Goal: Task Accomplishment & Management: Manage account settings

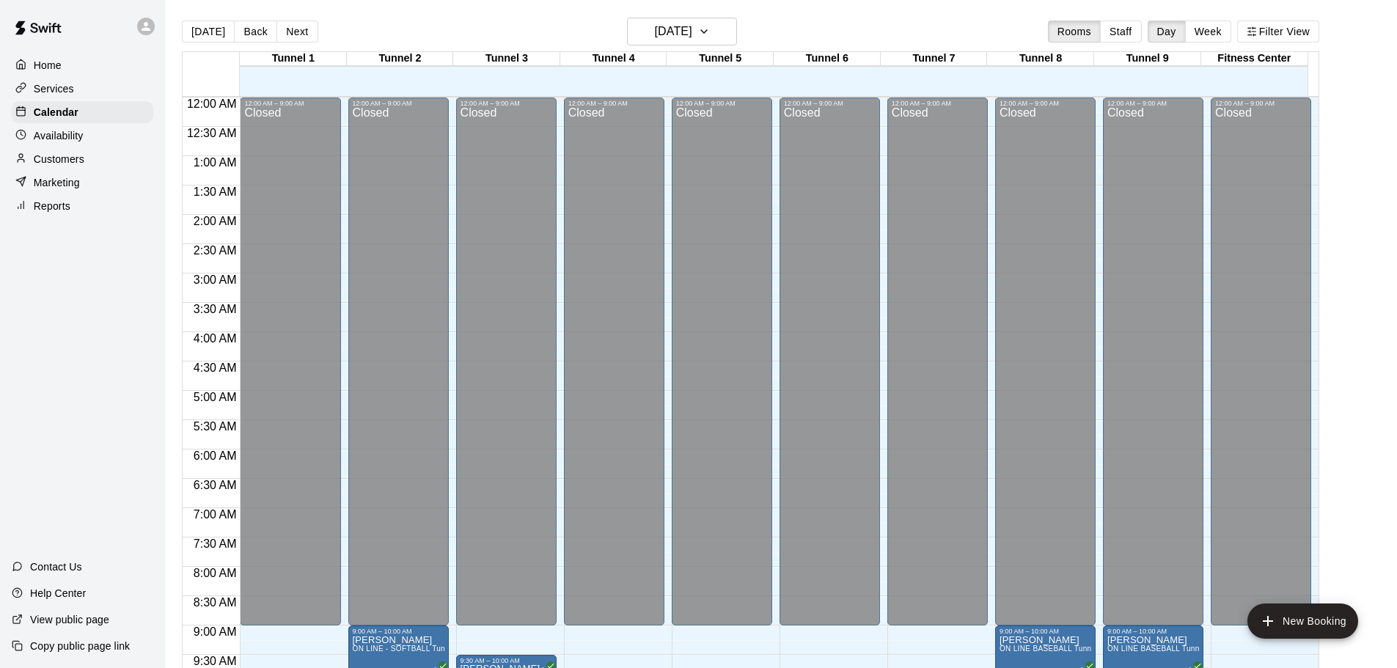
scroll to position [673, 0]
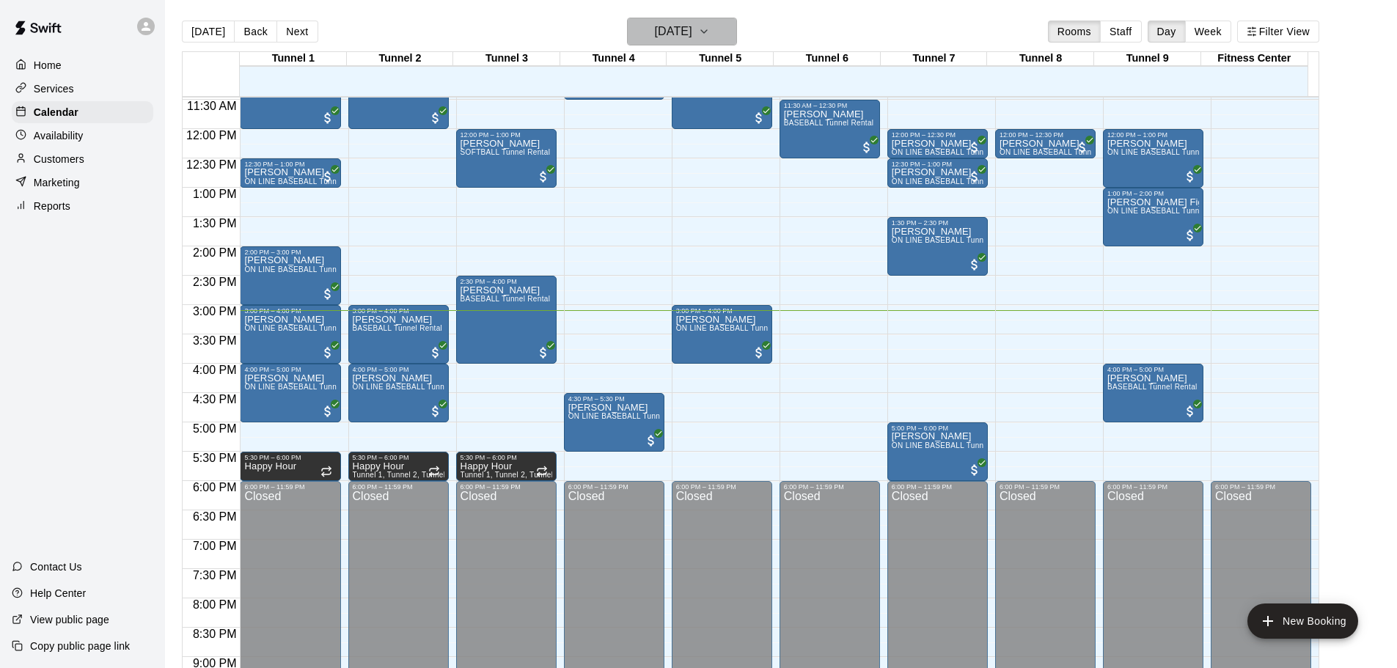
click at [710, 27] on icon "button" at bounding box center [704, 32] width 12 height 18
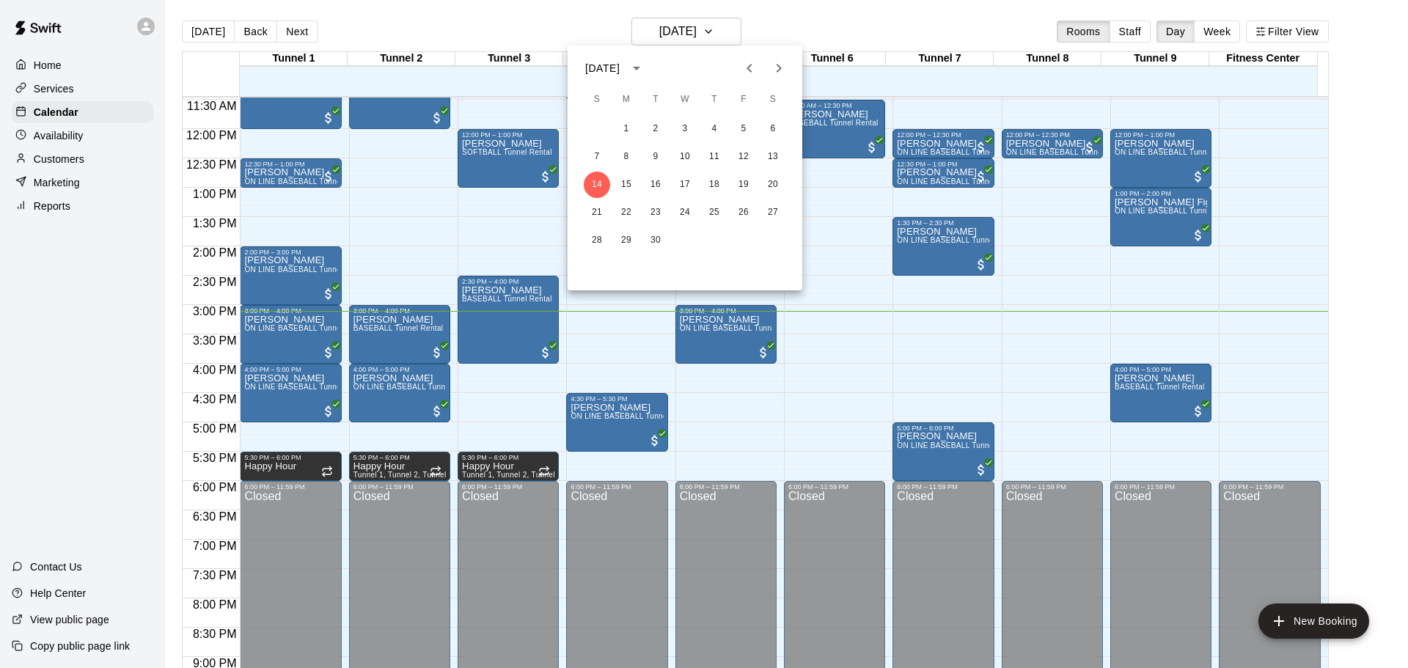
click at [651, 36] on div at bounding box center [704, 334] width 1408 height 668
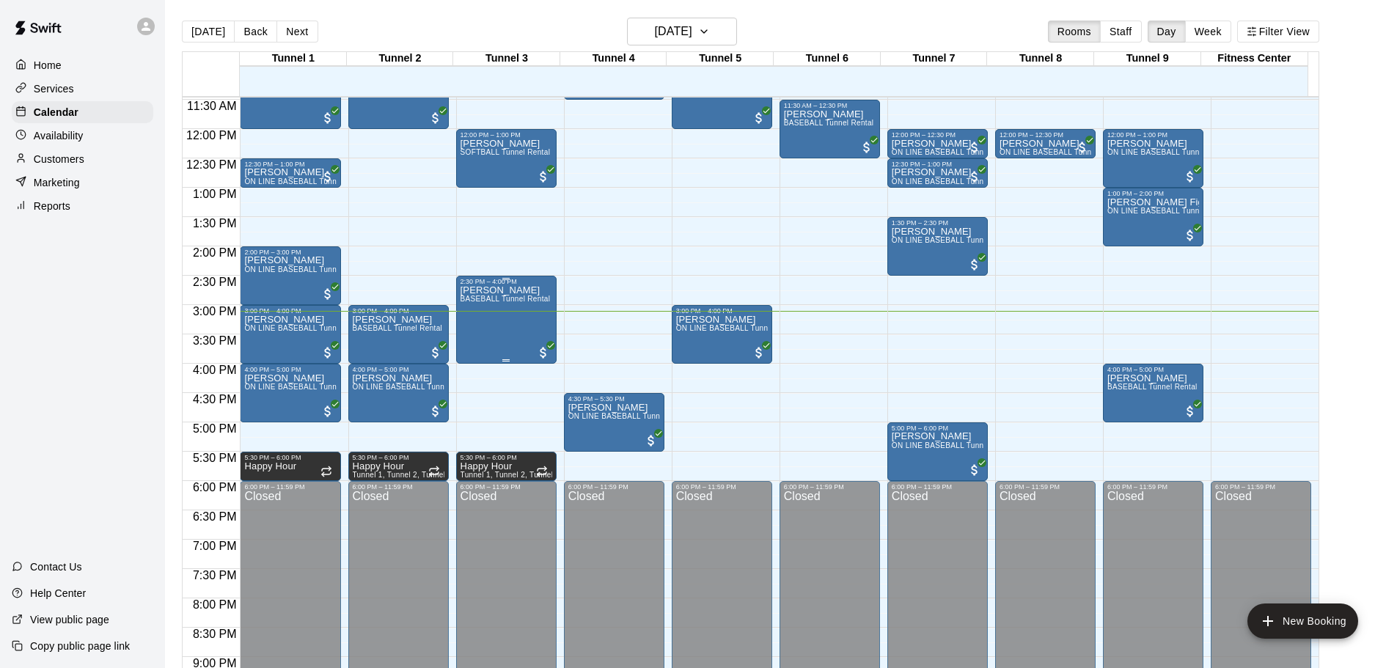
click at [519, 297] on span "BASEBALL Tunnel Rental" at bounding box center [506, 299] width 90 height 8
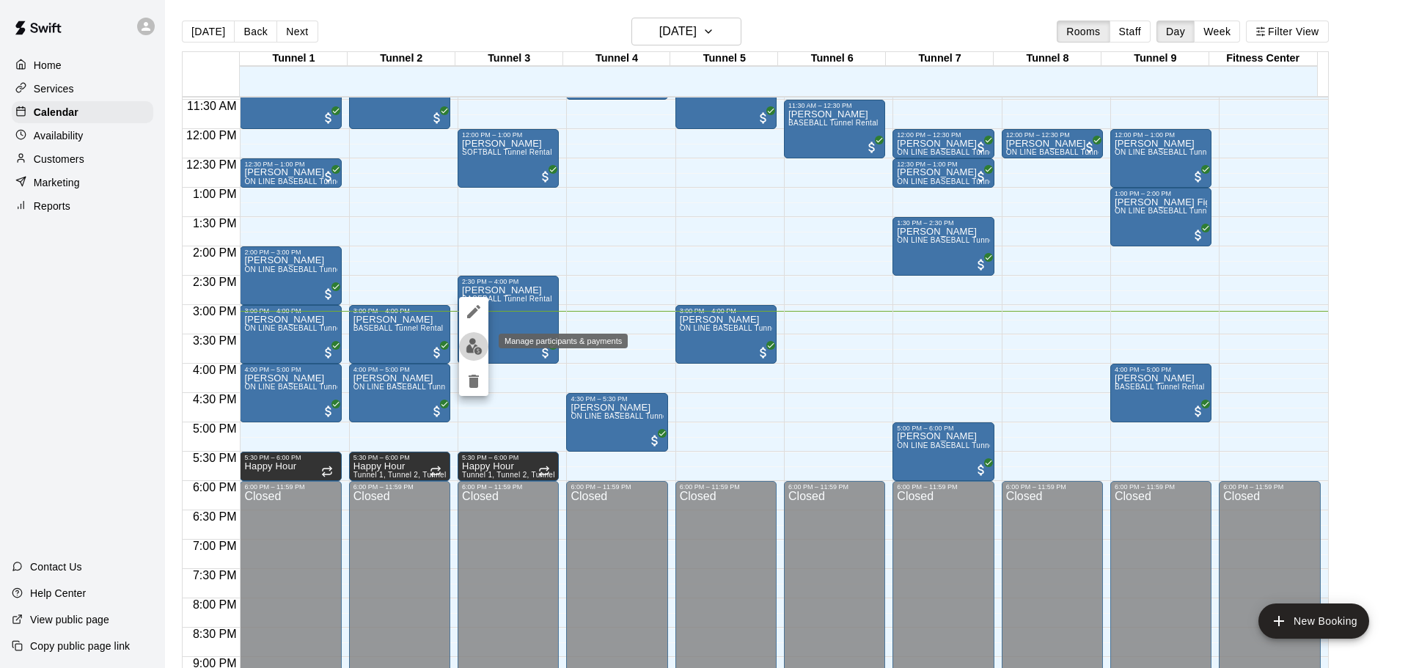
click at [477, 343] on img "edit" at bounding box center [474, 346] width 17 height 17
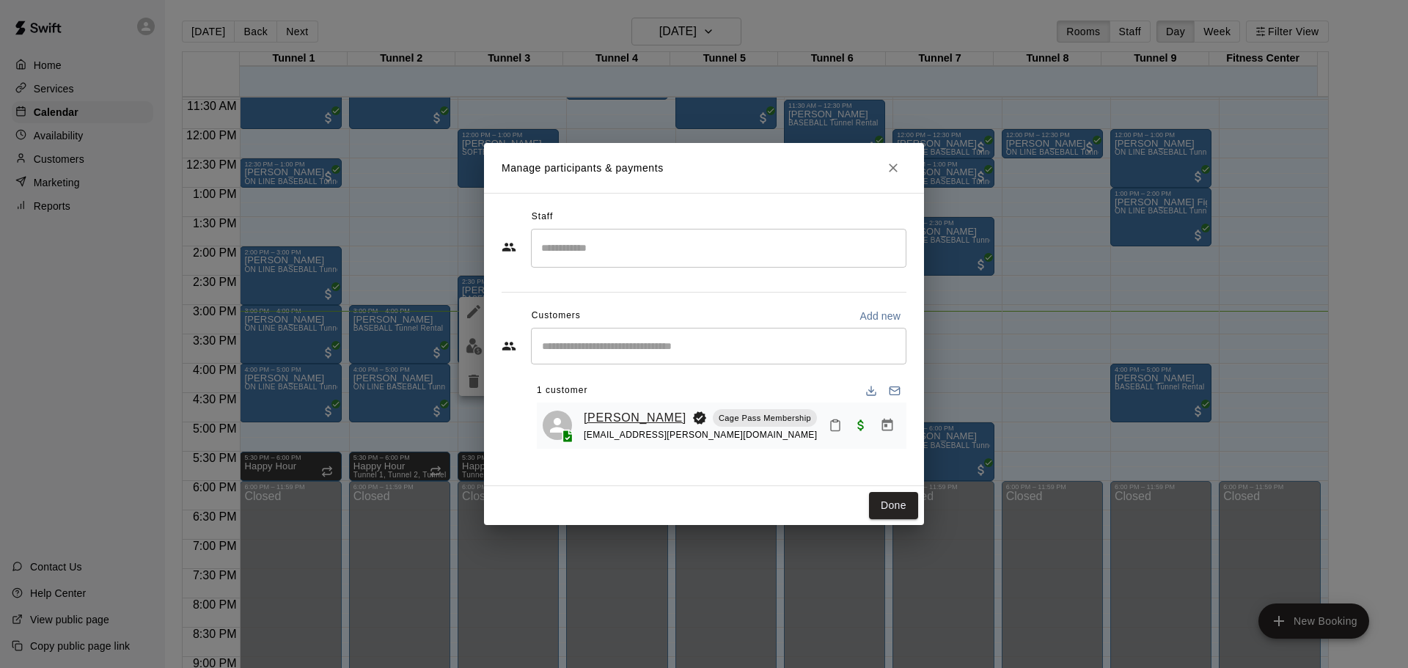
click at [591, 417] on link "[PERSON_NAME]" at bounding box center [635, 418] width 103 height 19
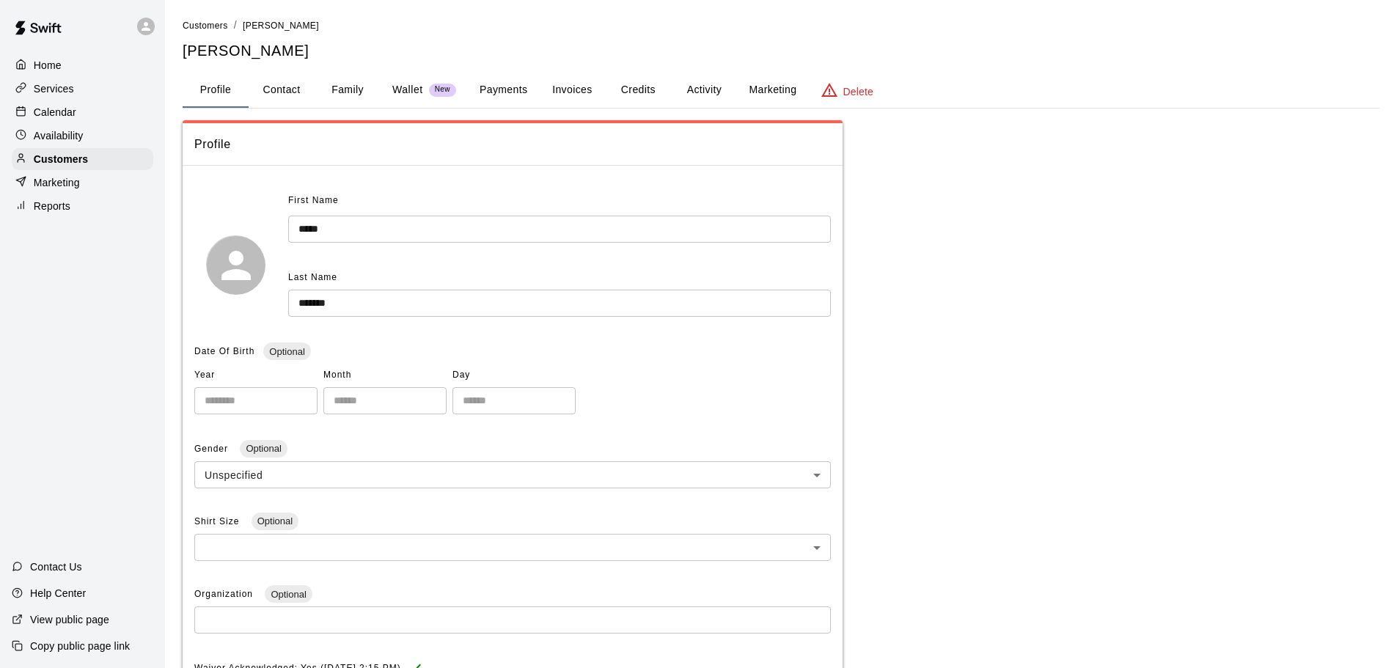
click at [511, 108] on div "Profile Contact Family Wallet New Payments Invoices Credits Activity Marketing …" at bounding box center [781, 91] width 1197 height 36
click at [508, 95] on button "Payments" at bounding box center [503, 90] width 71 height 35
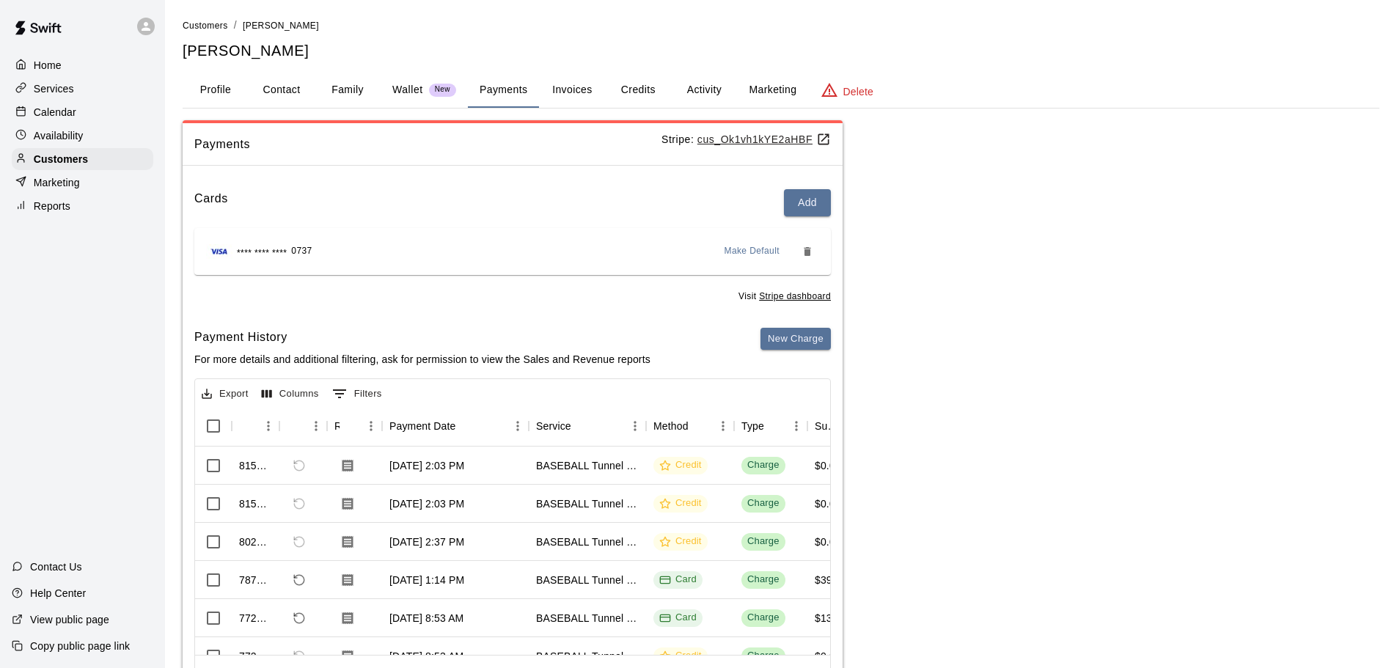
click at [582, 87] on button "Invoices" at bounding box center [572, 90] width 66 height 35
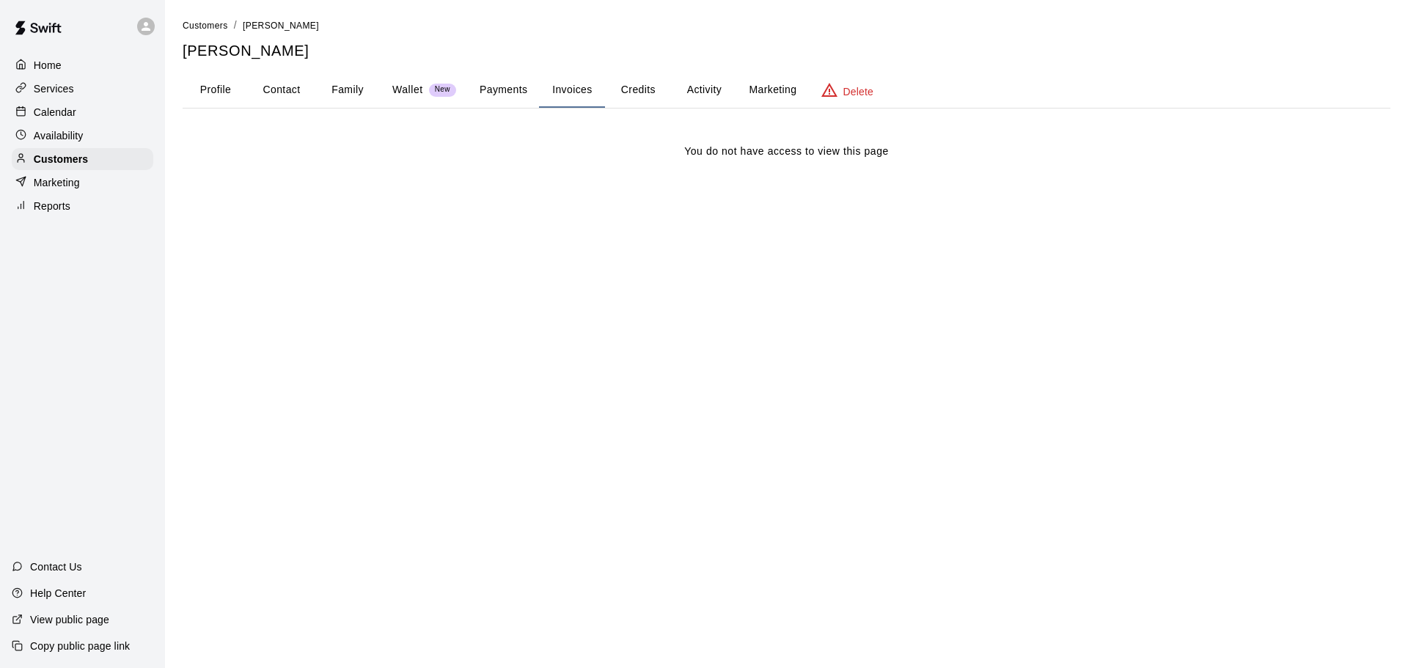
click at [662, 98] on button "Credits" at bounding box center [638, 90] width 66 height 35
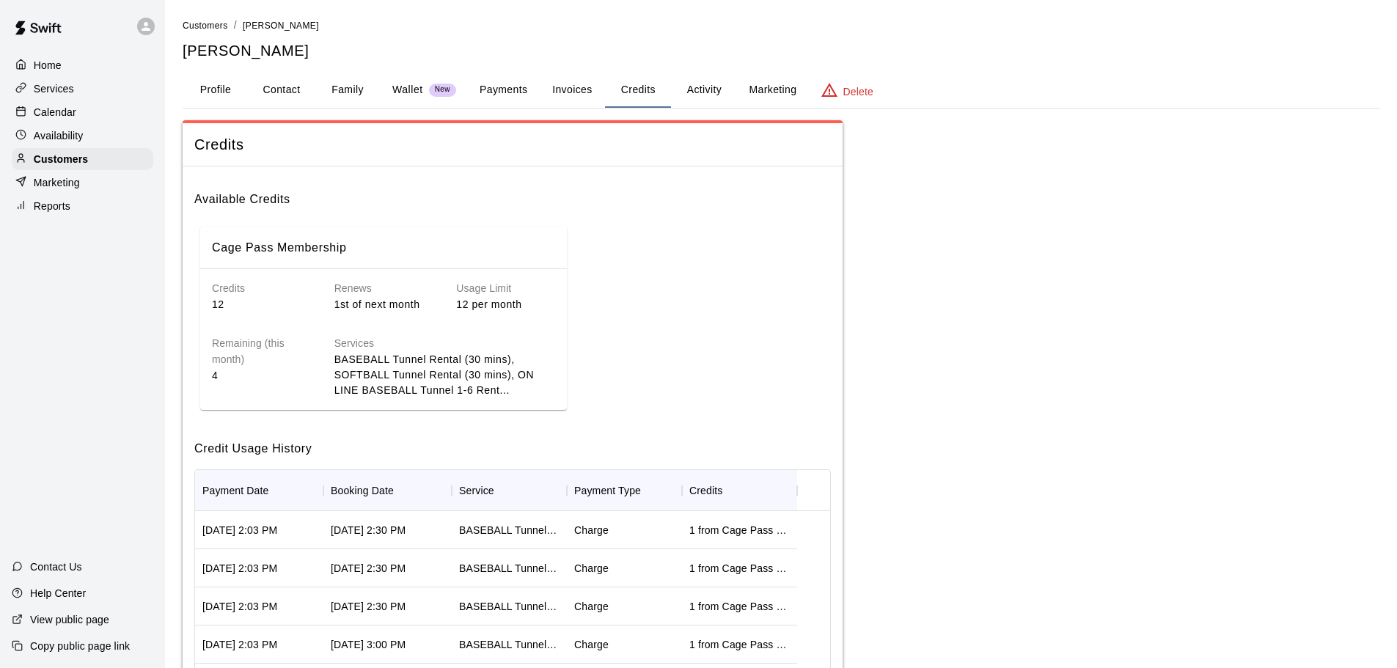
click at [516, 95] on button "Payments" at bounding box center [503, 90] width 71 height 35
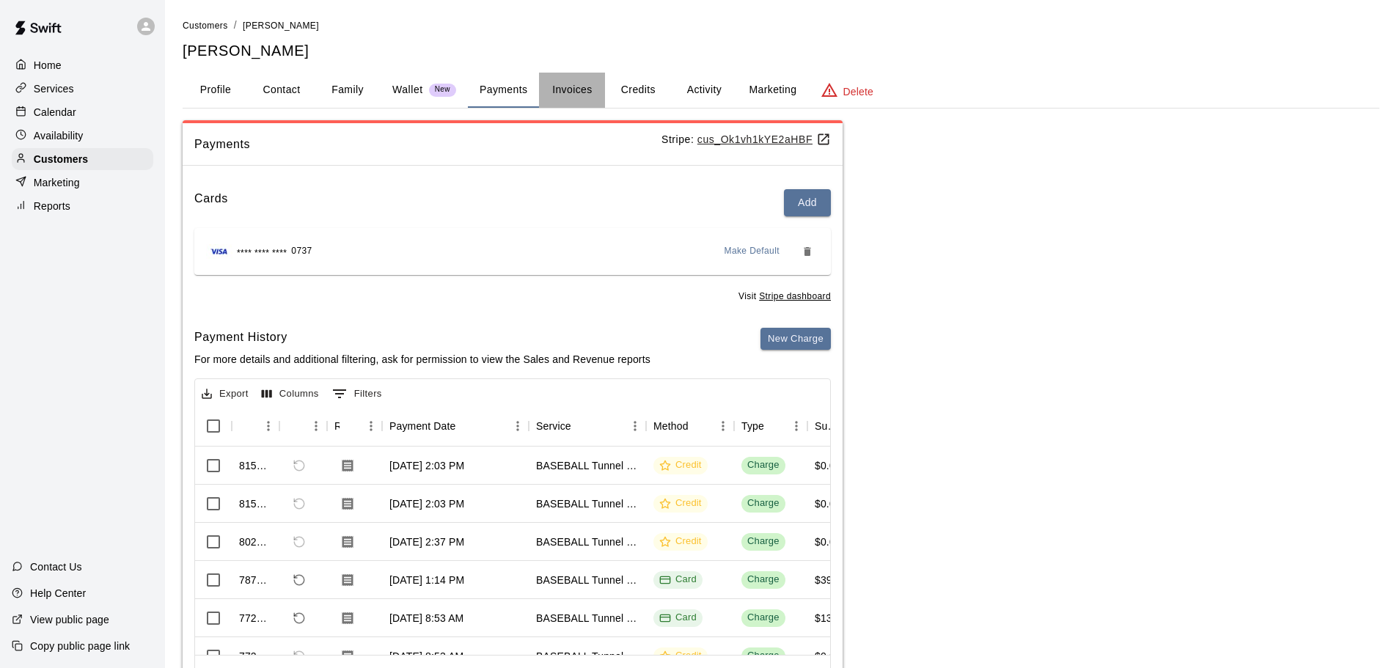
click at [584, 89] on button "Invoices" at bounding box center [572, 90] width 66 height 35
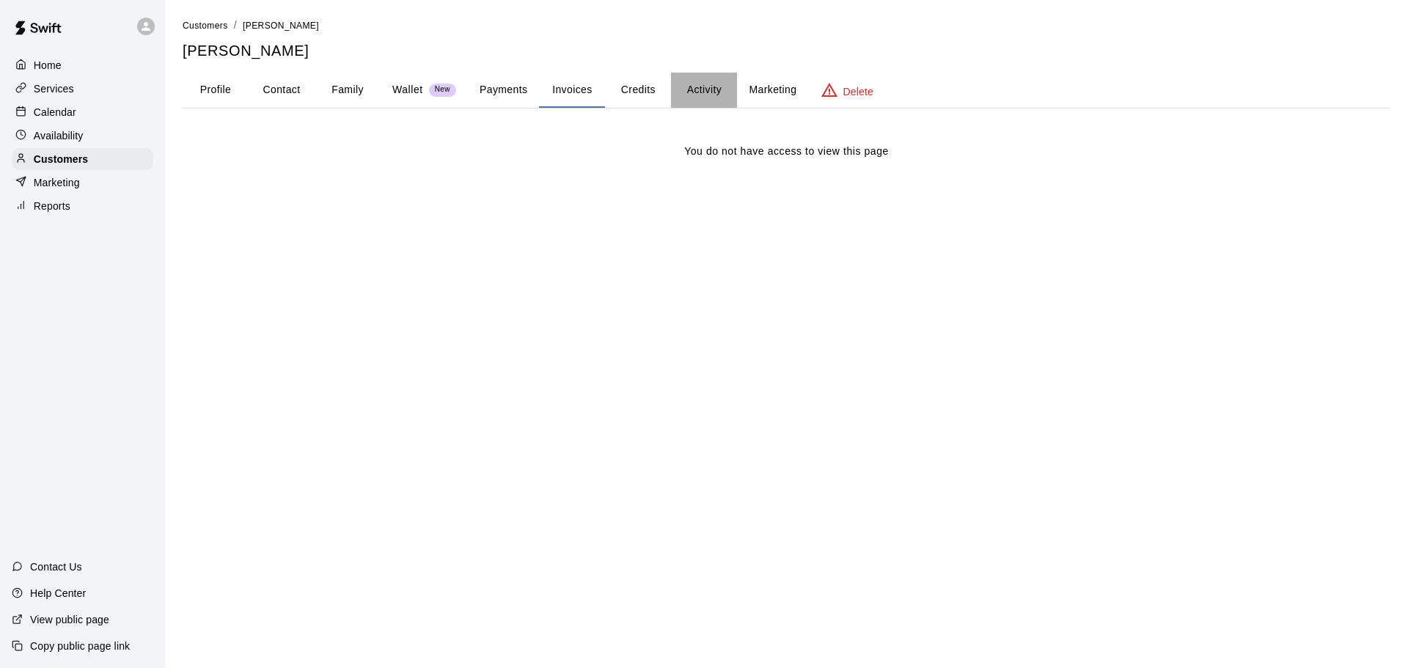
click at [720, 84] on button "Activity" at bounding box center [704, 90] width 66 height 35
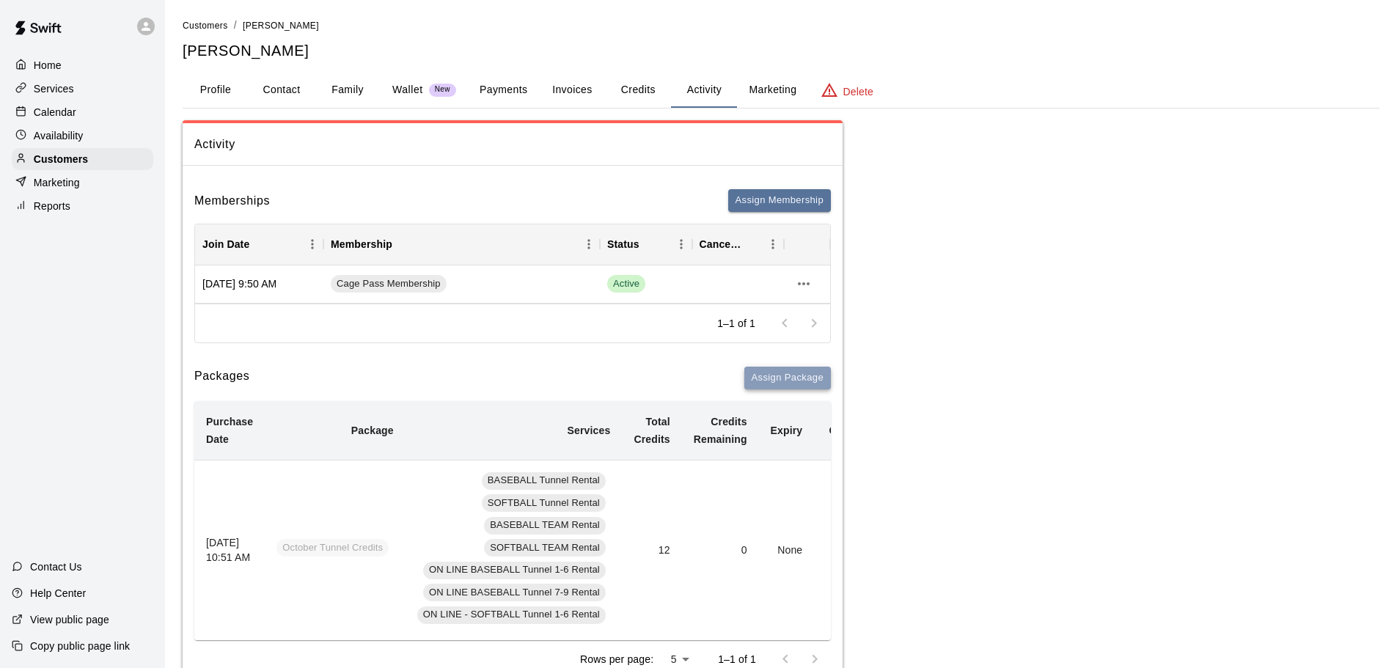
click at [807, 370] on button "Assign Package" at bounding box center [788, 378] width 87 height 23
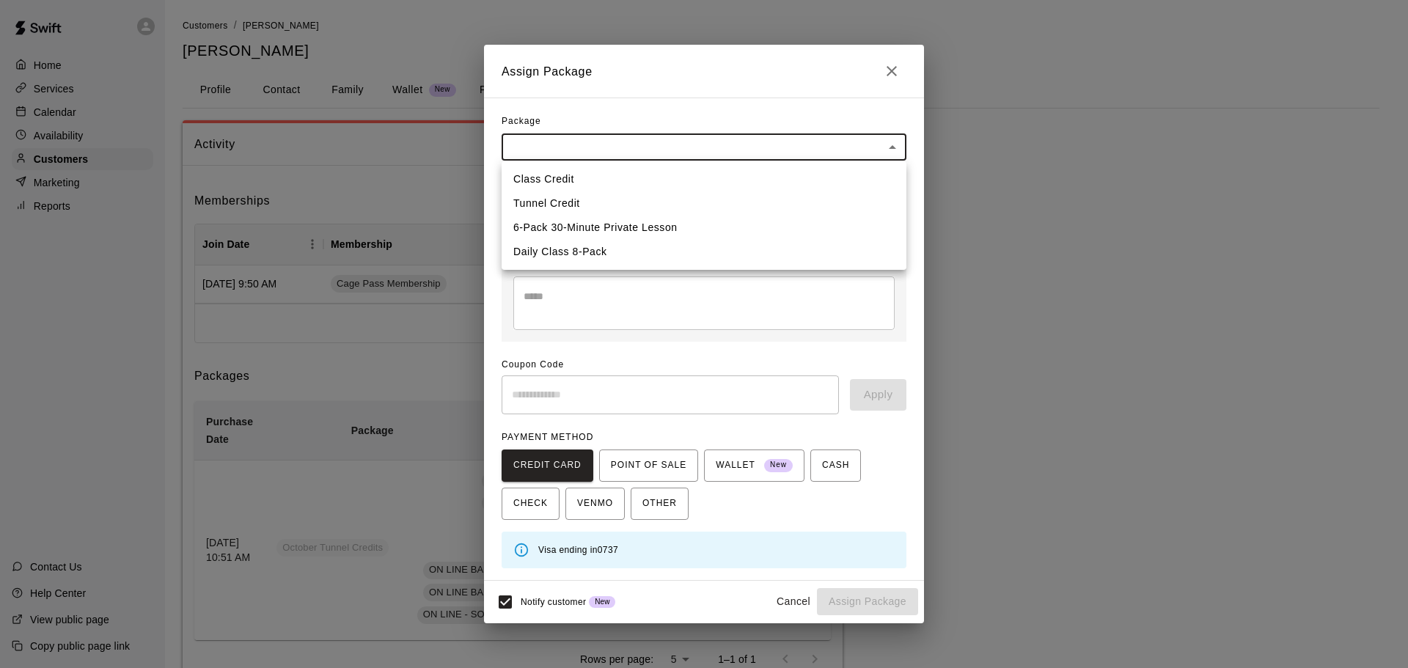
click at [898, 73] on div at bounding box center [704, 334] width 1408 height 668
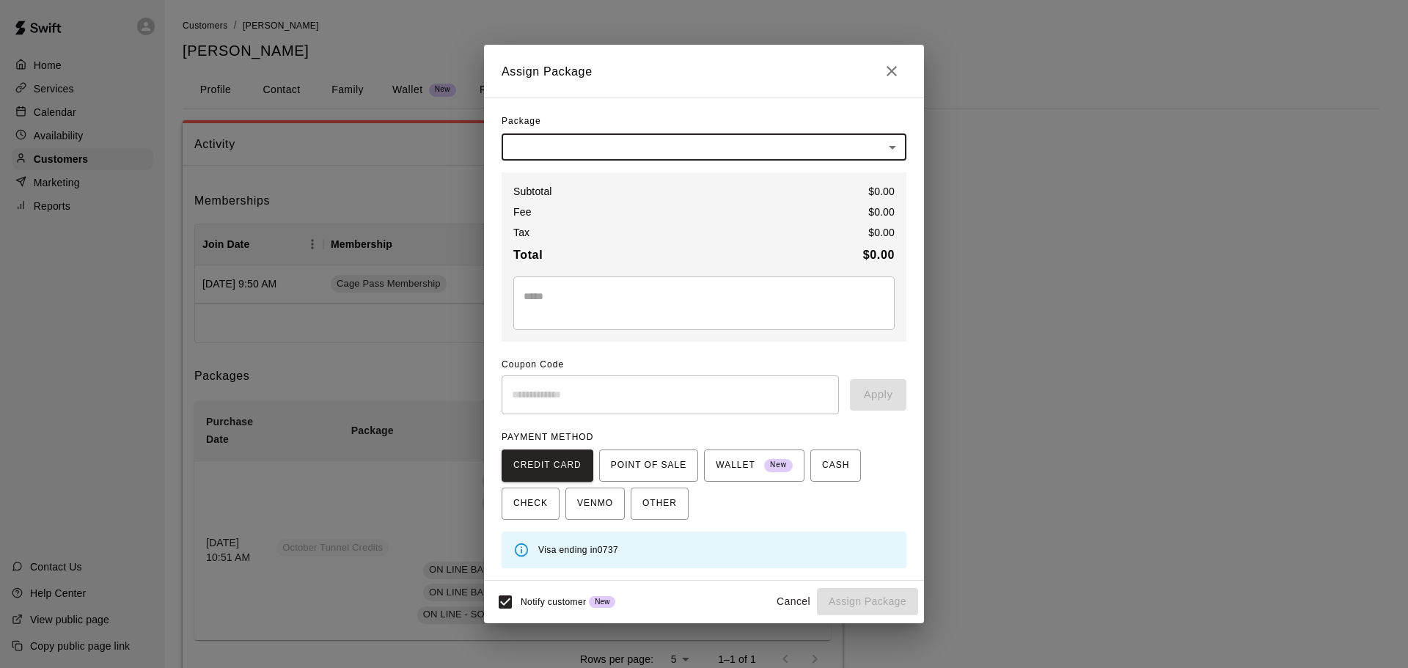
click at [794, 597] on button "Cancel" at bounding box center [793, 601] width 47 height 27
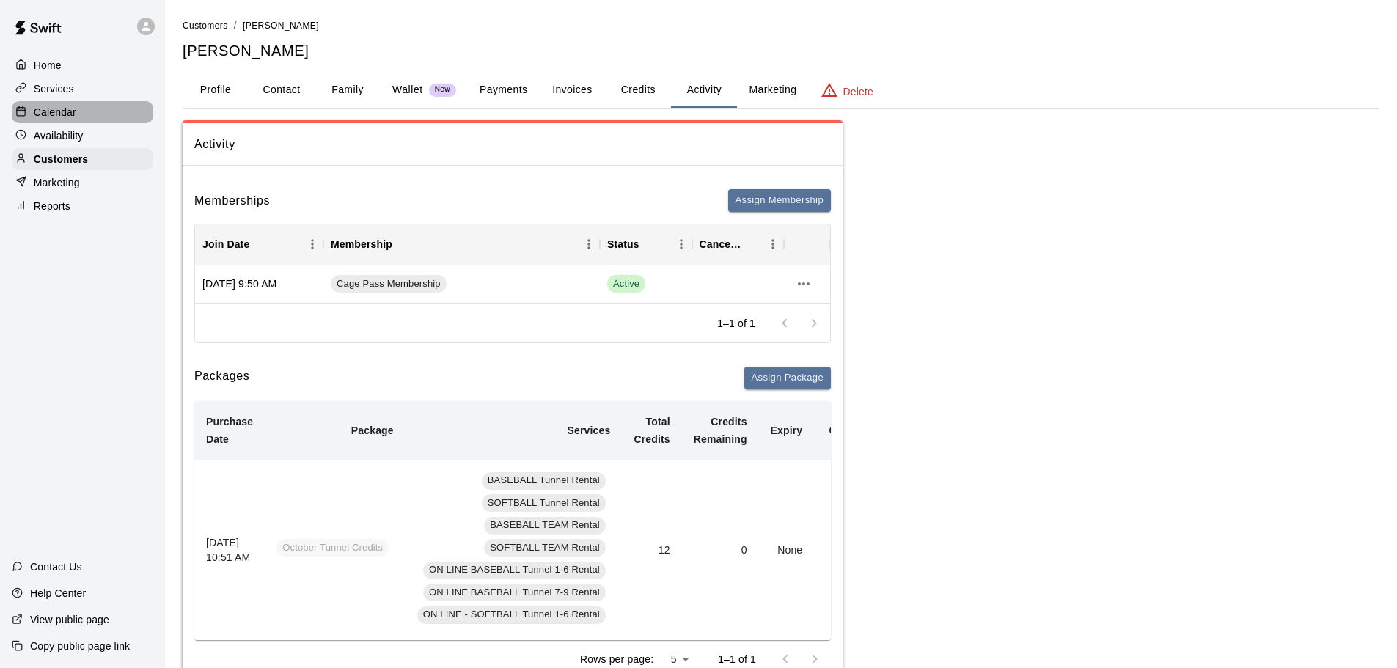
click at [82, 117] on div "Calendar" at bounding box center [83, 112] width 142 height 22
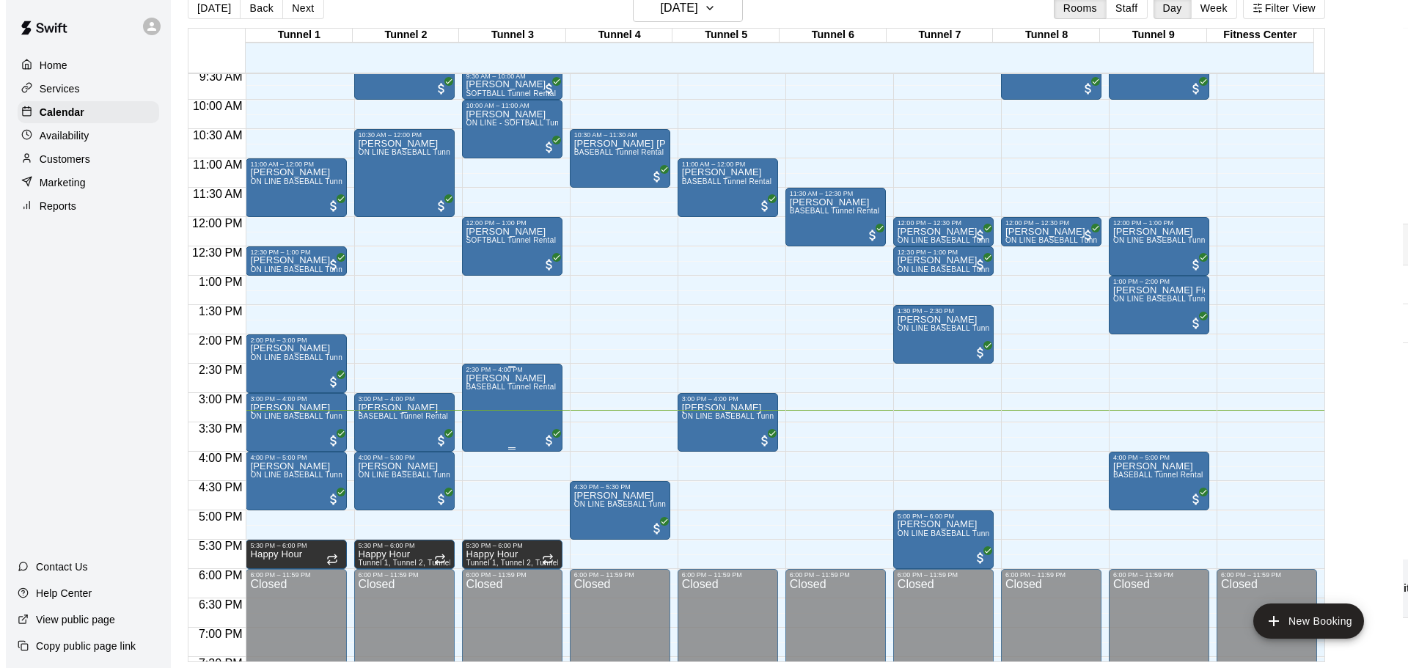
scroll to position [529, 0]
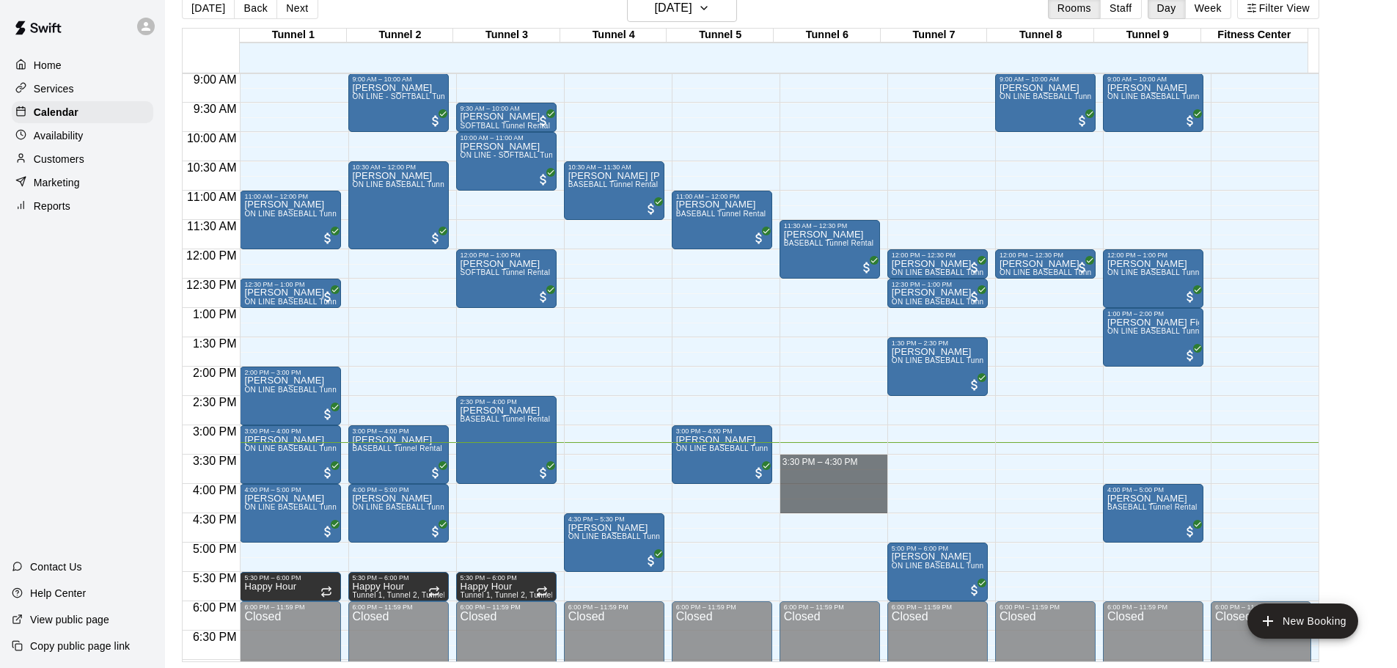
drag, startPoint x: 811, startPoint y: 459, endPoint x: 806, endPoint y: 508, distance: 49.3
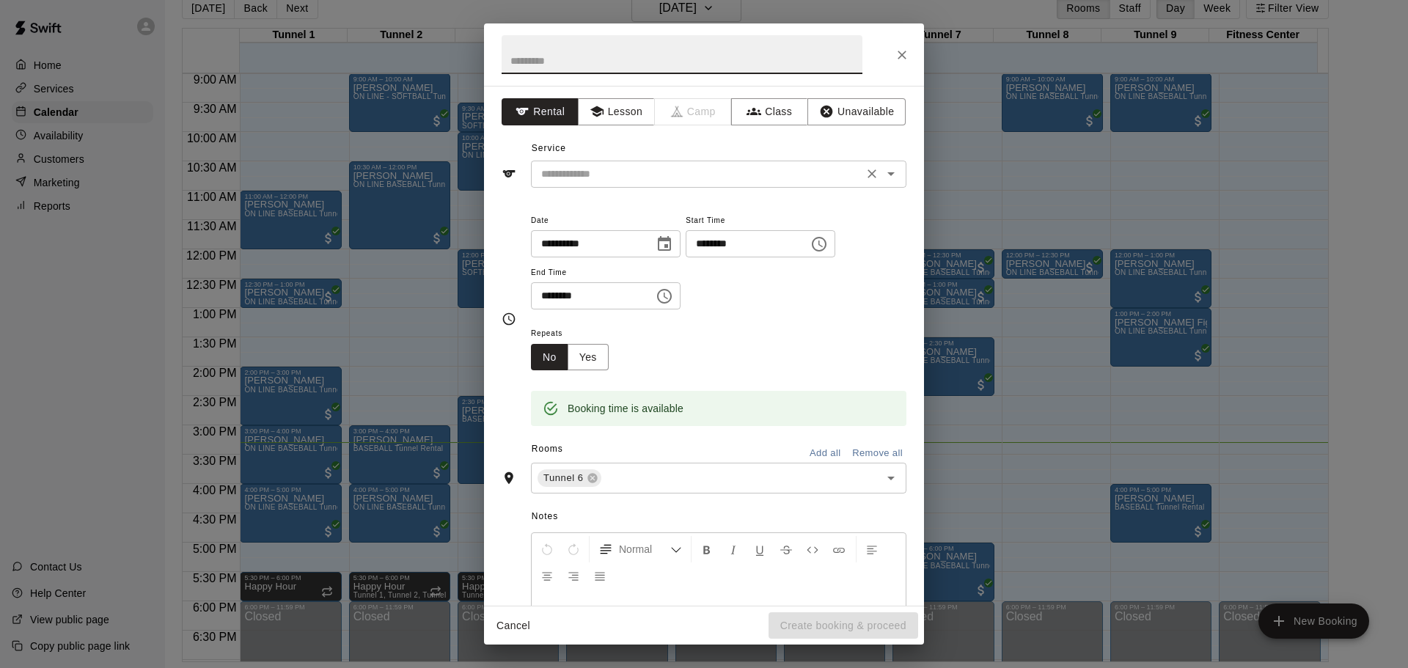
click at [624, 167] on input "text" at bounding box center [698, 174] width 324 height 18
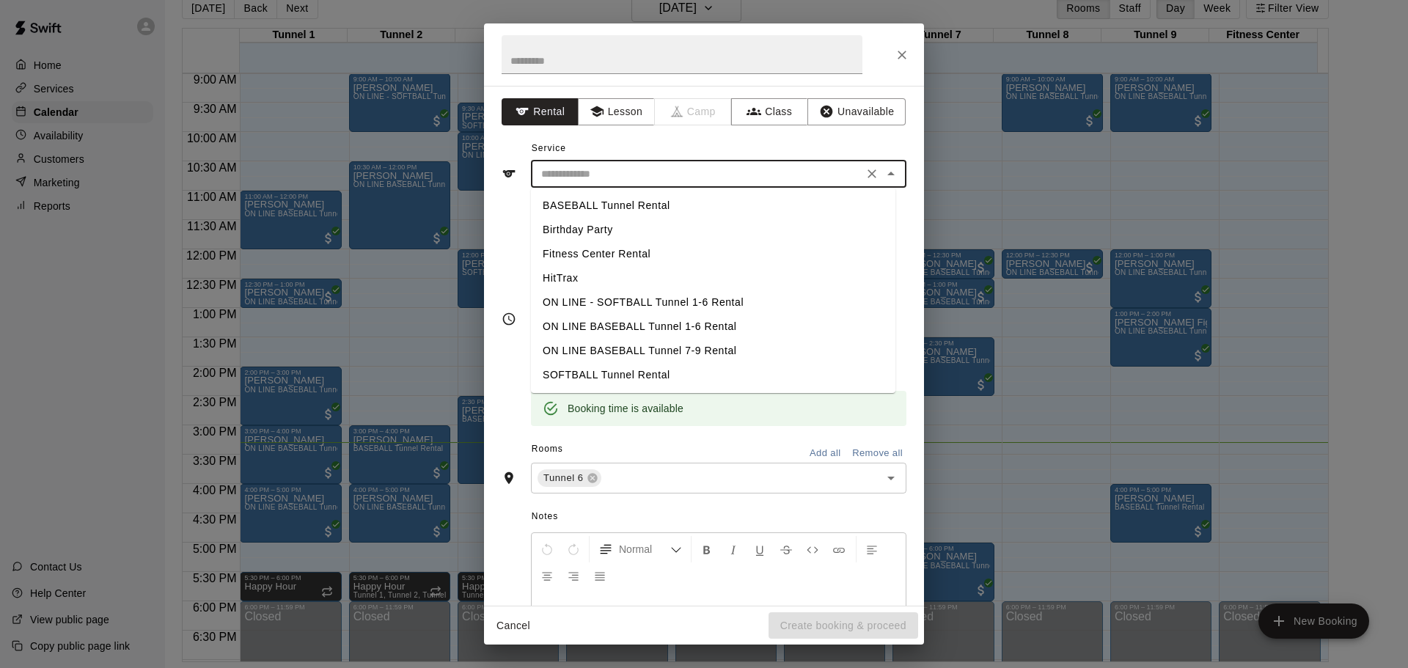
click at [644, 218] on li "Birthday Party" at bounding box center [713, 230] width 365 height 24
type input "**********"
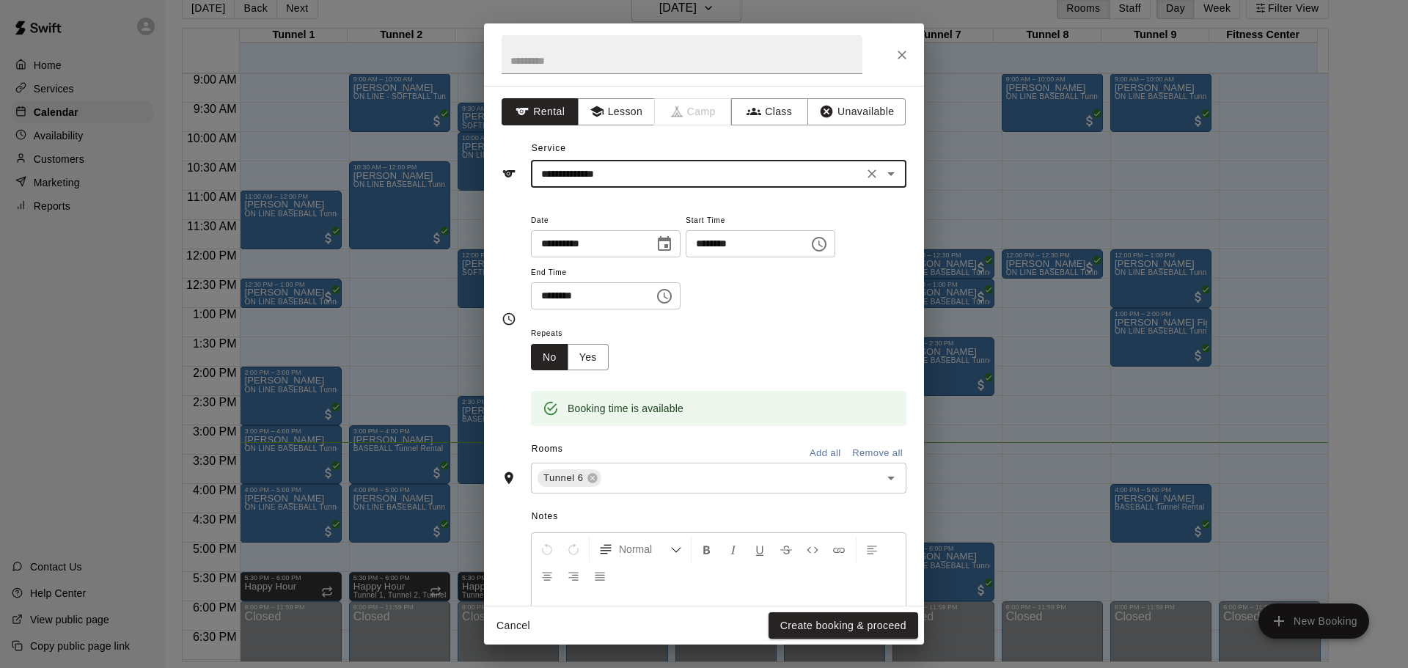
click at [868, 177] on icon "Clear" at bounding box center [872, 173] width 9 height 9
click at [725, 183] on div "​" at bounding box center [719, 174] width 376 height 27
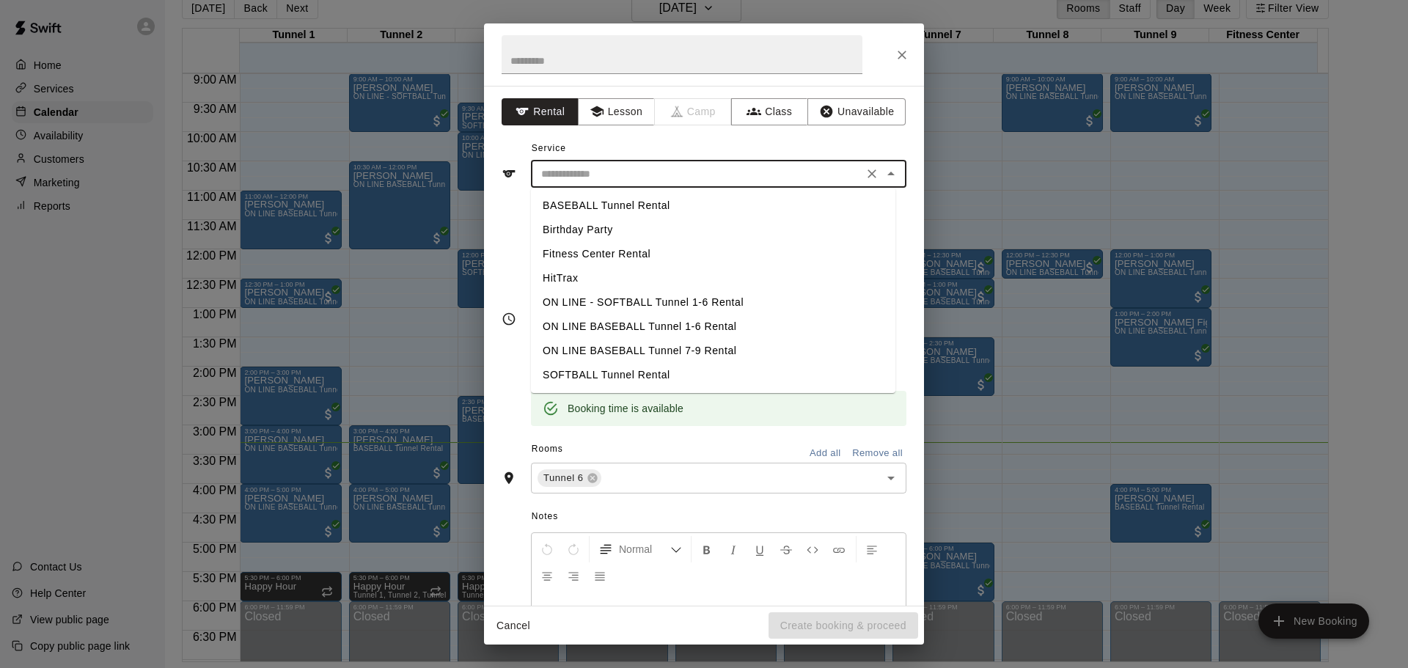
click at [668, 211] on li "BASEBALL Tunnel Rental" at bounding box center [713, 206] width 365 height 24
type input "**********"
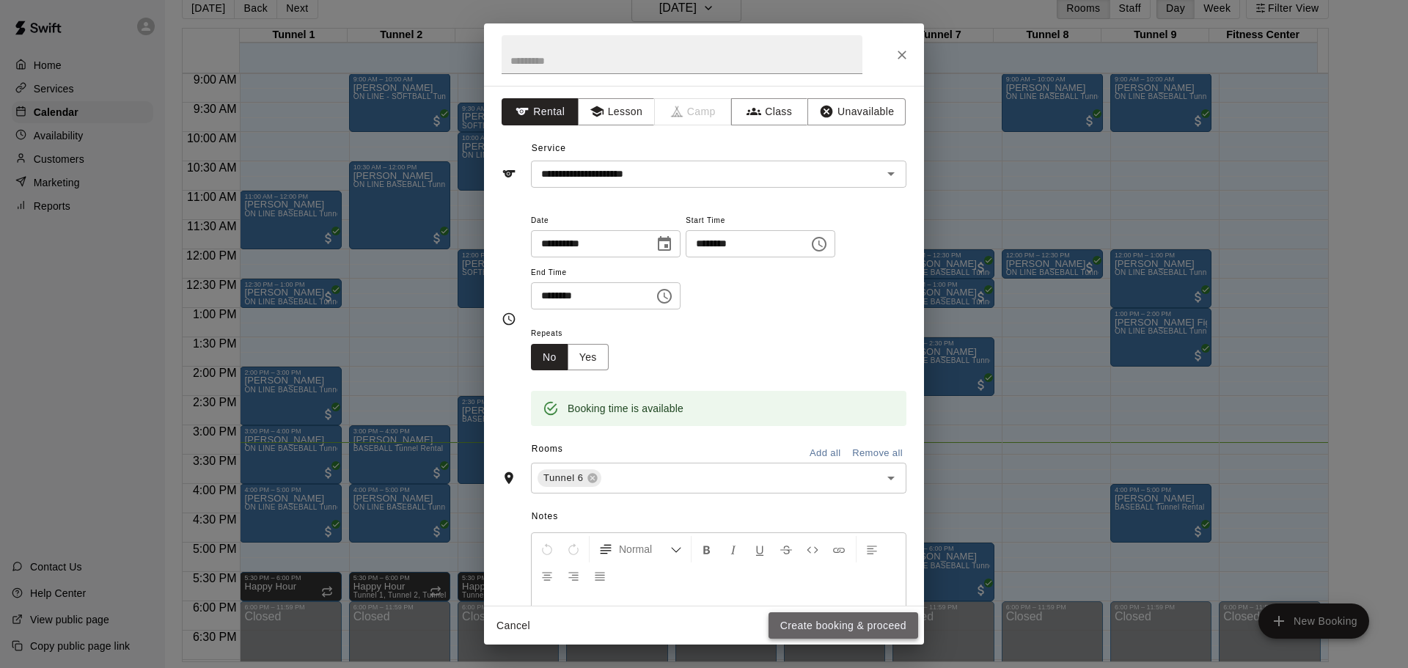
click at [833, 634] on button "Create booking & proceed" at bounding box center [844, 626] width 150 height 27
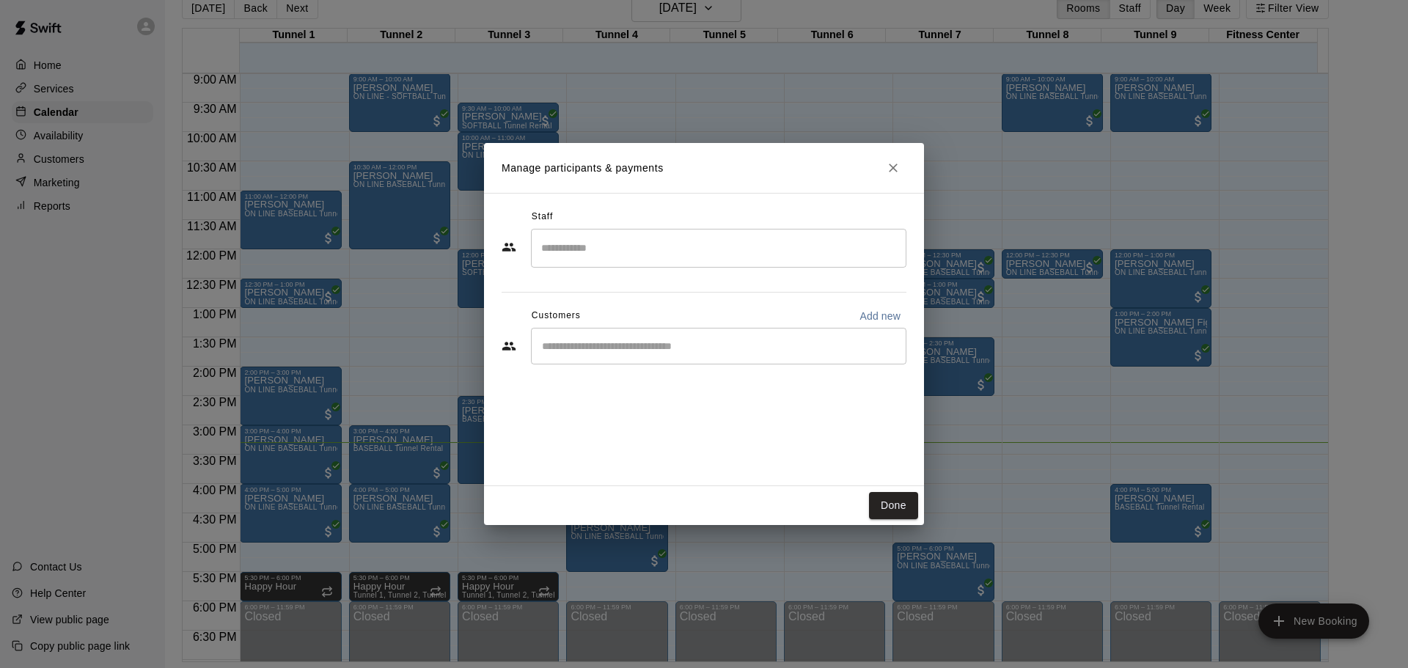
click at [895, 318] on p "Add new" at bounding box center [880, 316] width 41 height 15
select select "**"
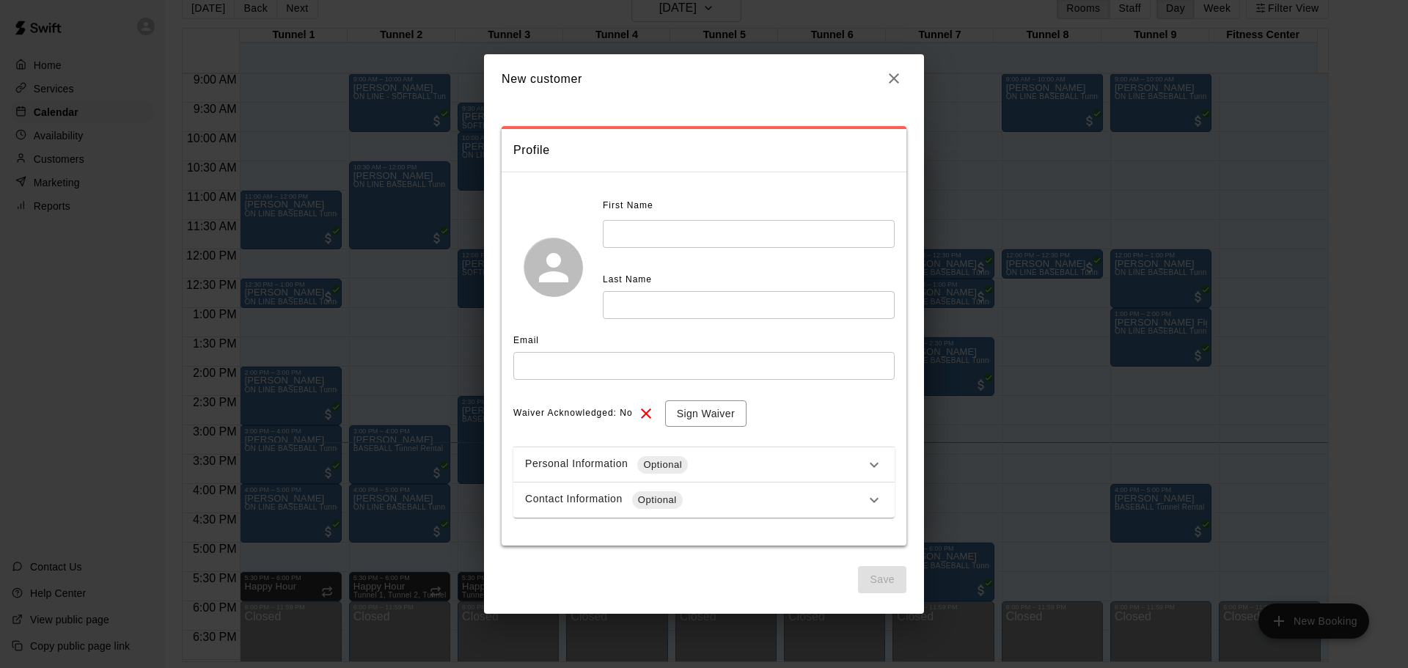
click at [685, 235] on input "text" at bounding box center [749, 233] width 292 height 27
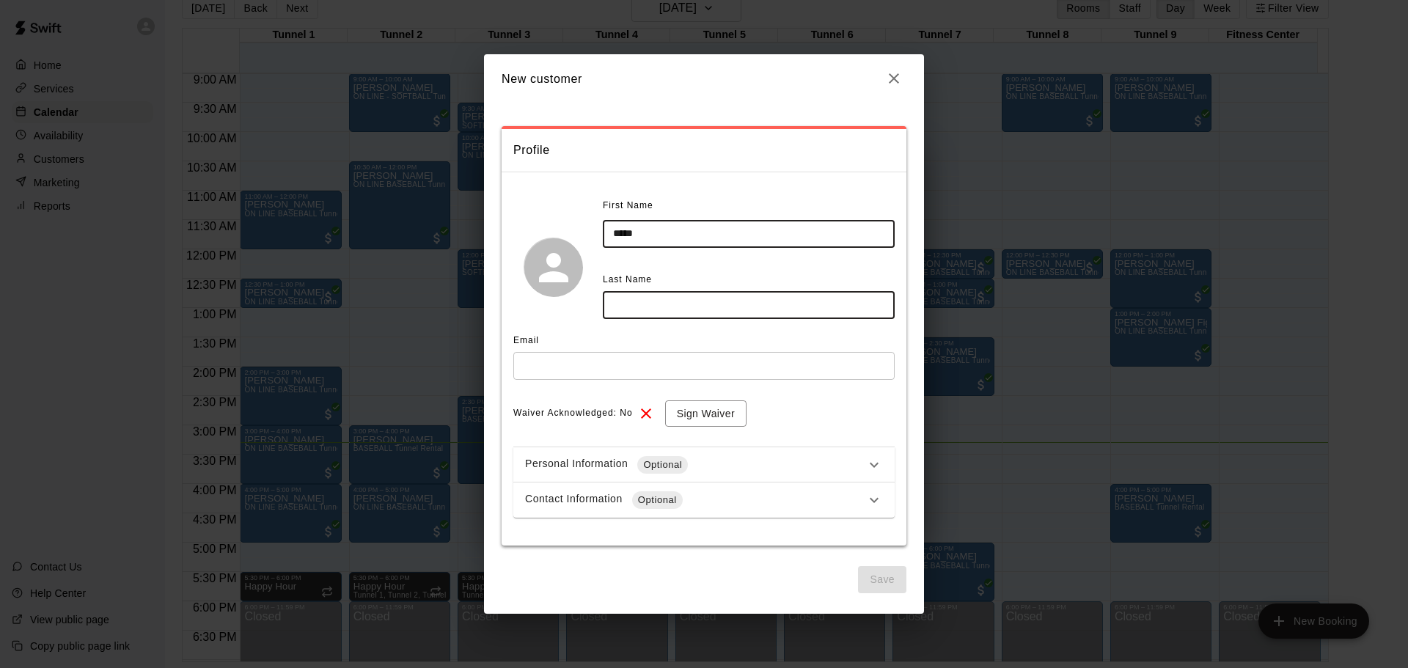
type input "*****"
click at [619, 298] on input "text" at bounding box center [749, 304] width 292 height 27
type input "******"
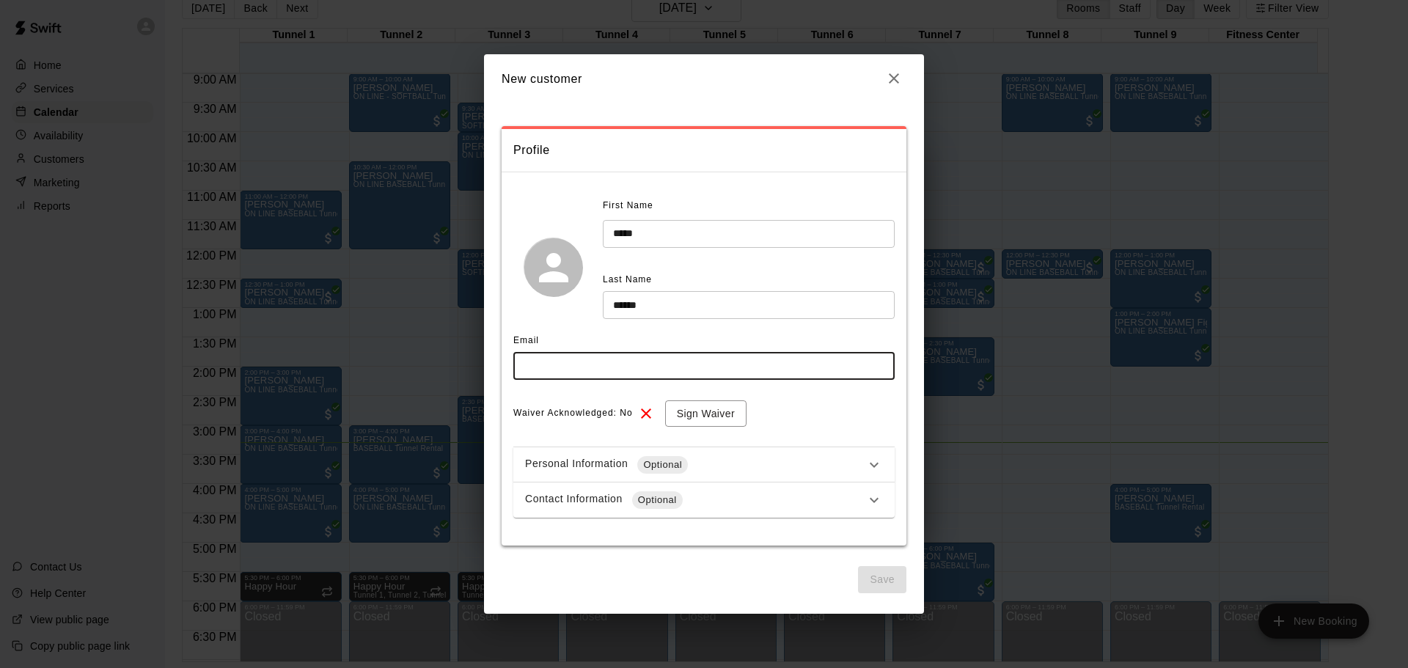
click at [761, 360] on input "text" at bounding box center [704, 365] width 381 height 27
type input "**********"
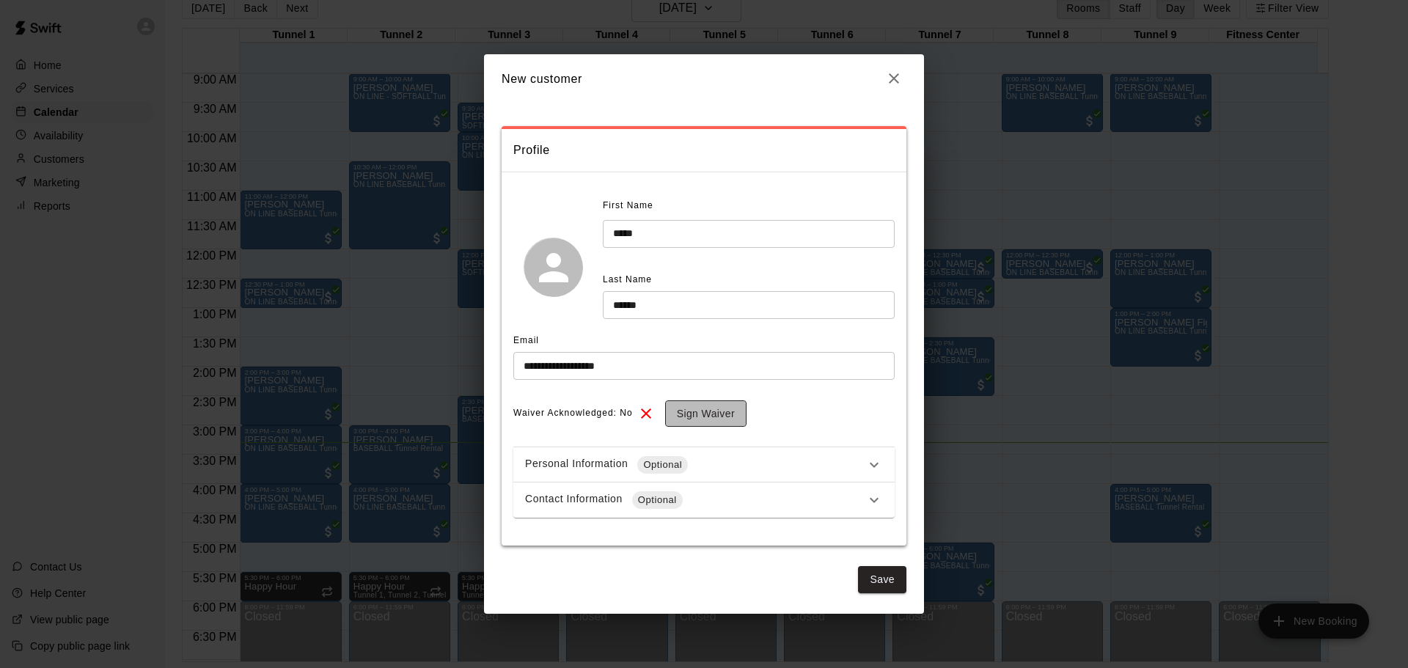
click at [723, 420] on button "Sign Waiver" at bounding box center [705, 414] width 81 height 27
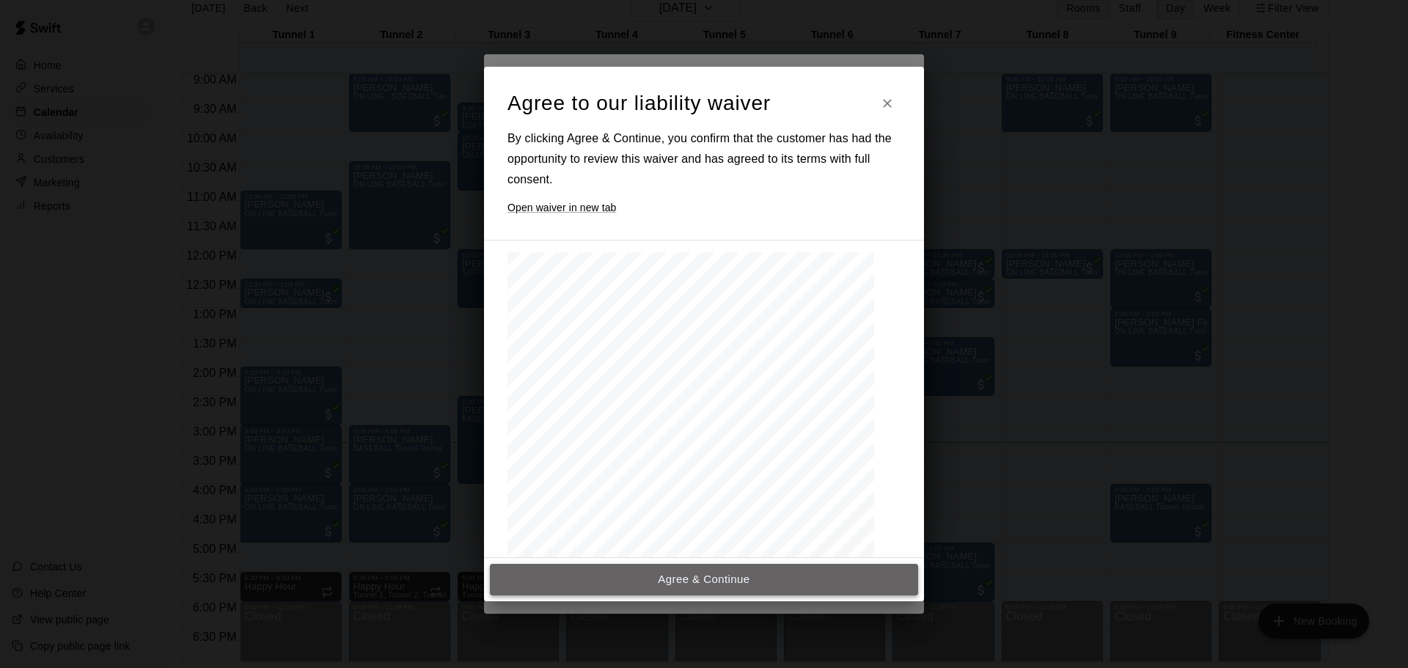
click at [782, 584] on button "Agree & Continue" at bounding box center [704, 579] width 428 height 31
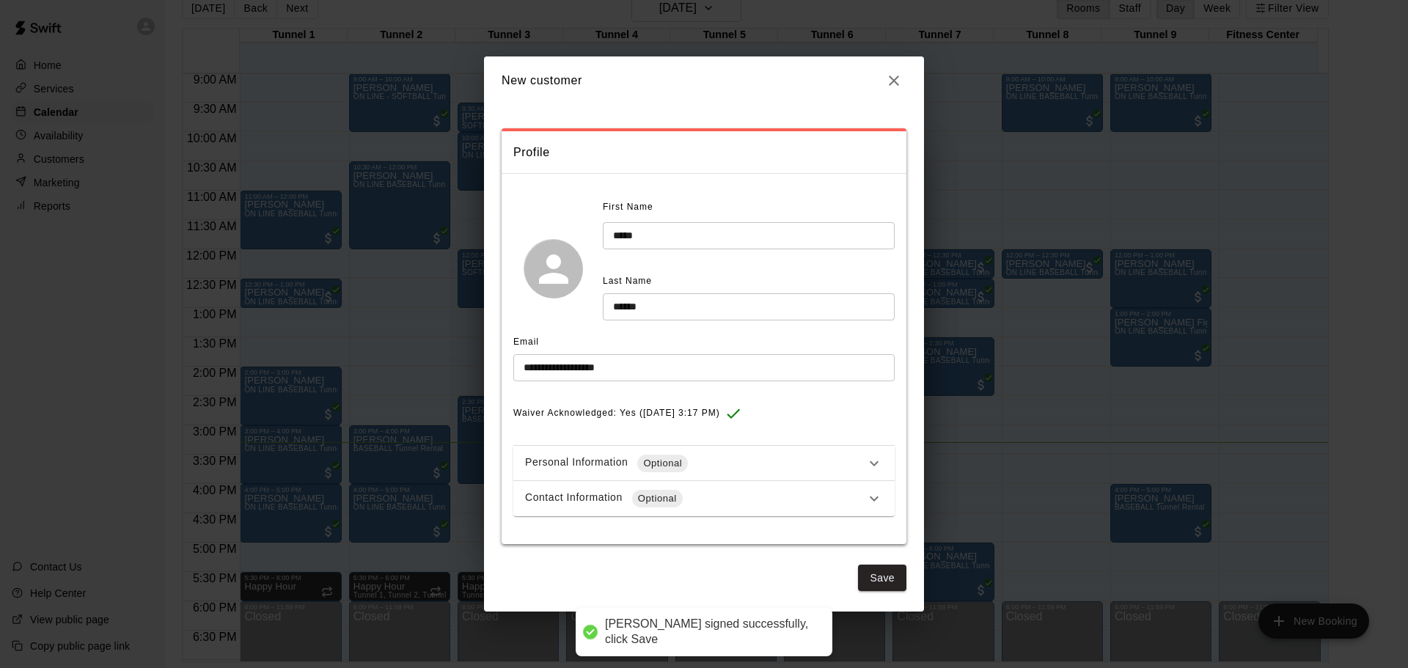
click at [754, 487] on div "Contact Information Optional" at bounding box center [704, 498] width 381 height 35
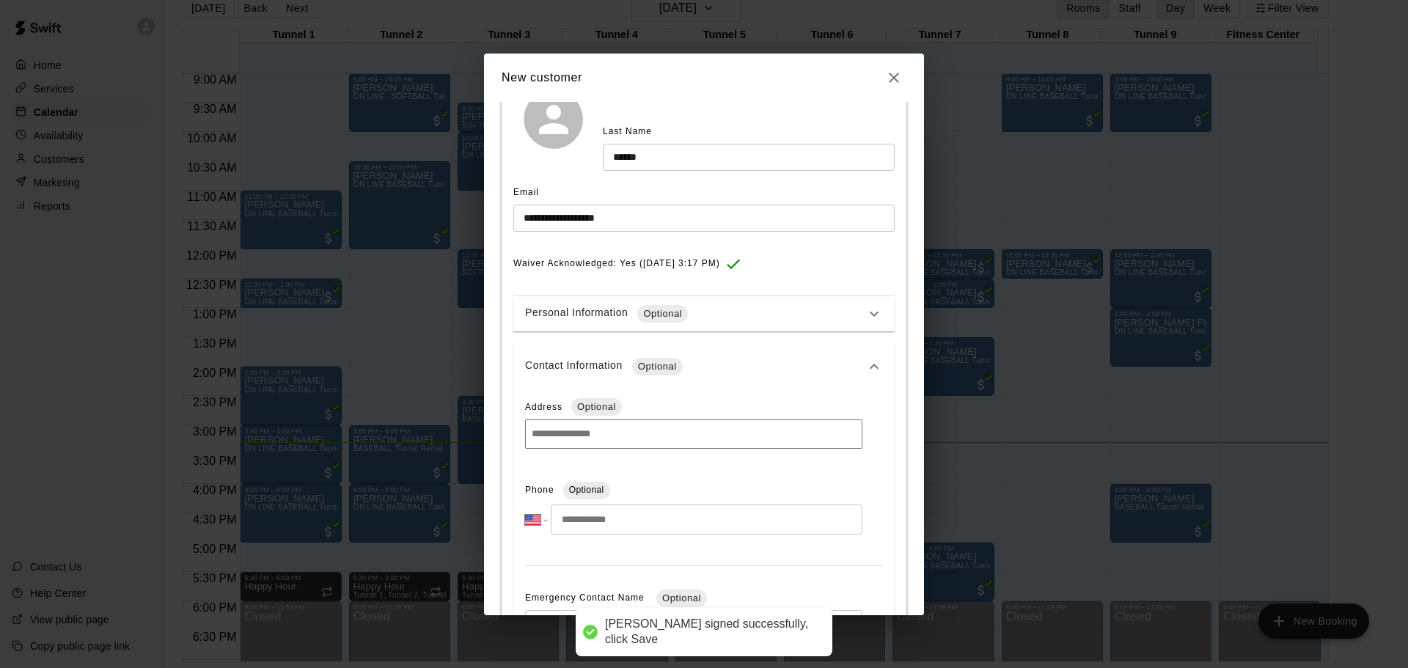
scroll to position [293, 0]
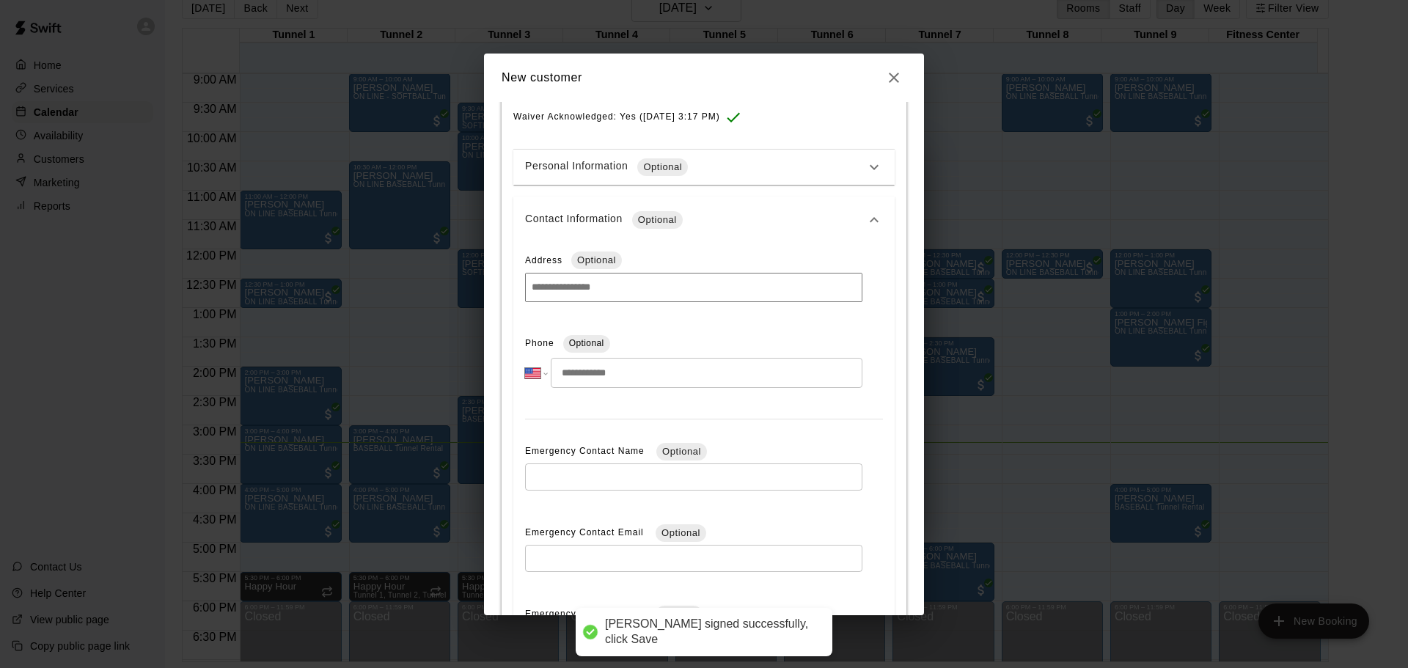
click at [719, 378] on input "tel" at bounding box center [707, 373] width 312 height 30
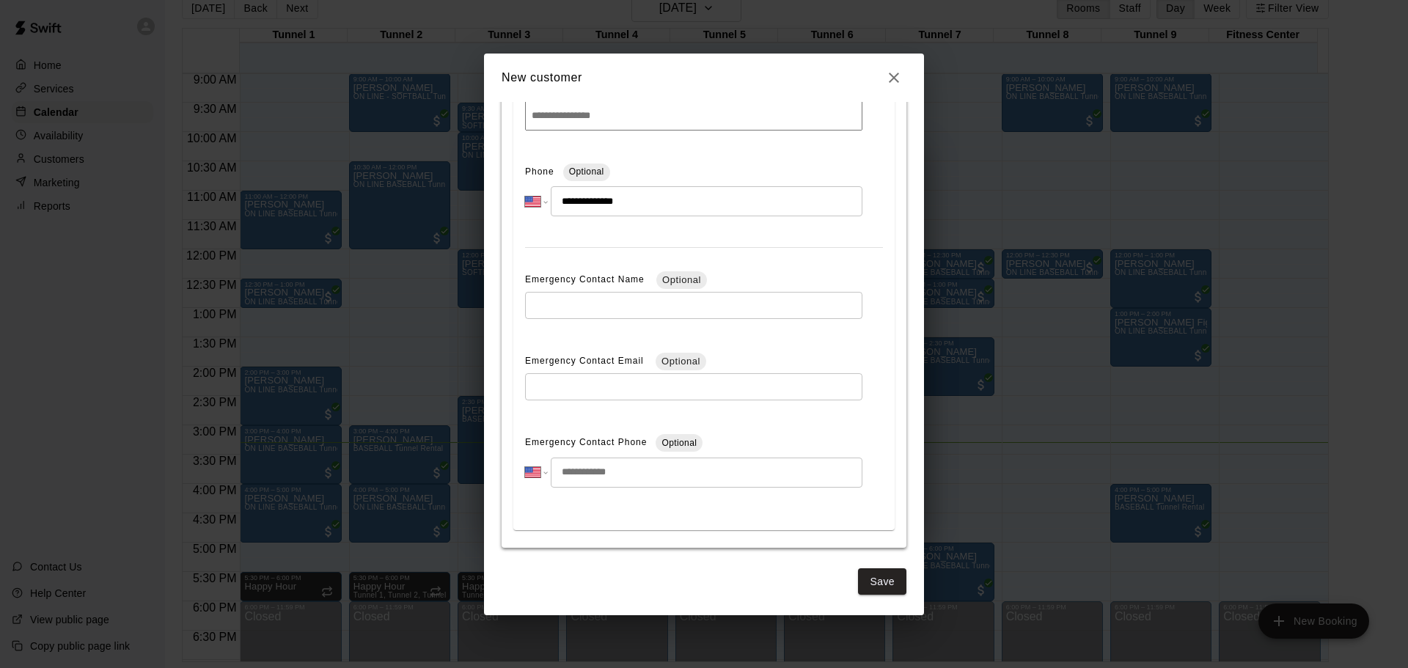
scroll to position [467, 0]
type input "**********"
click at [869, 568] on button "Save" at bounding box center [882, 581] width 48 height 27
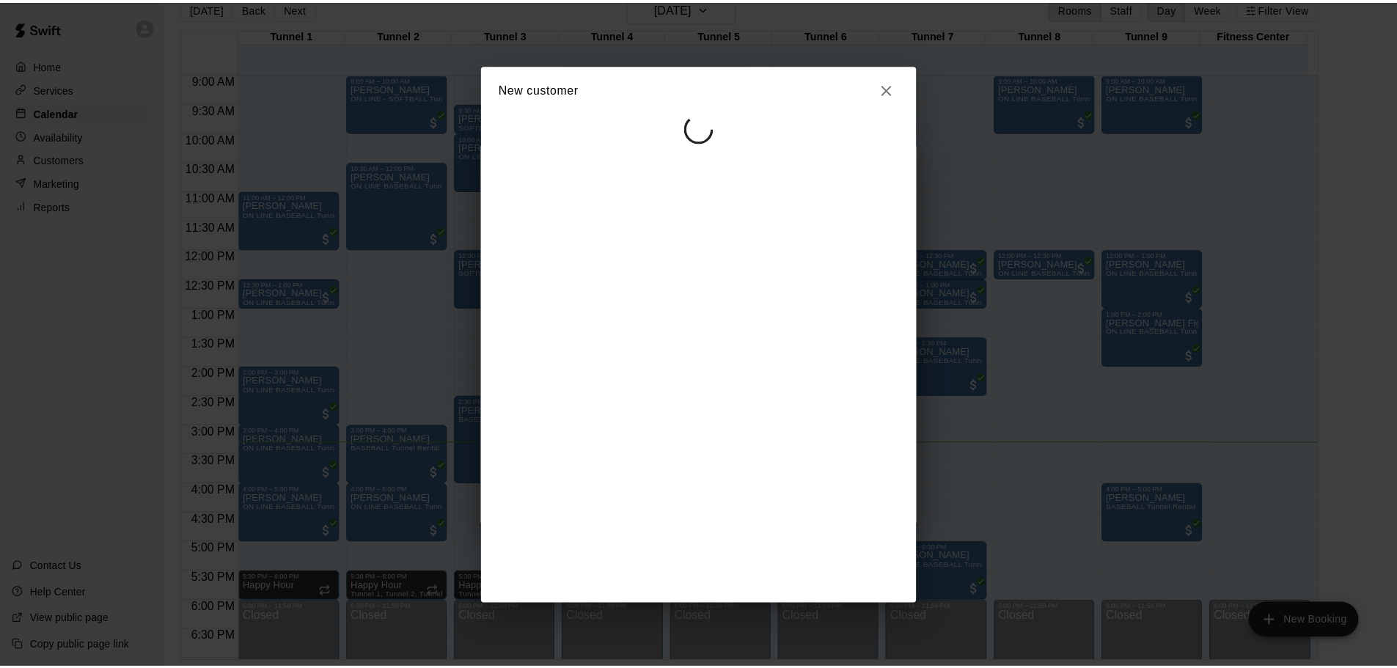
scroll to position [0, 0]
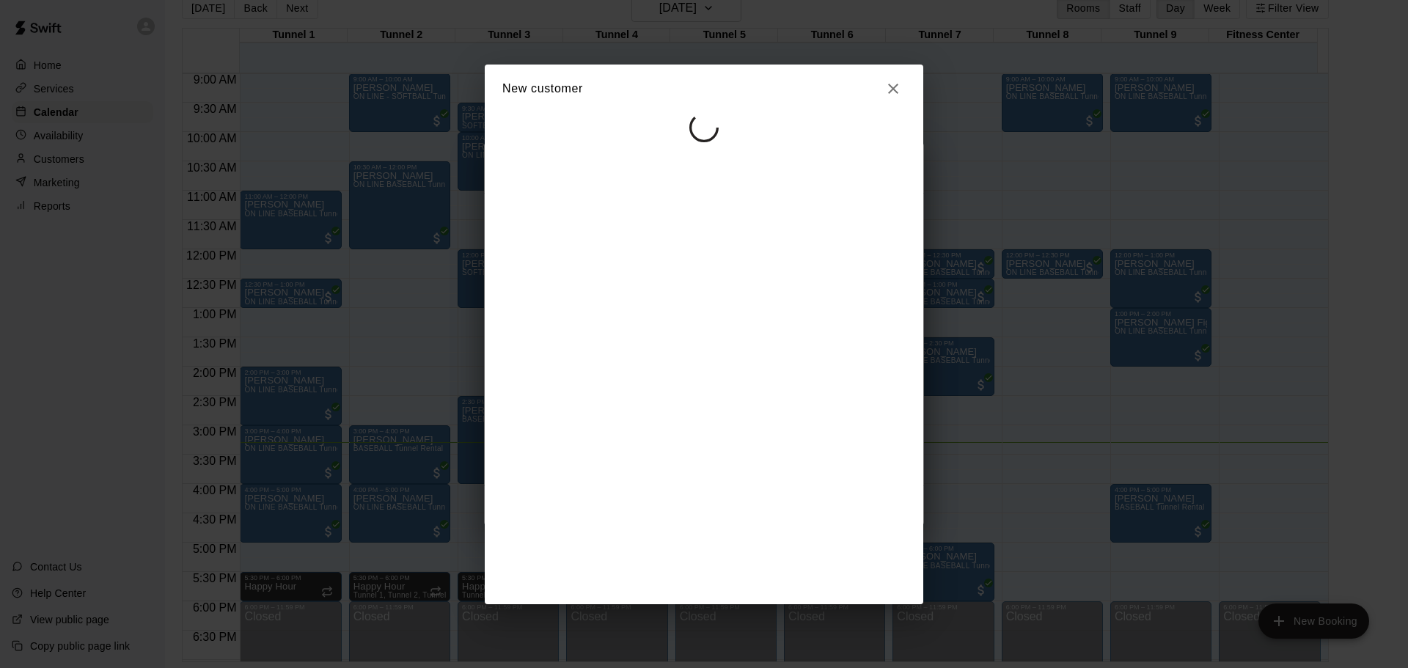
select select "**"
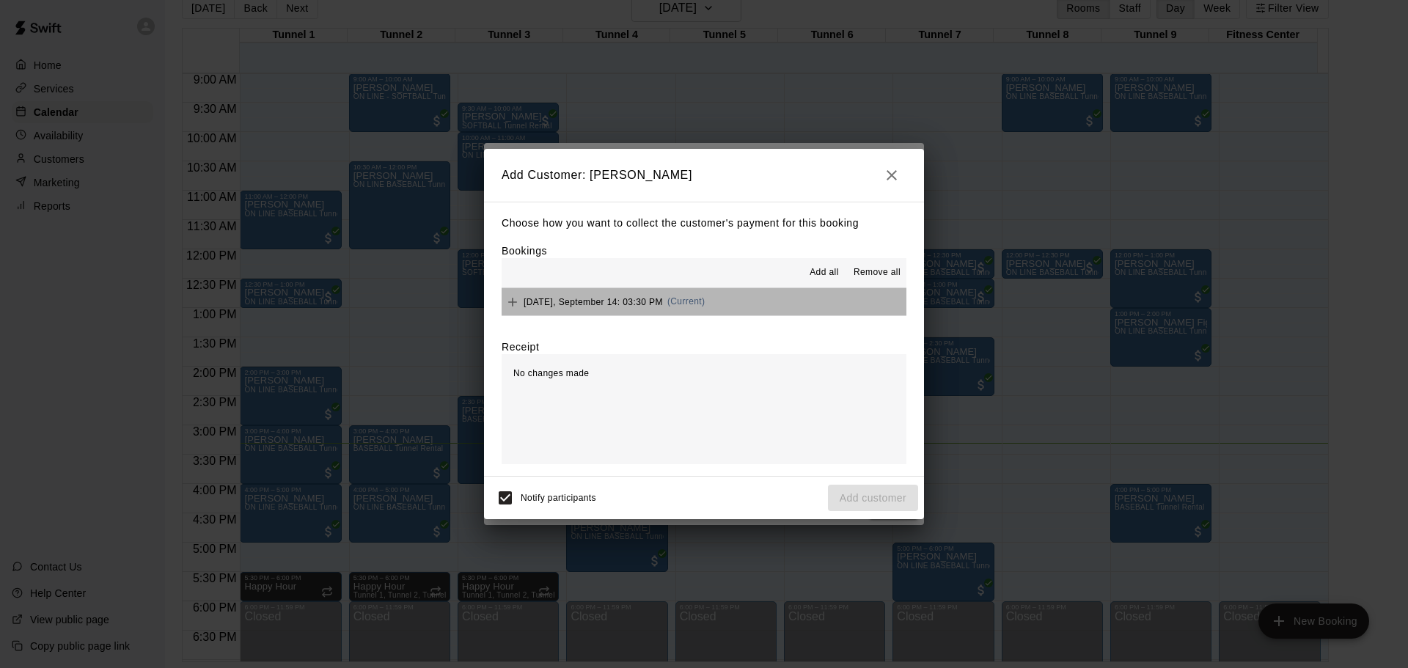
click at [723, 299] on button "Sunday, September 14: 03:30 PM (Current)" at bounding box center [704, 301] width 405 height 27
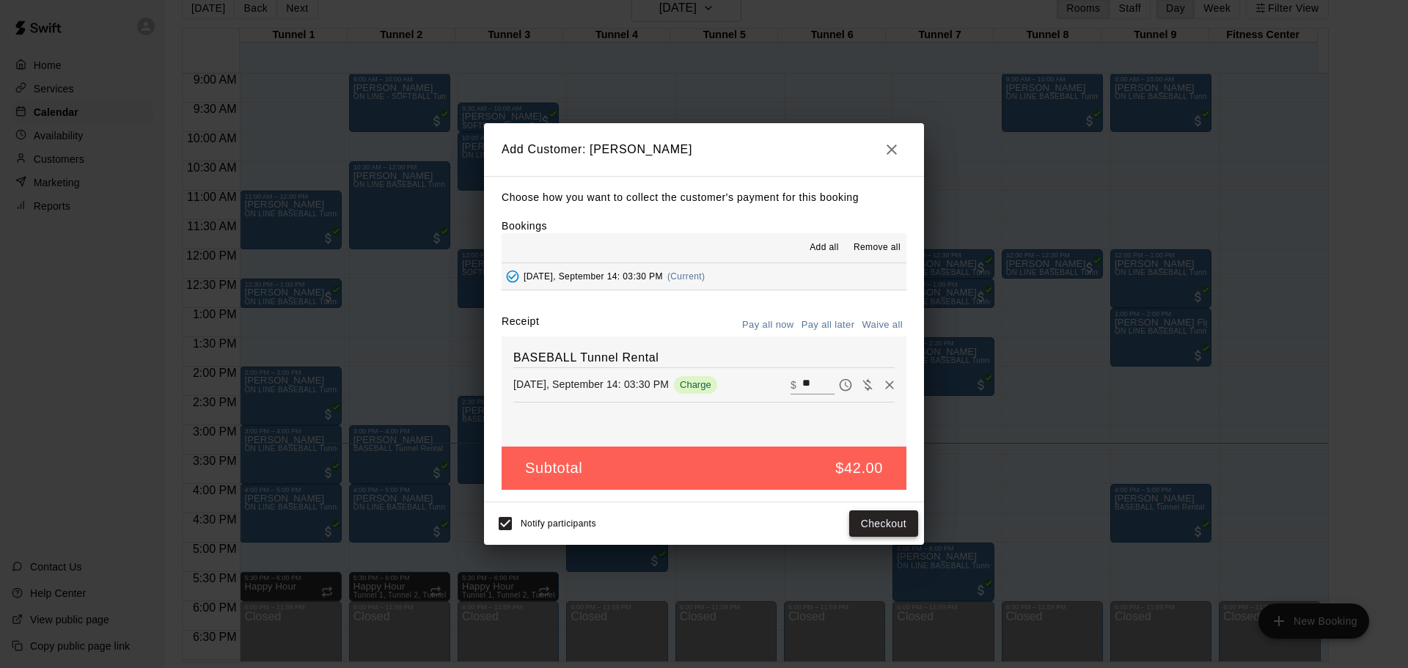
click at [897, 527] on button "Checkout" at bounding box center [883, 524] width 69 height 27
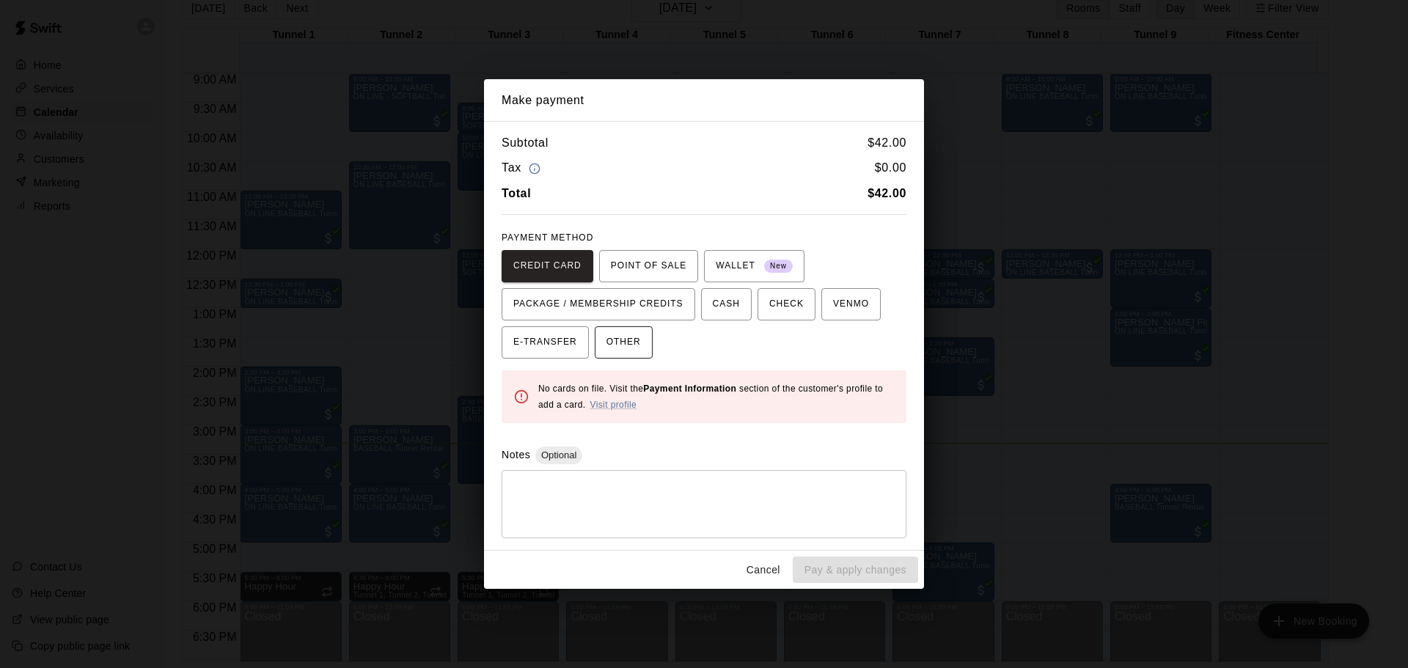
click at [632, 338] on span "OTHER" at bounding box center [624, 342] width 34 height 23
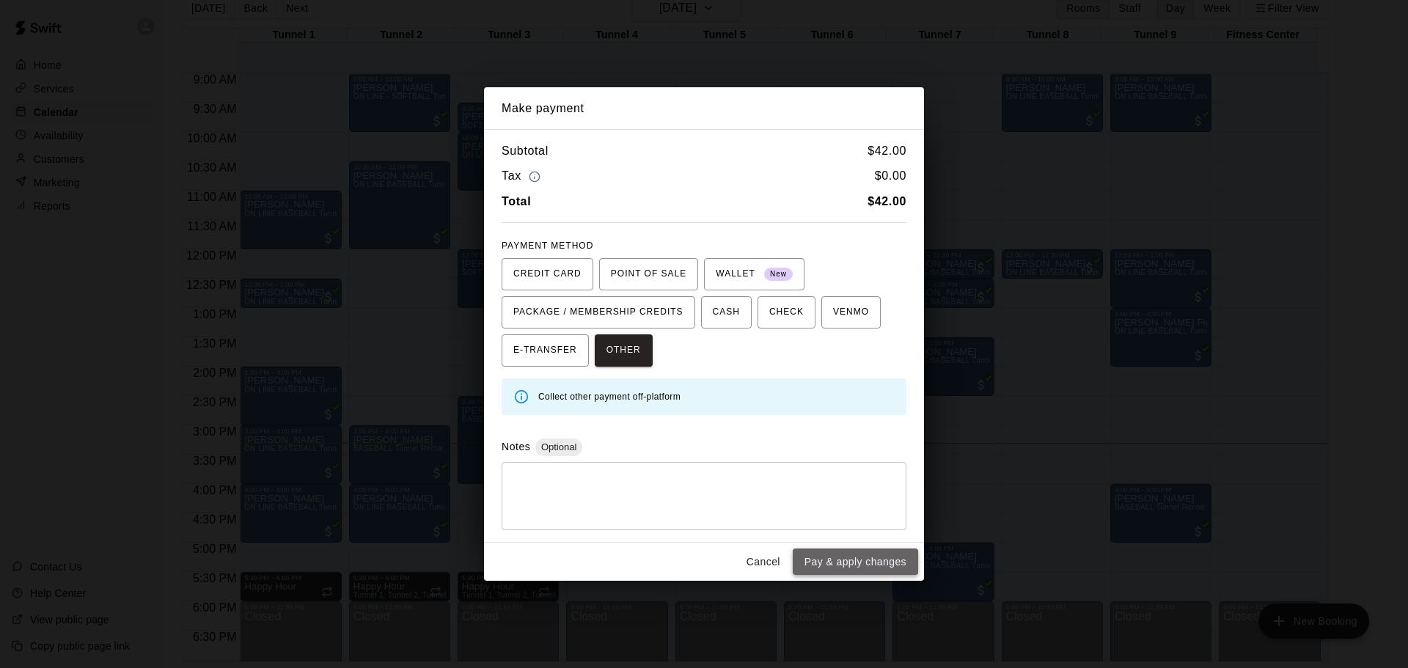
click at [858, 560] on button "Pay & apply changes" at bounding box center [855, 562] width 125 height 27
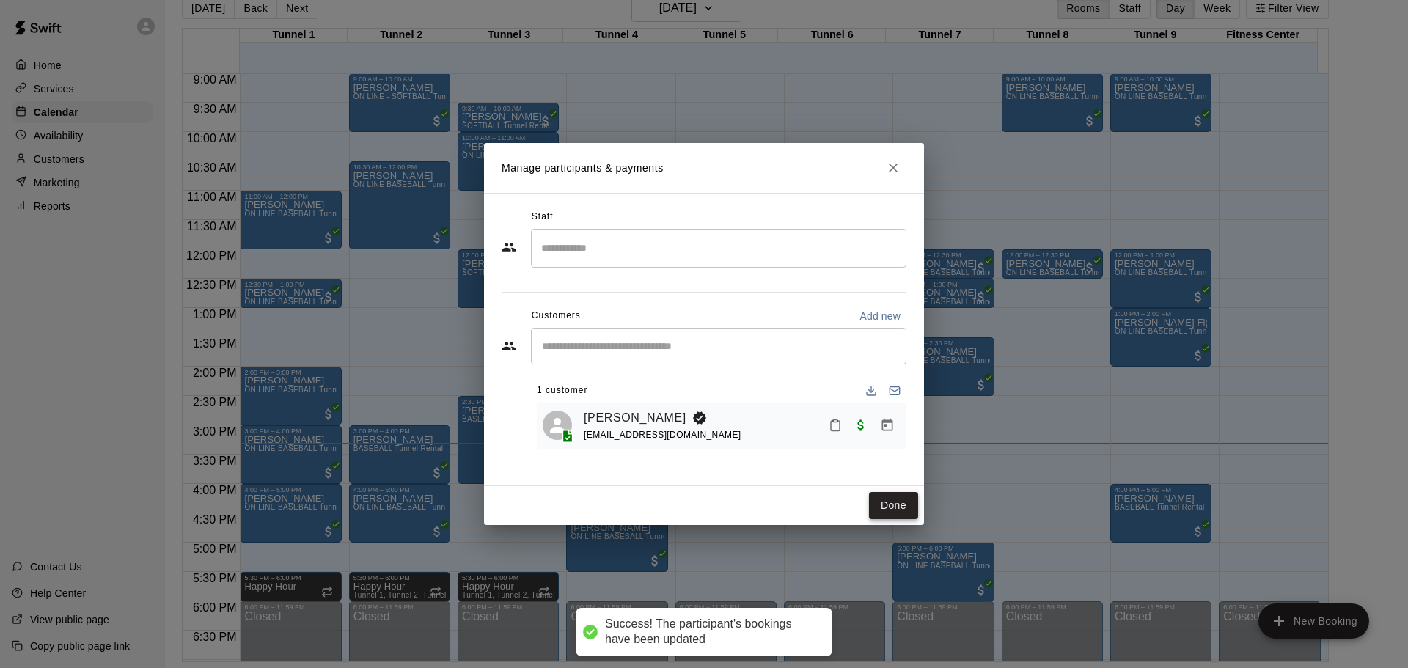
click at [913, 500] on button "Done" at bounding box center [893, 505] width 49 height 27
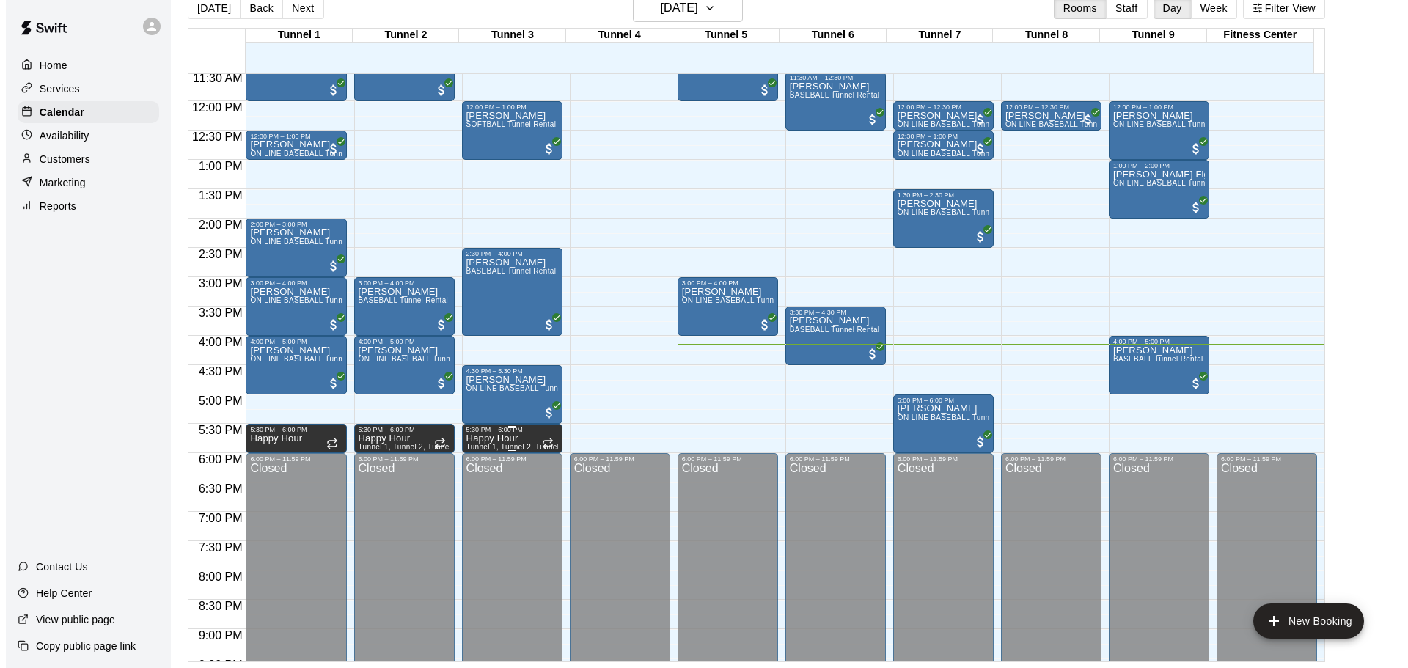
scroll to position [676, 0]
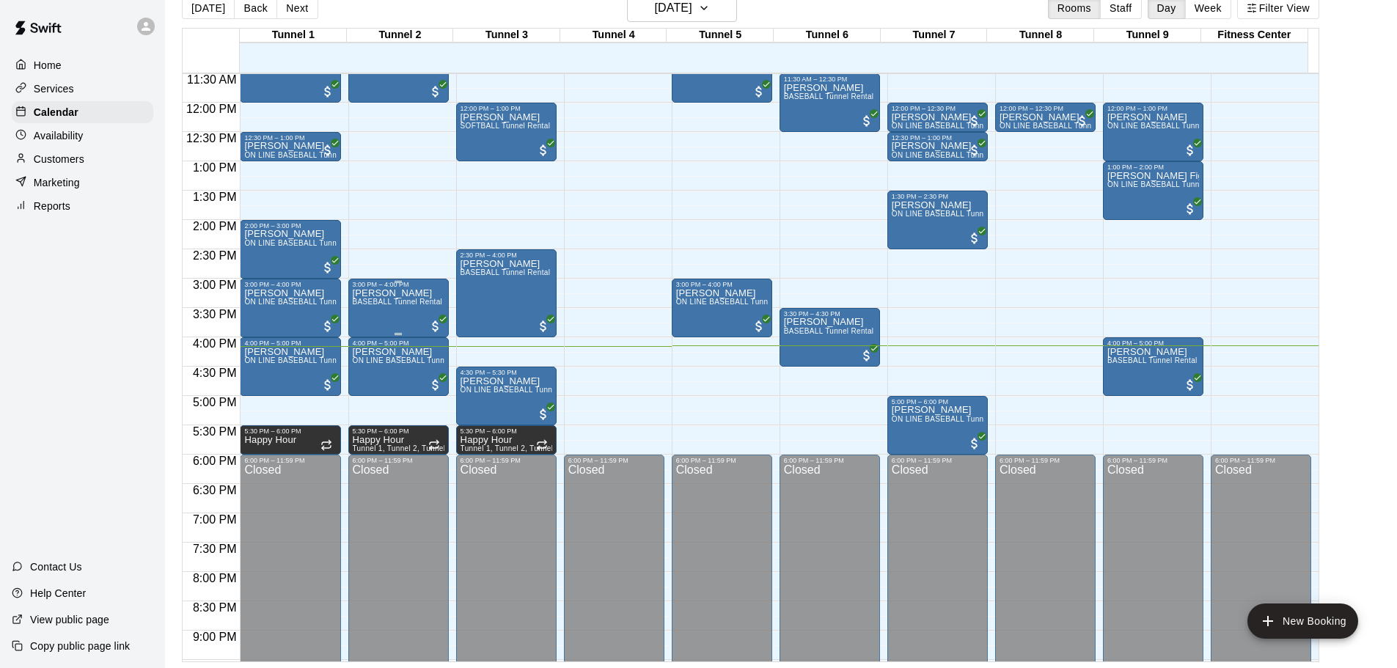
click at [400, 321] on div "Jacob Ritchie BASEBALL Tunnel Rental" at bounding box center [398, 622] width 90 height 668
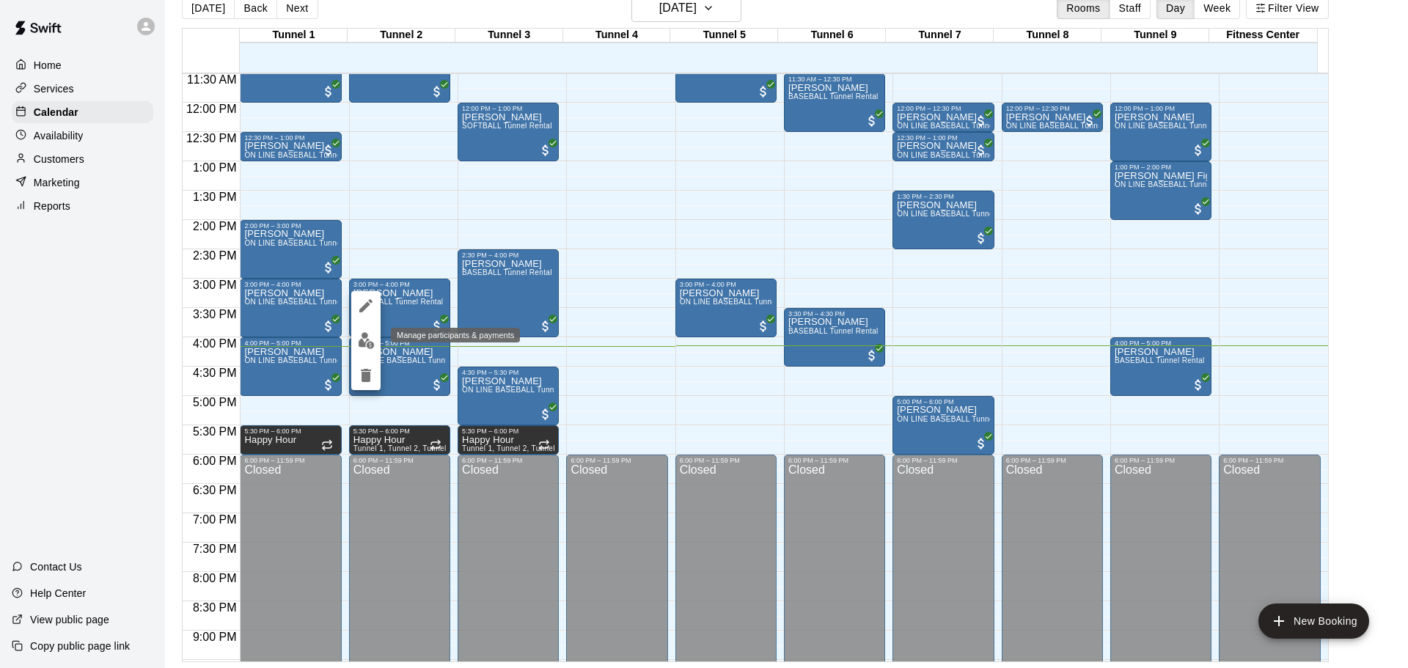
click at [354, 347] on button "edit" at bounding box center [365, 340] width 29 height 29
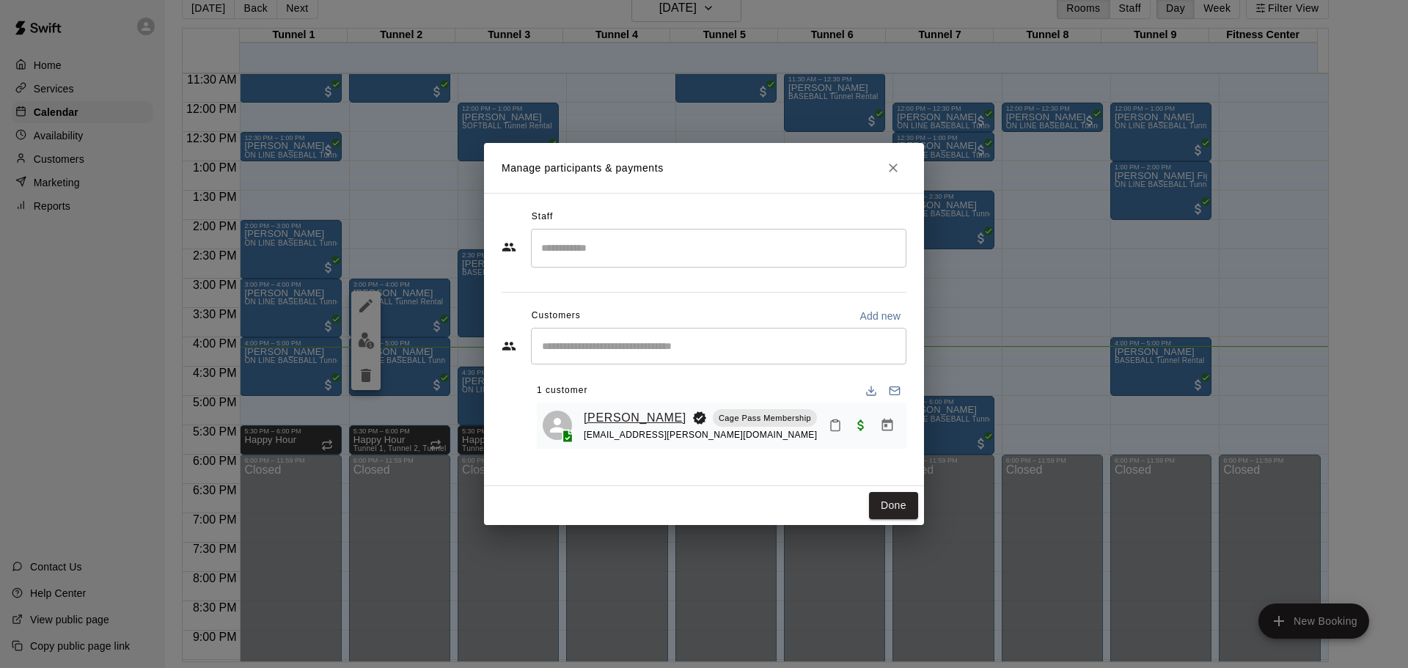
click at [632, 423] on link "[PERSON_NAME]" at bounding box center [635, 418] width 103 height 19
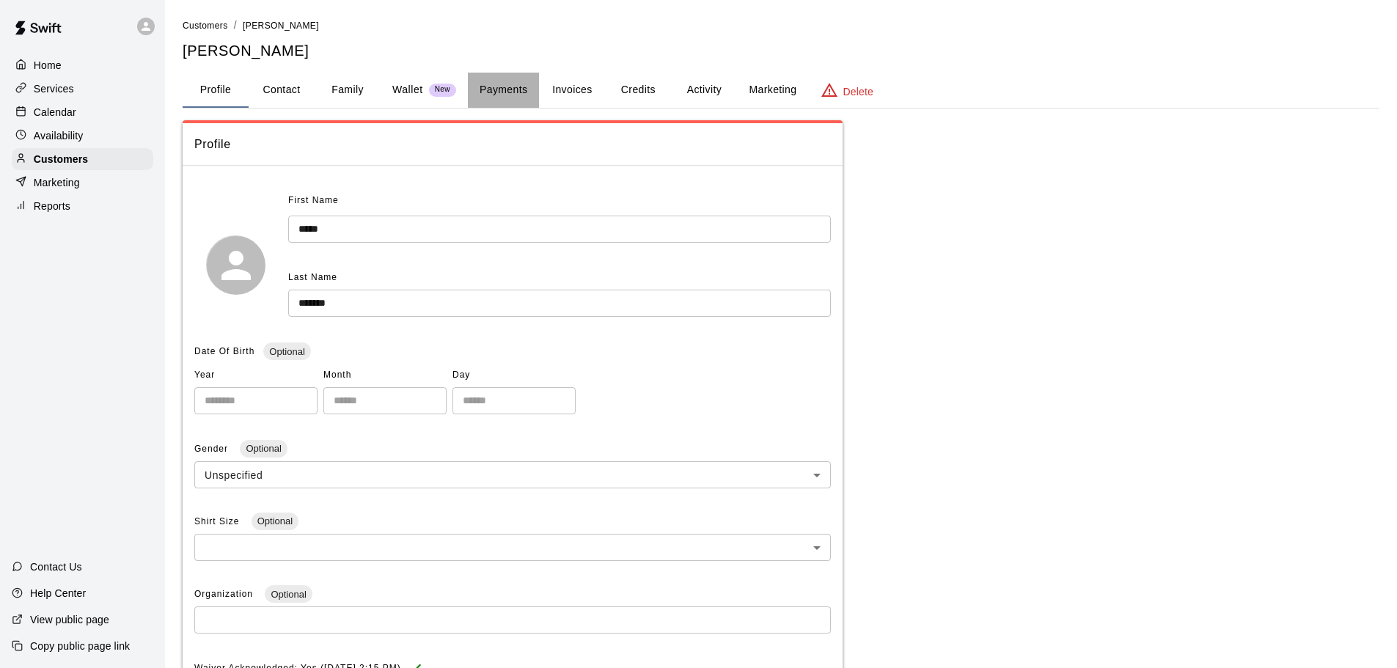
click at [492, 87] on button "Payments" at bounding box center [503, 90] width 71 height 35
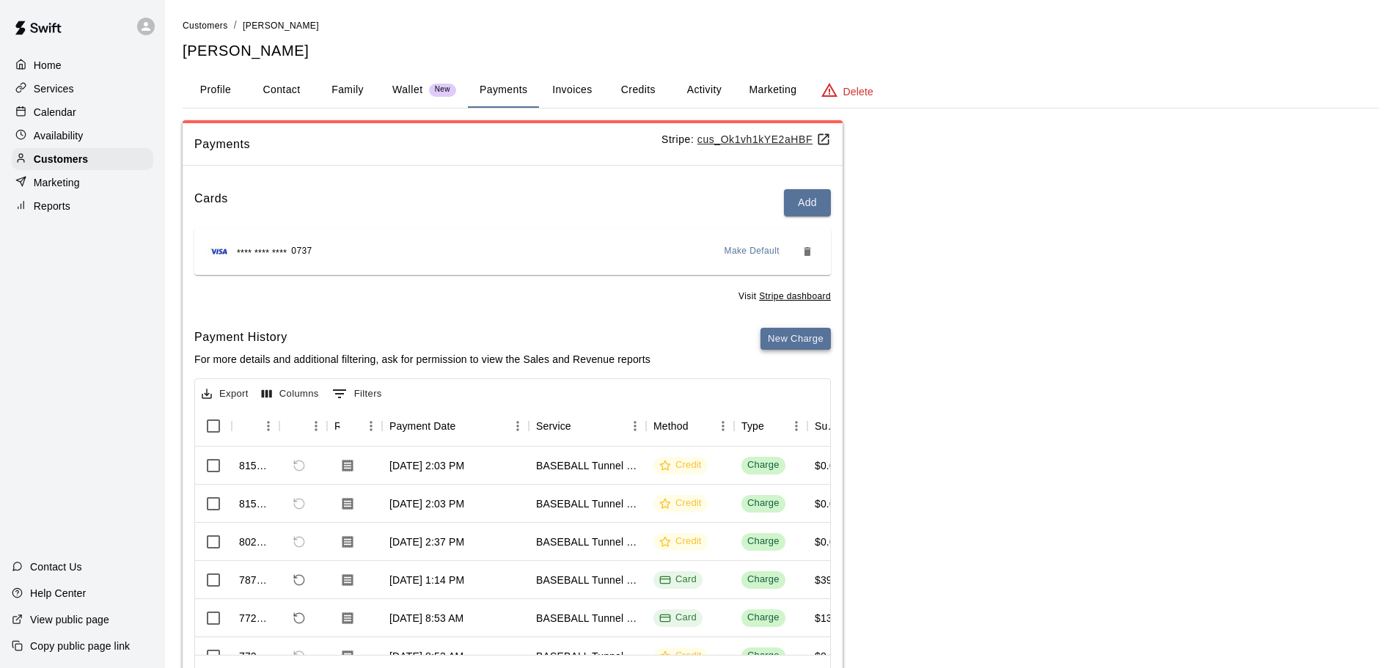
click at [795, 341] on button "New Charge" at bounding box center [796, 339] width 70 height 23
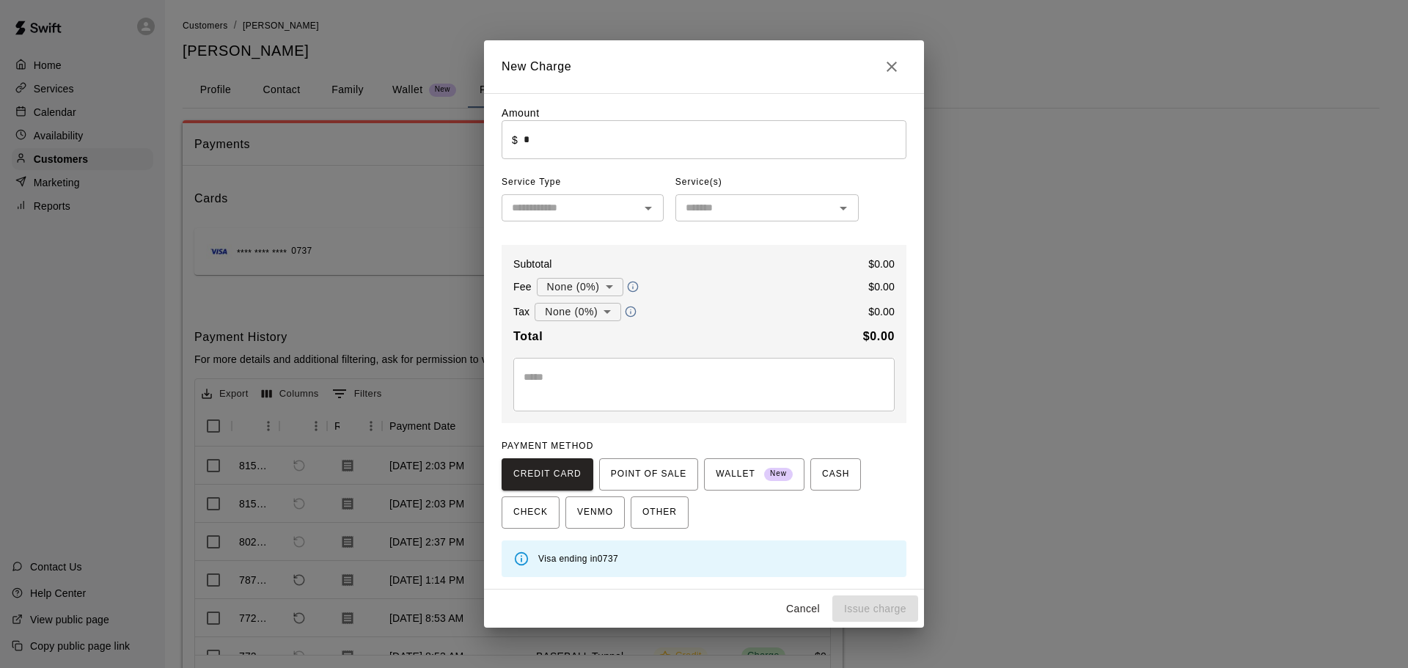
click at [756, 141] on input "*" at bounding box center [715, 139] width 383 height 39
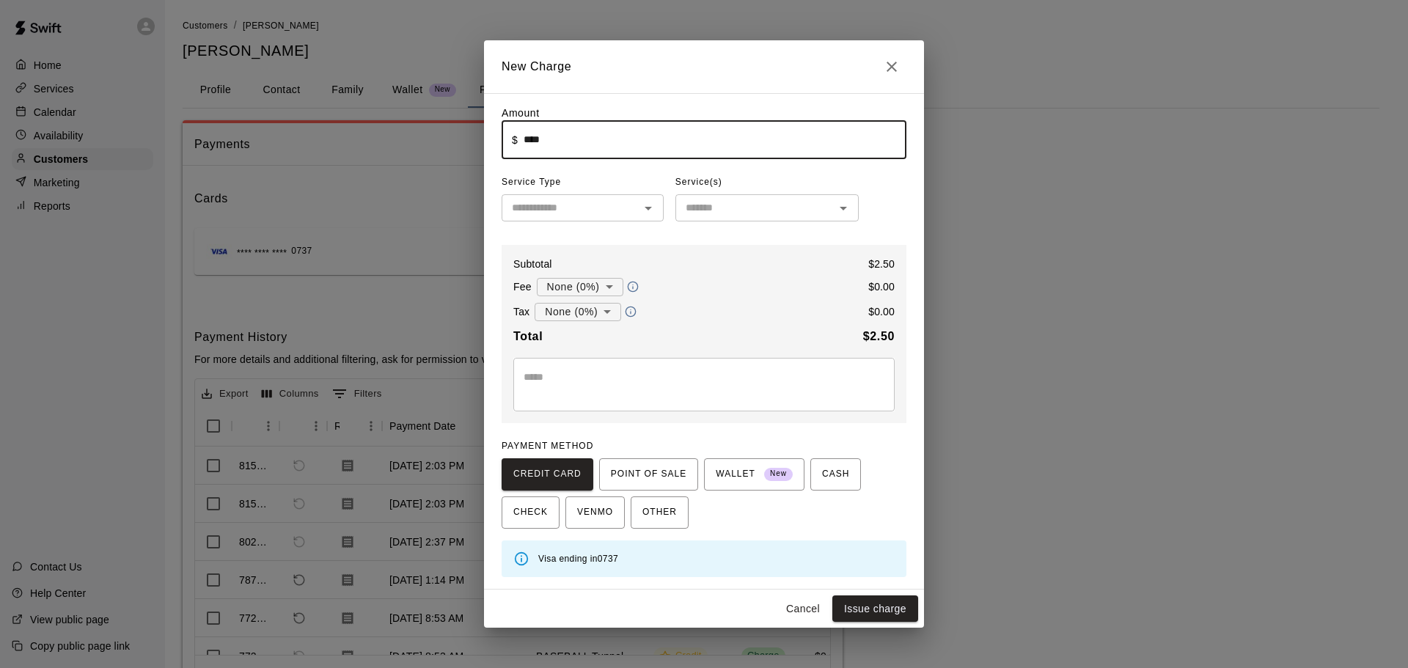
type input "****"
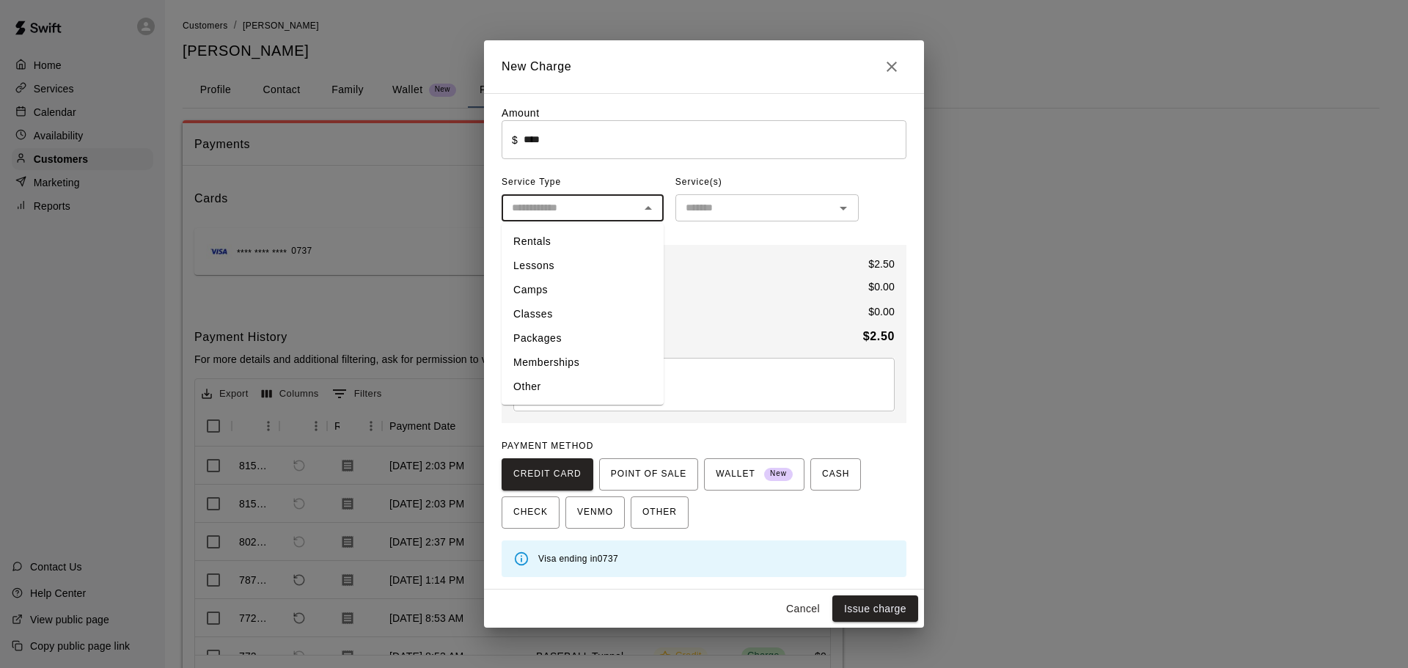
click at [599, 207] on input "text" at bounding box center [570, 208] width 129 height 18
click at [573, 377] on li "Other" at bounding box center [583, 387] width 162 height 24
type input "*****"
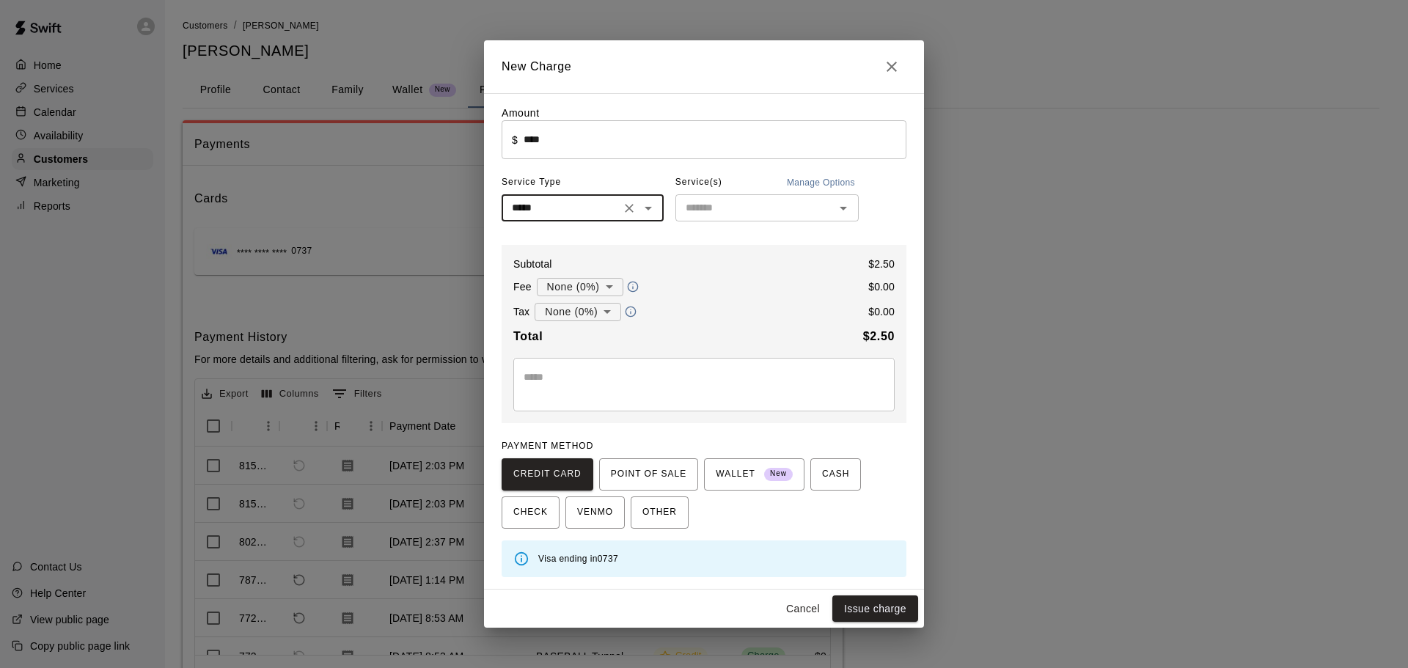
click at [775, 210] on input "text" at bounding box center [755, 208] width 150 height 18
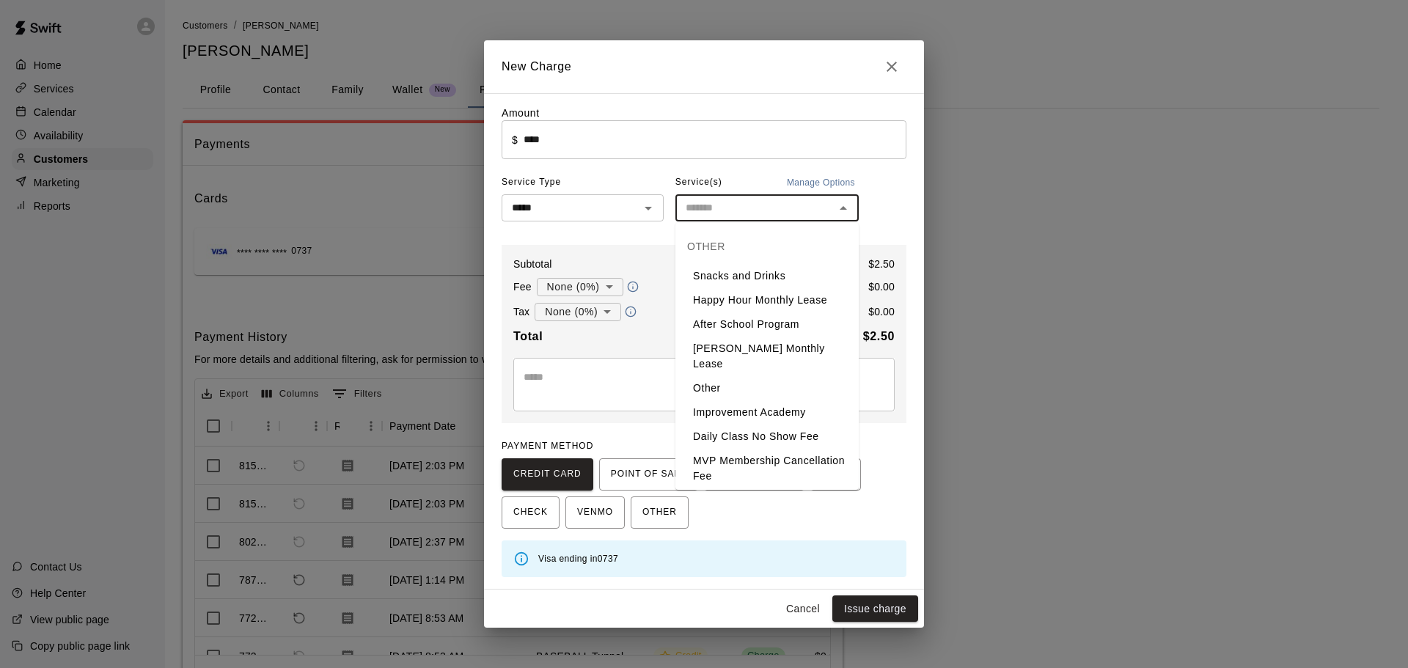
click at [757, 270] on li "Snacks and Drinks" at bounding box center [767, 276] width 183 height 24
type input "**********"
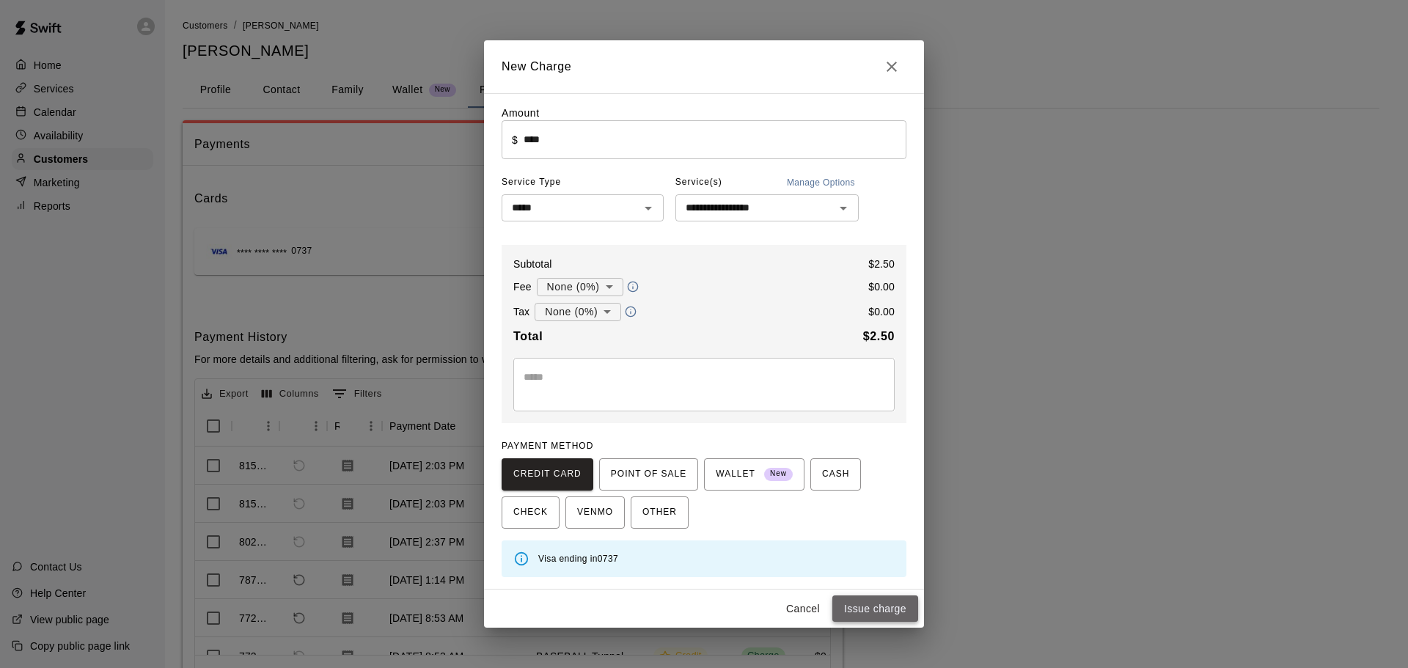
click at [889, 602] on button "Issue charge" at bounding box center [876, 609] width 86 height 27
type input "*"
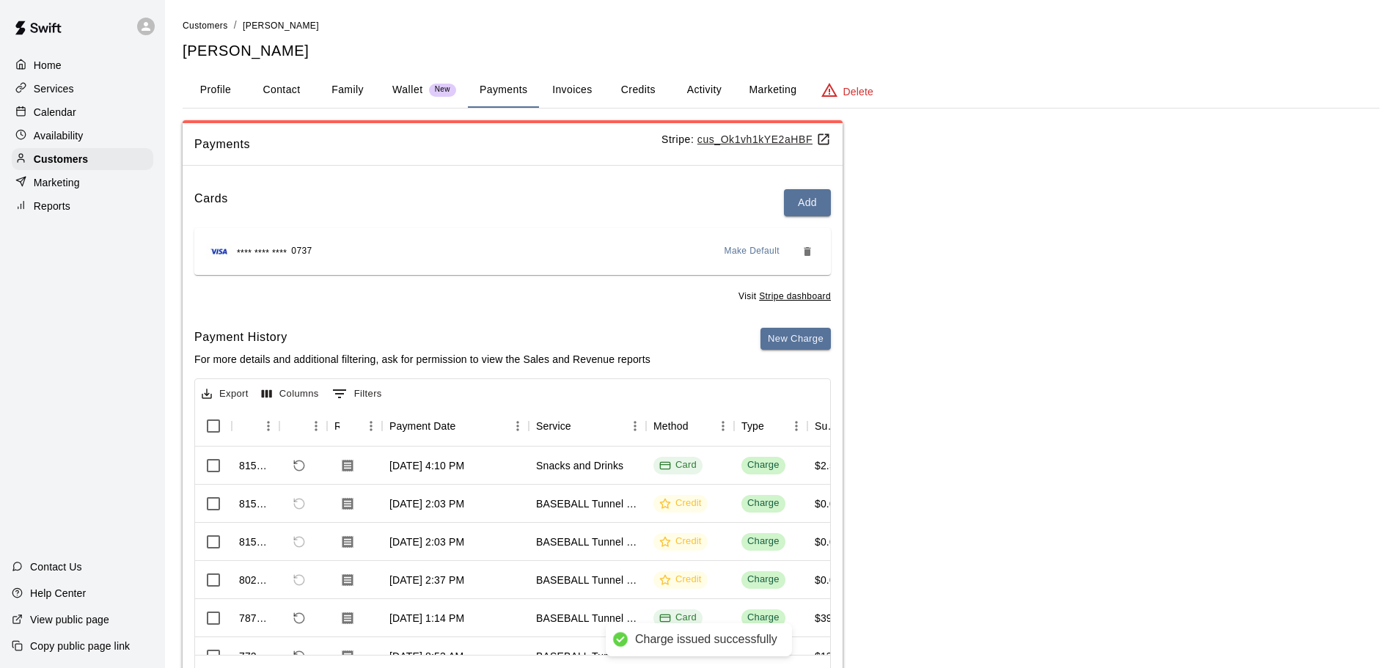
click at [117, 109] on div "Calendar" at bounding box center [83, 112] width 142 height 22
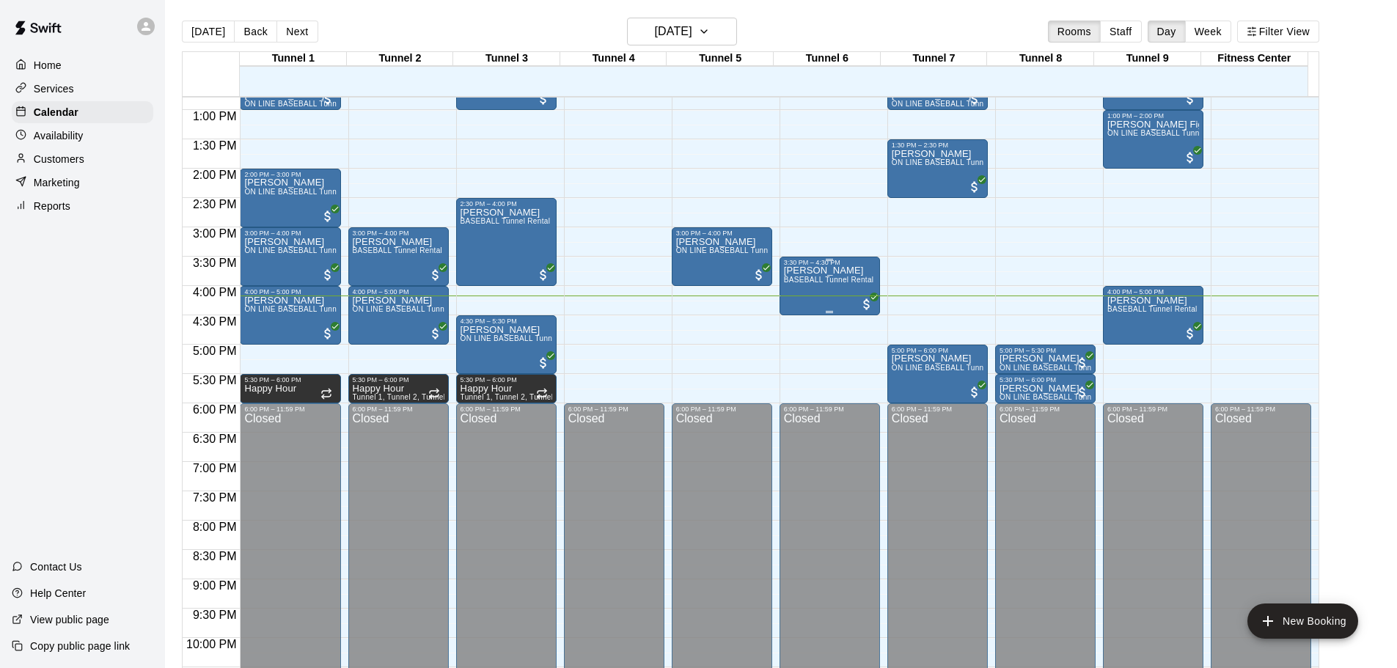
scroll to position [822, 0]
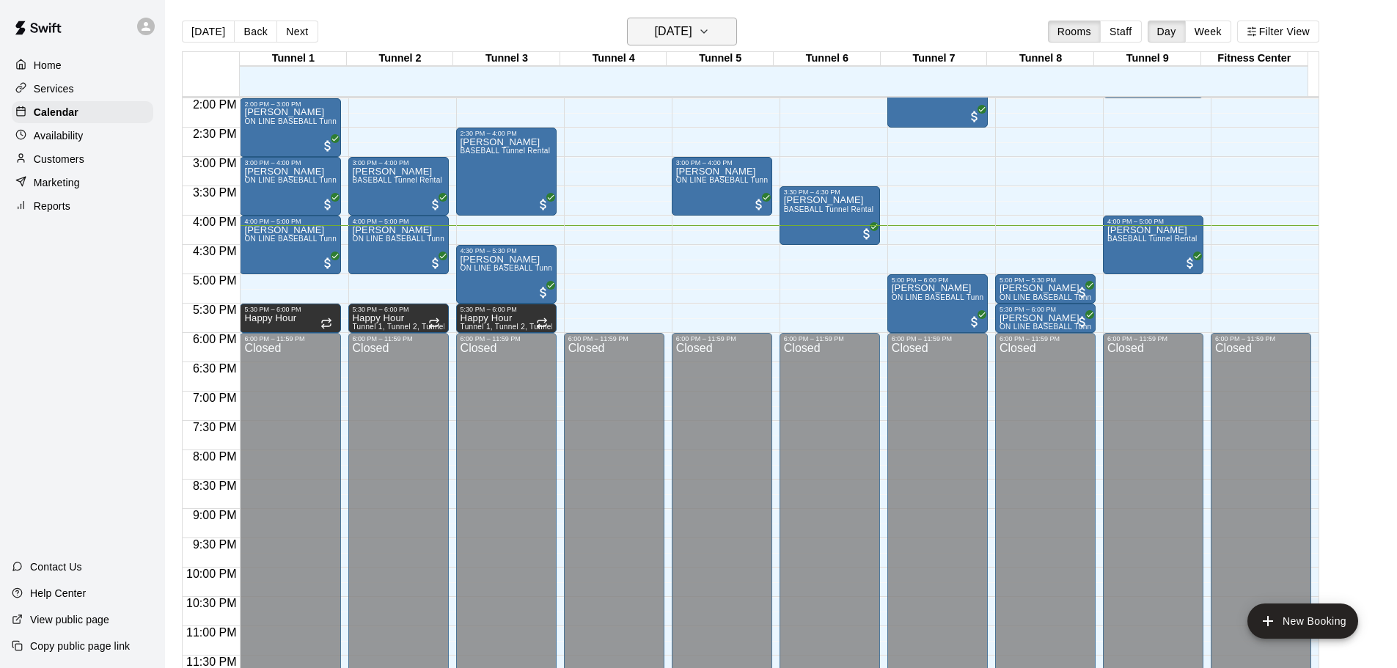
click at [655, 27] on h6 "[DATE]" at bounding box center [673, 31] width 37 height 21
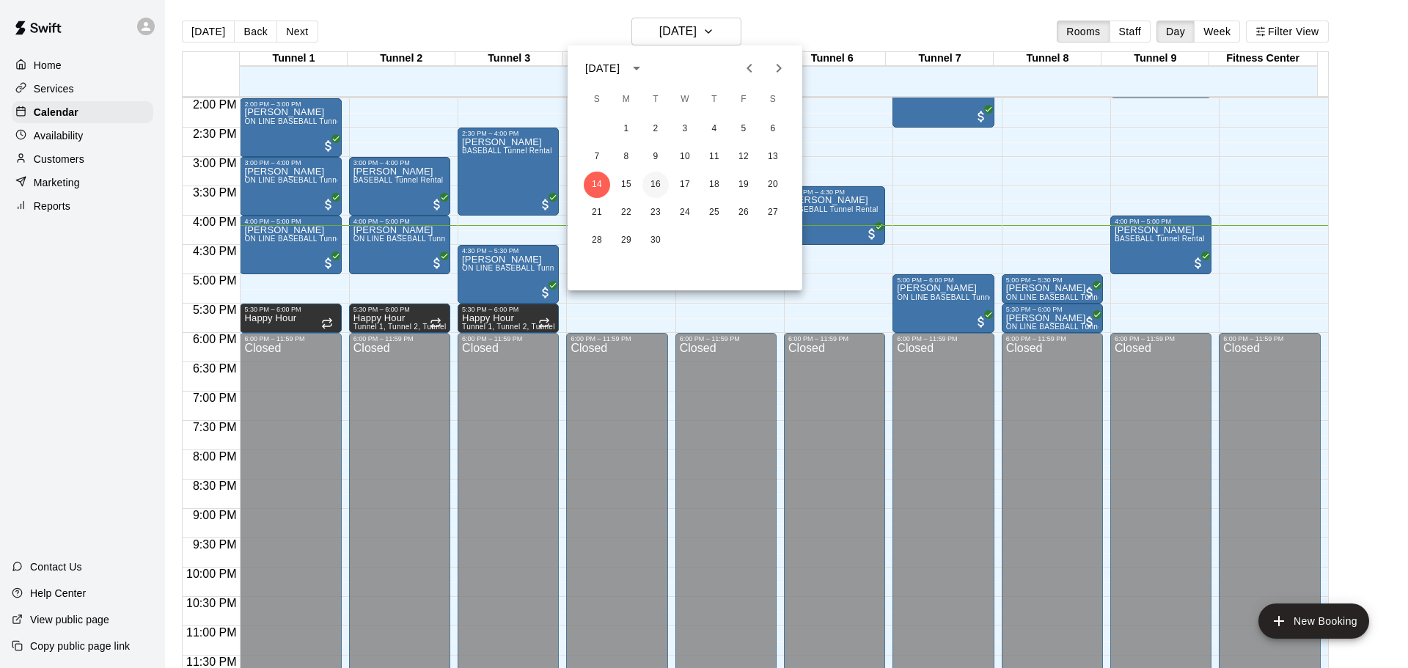
click at [657, 179] on button "16" at bounding box center [656, 185] width 26 height 26
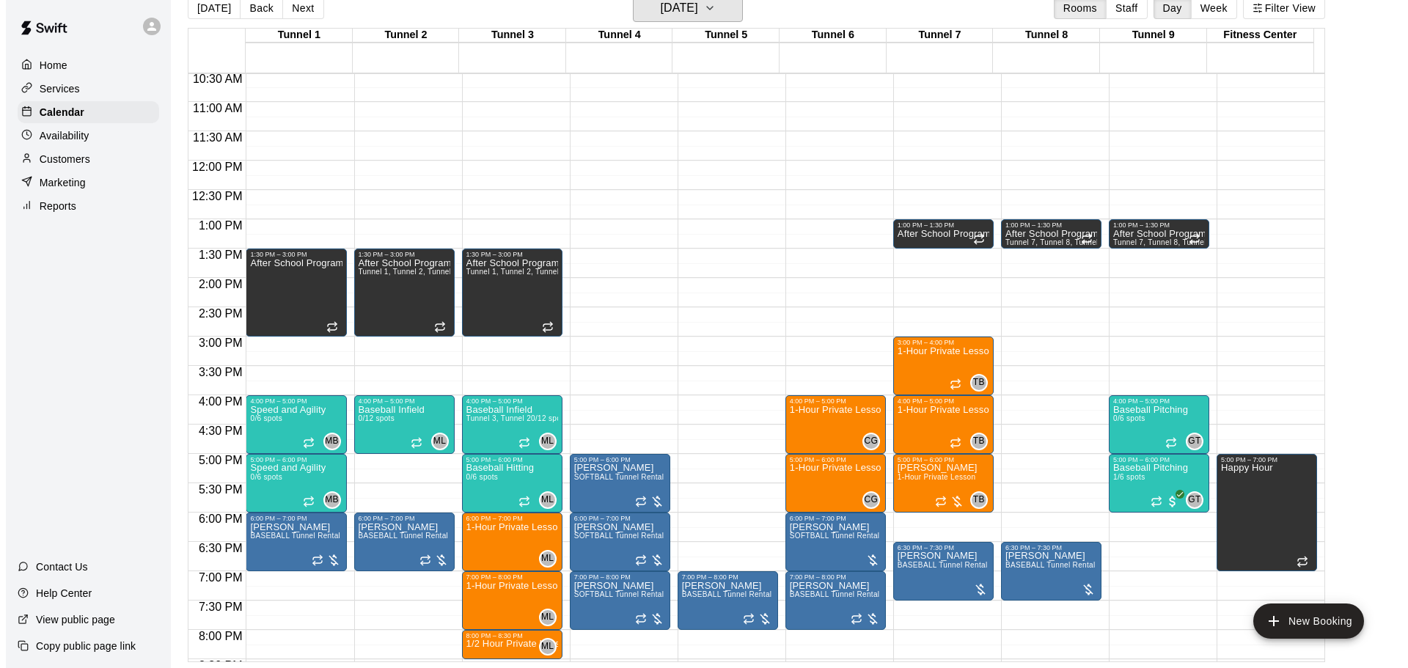
scroll to position [529, 0]
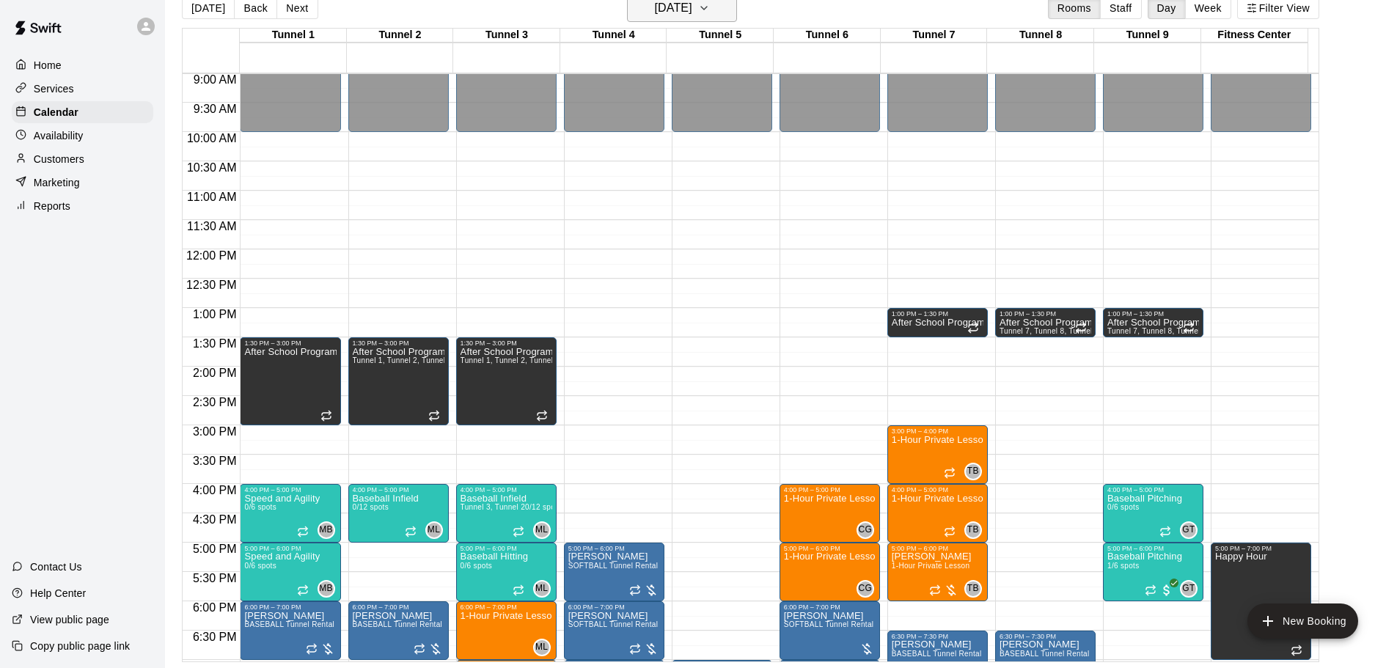
click at [693, 7] on h6 "Tuesday Sep 16" at bounding box center [673, 8] width 37 height 21
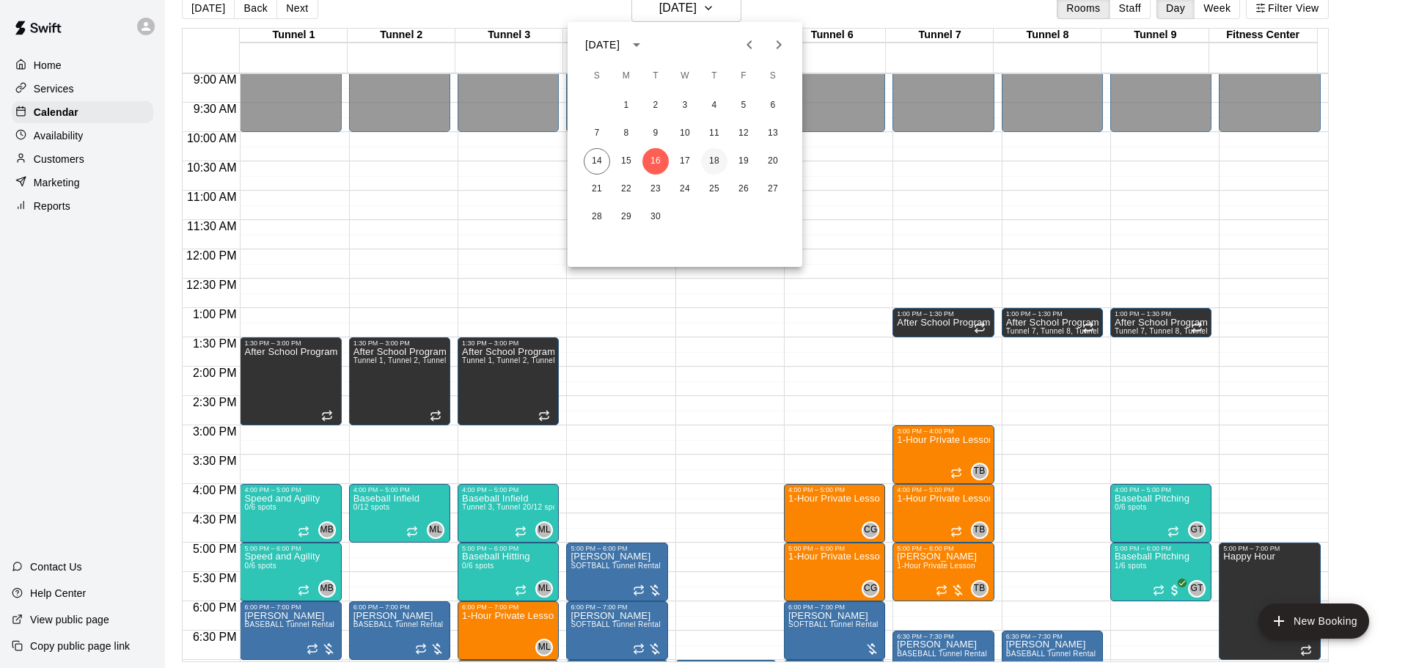
click at [707, 171] on button "18" at bounding box center [714, 161] width 26 height 26
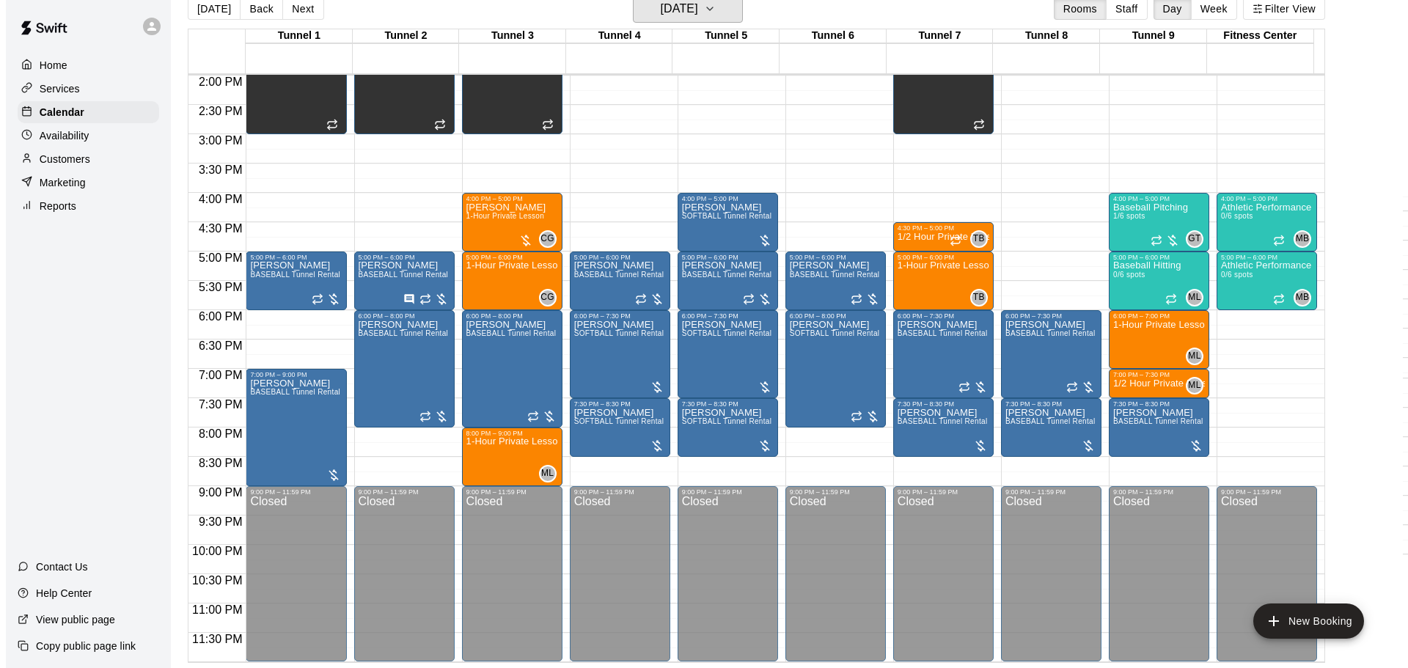
scroll to position [23, 0]
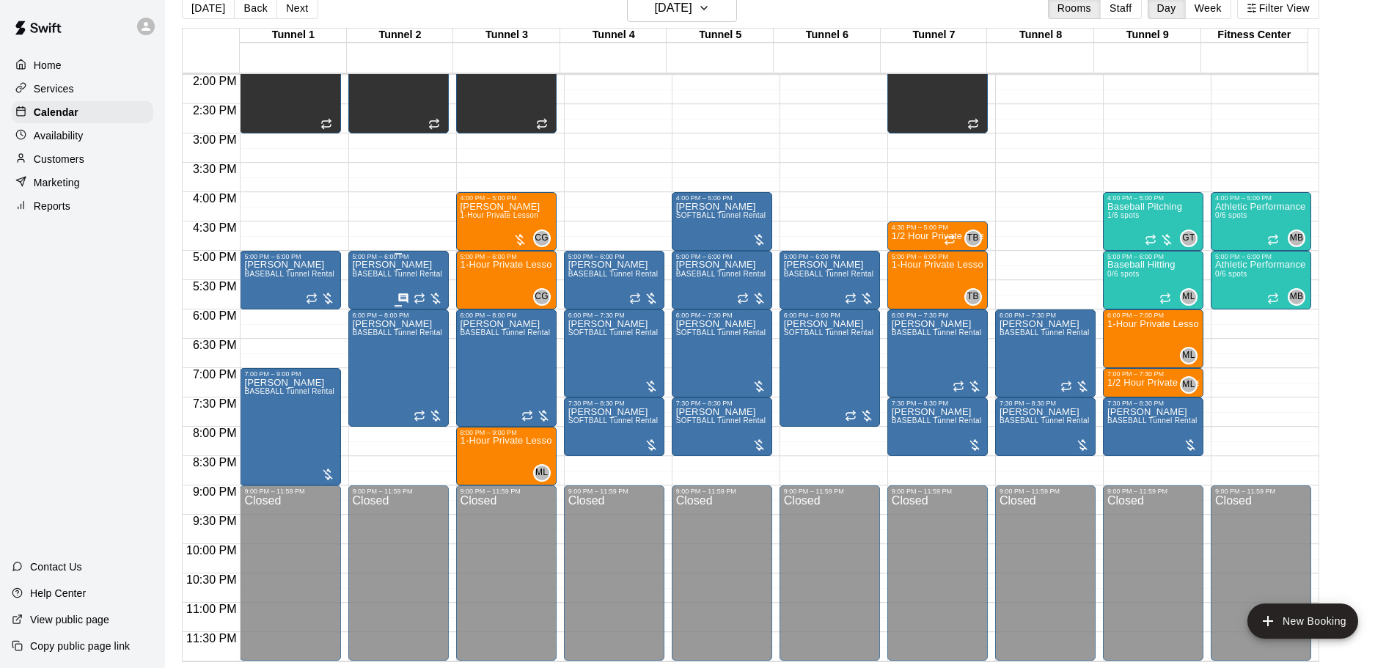
click at [402, 291] on div at bounding box center [420, 298] width 45 height 15
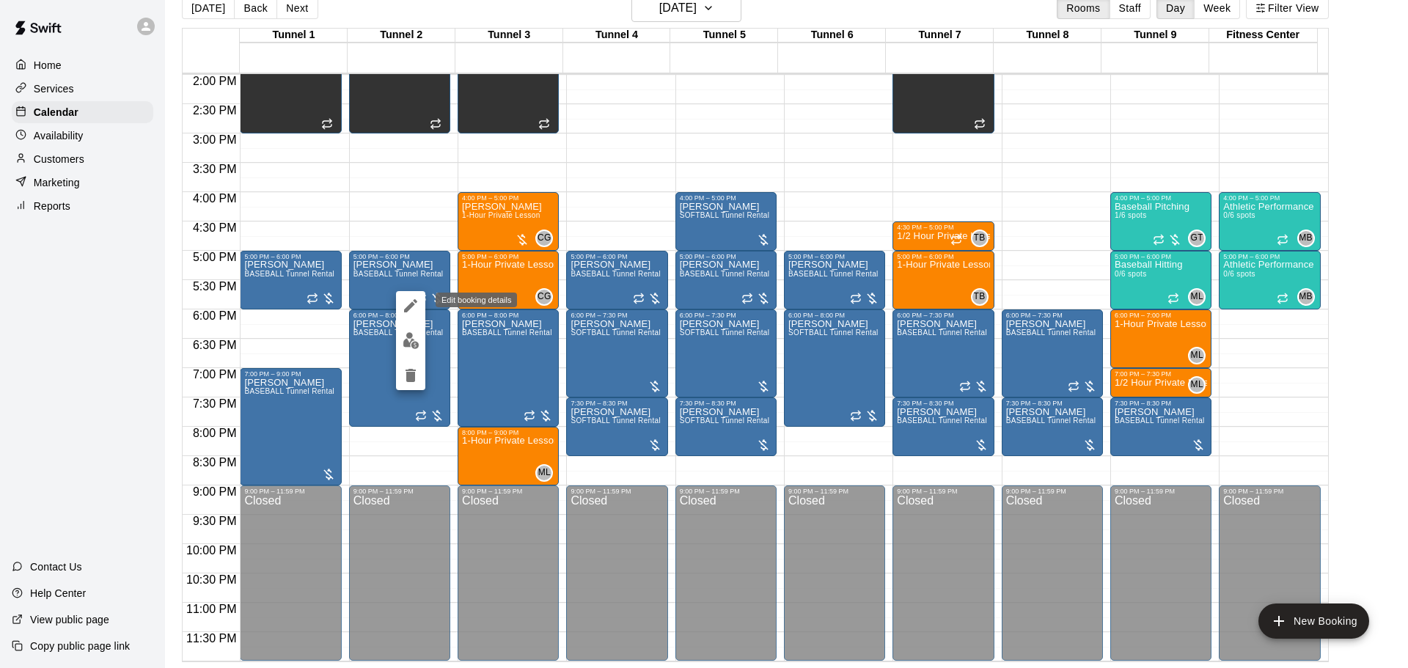
click at [418, 313] on icon "edit" at bounding box center [411, 306] width 18 height 18
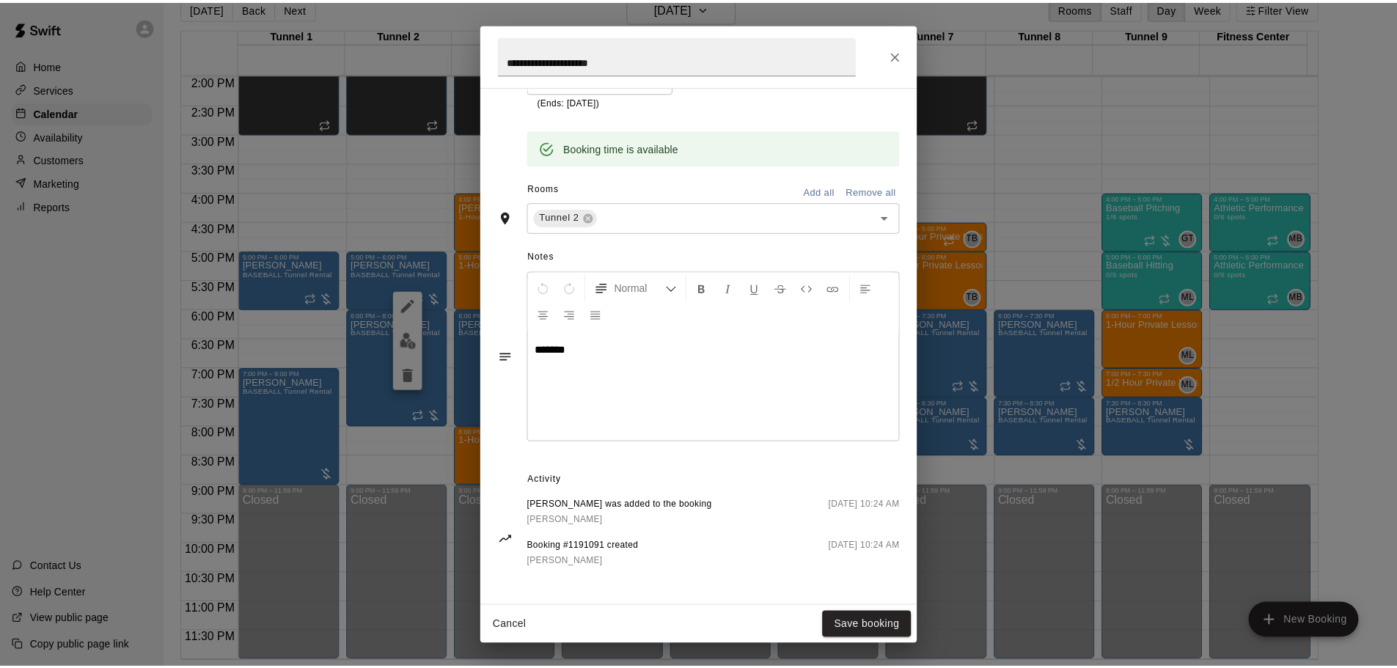
scroll to position [341, 0]
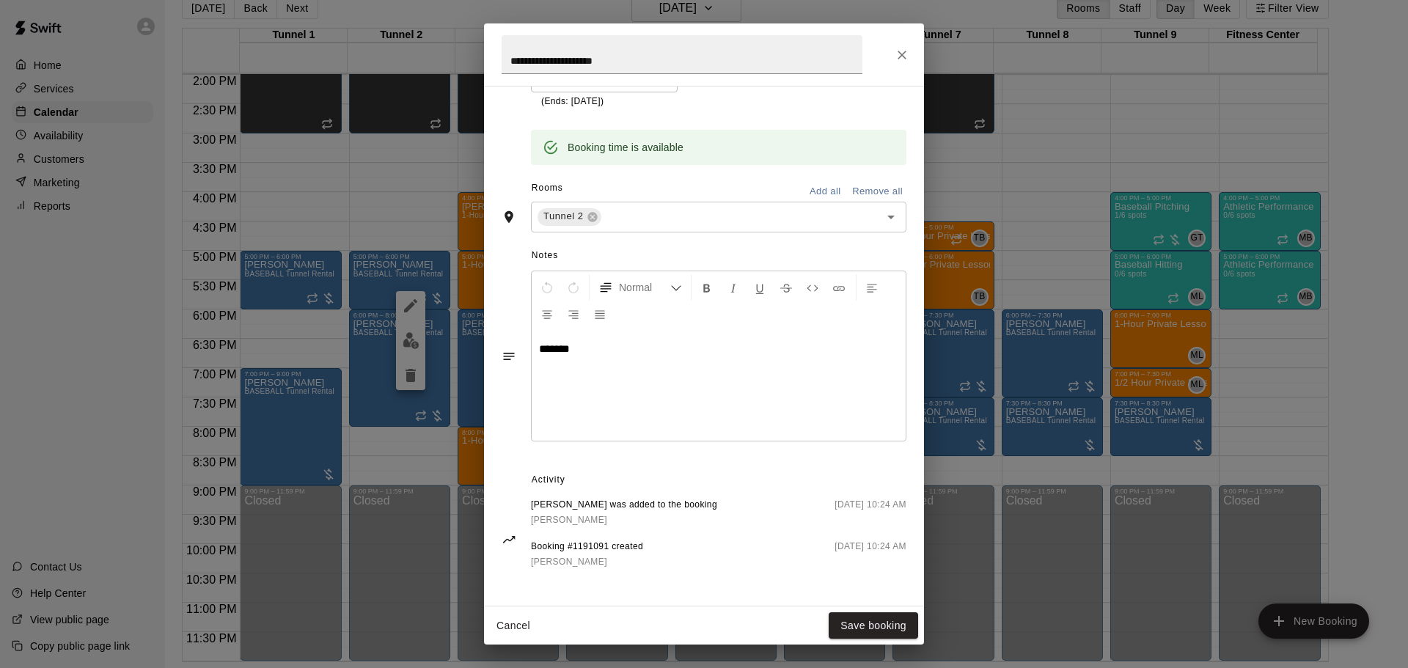
click at [894, 53] on button "Close" at bounding box center [902, 55] width 26 height 26
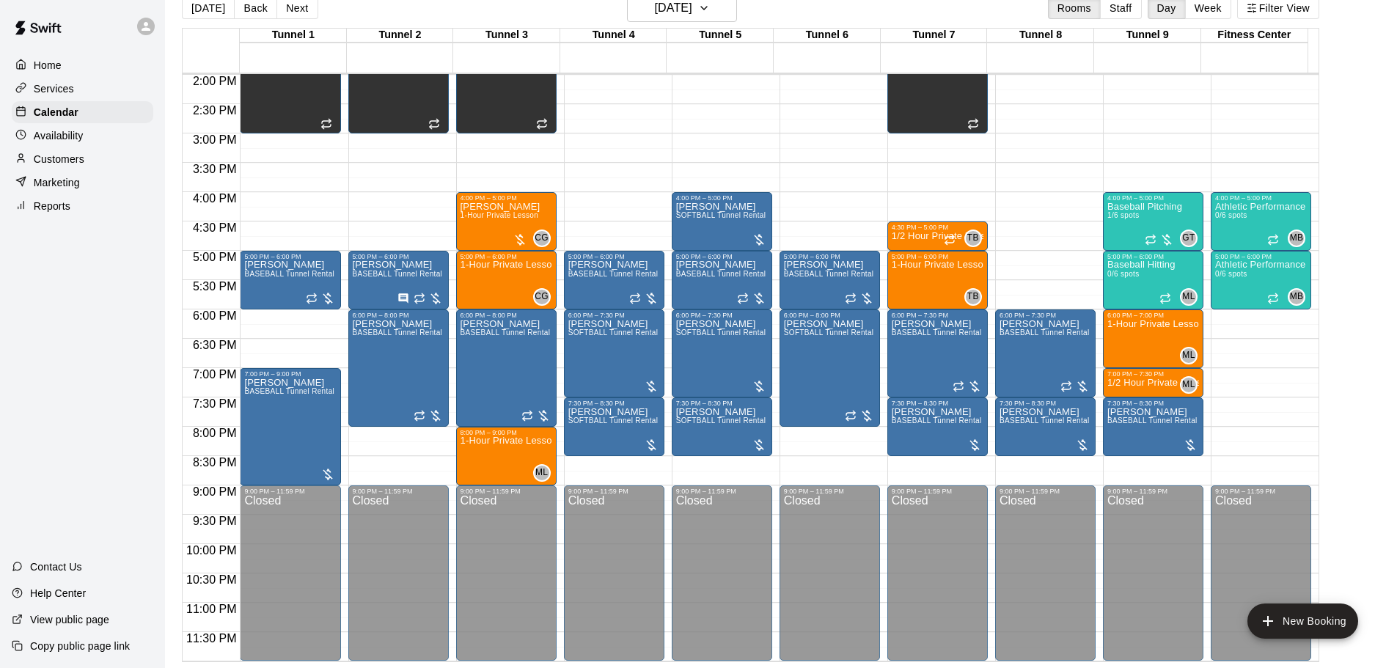
click at [197, 21] on div "Today Back Next Thursday Sep 18 Rooms Staff Day Week Filter View" at bounding box center [751, 11] width 1138 height 34
click at [201, 10] on button "[DATE]" at bounding box center [208, 8] width 53 height 22
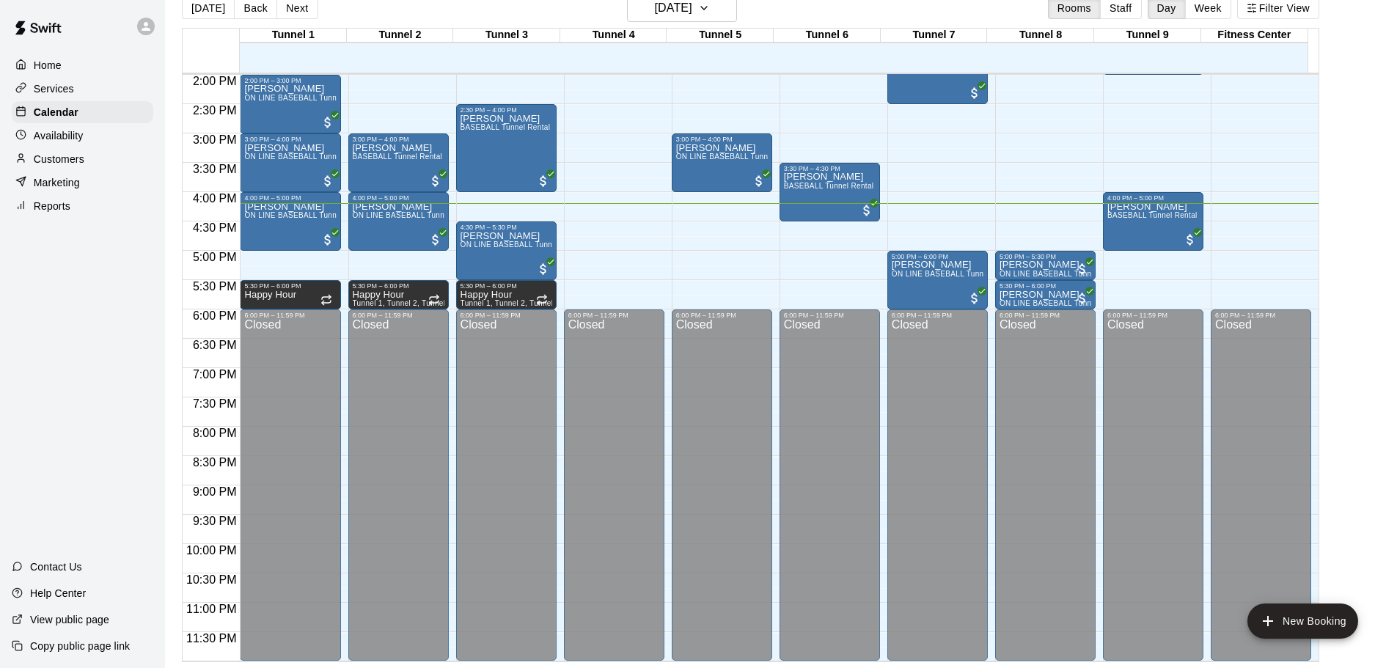
click at [434, 13] on div "Today Back Next Sunday Sep 14 Rooms Staff Day Week Filter View" at bounding box center [751, 11] width 1138 height 34
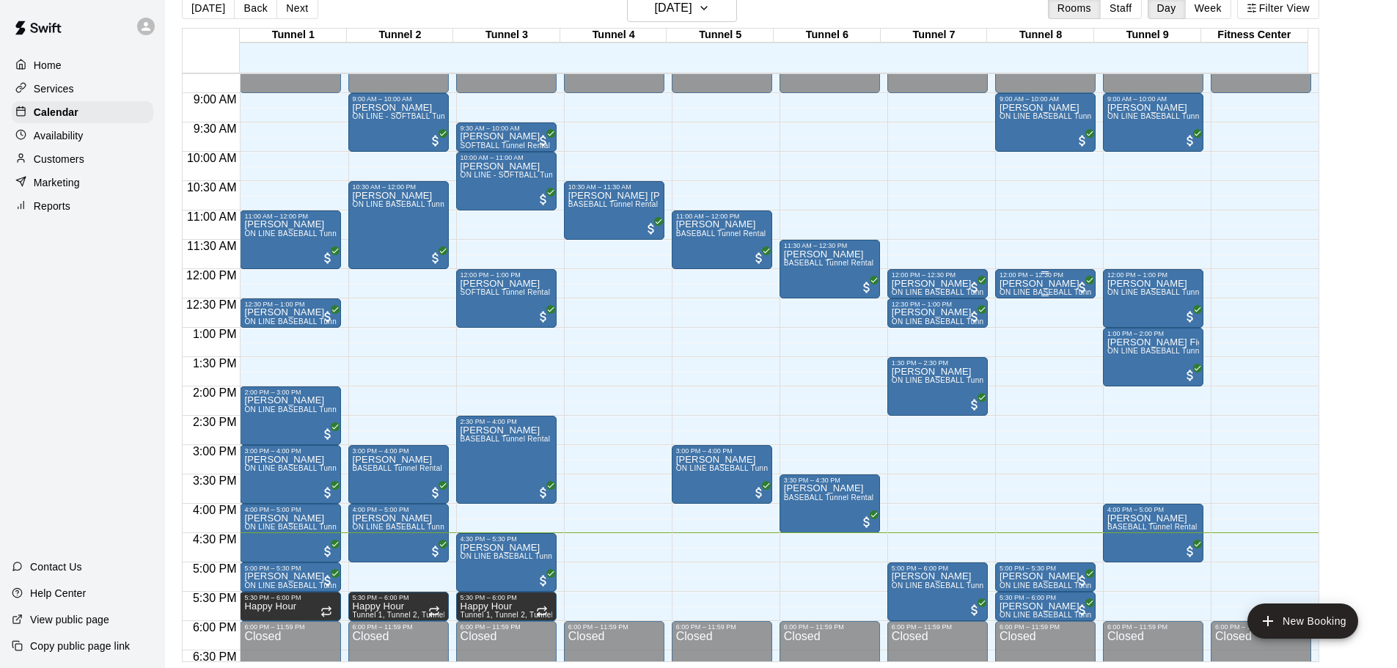
scroll to position [676, 0]
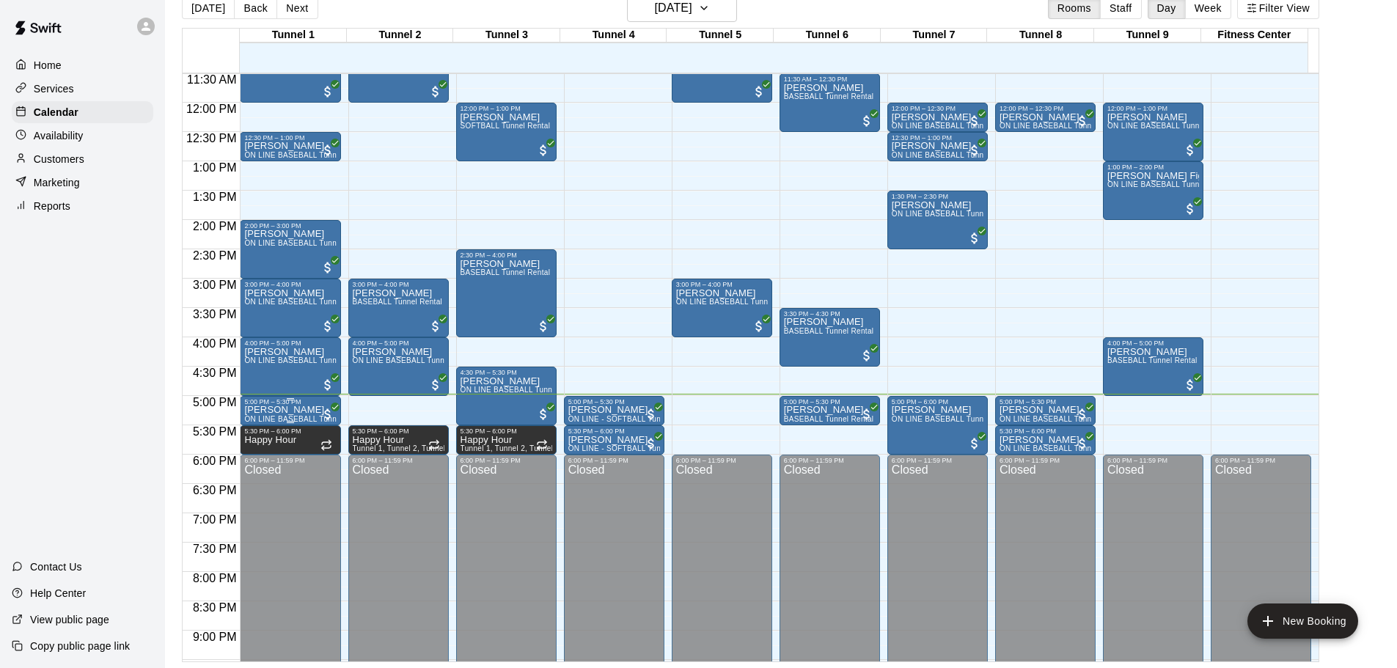
click at [266, 410] on p "[PERSON_NAME]" at bounding box center [290, 410] width 92 height 0
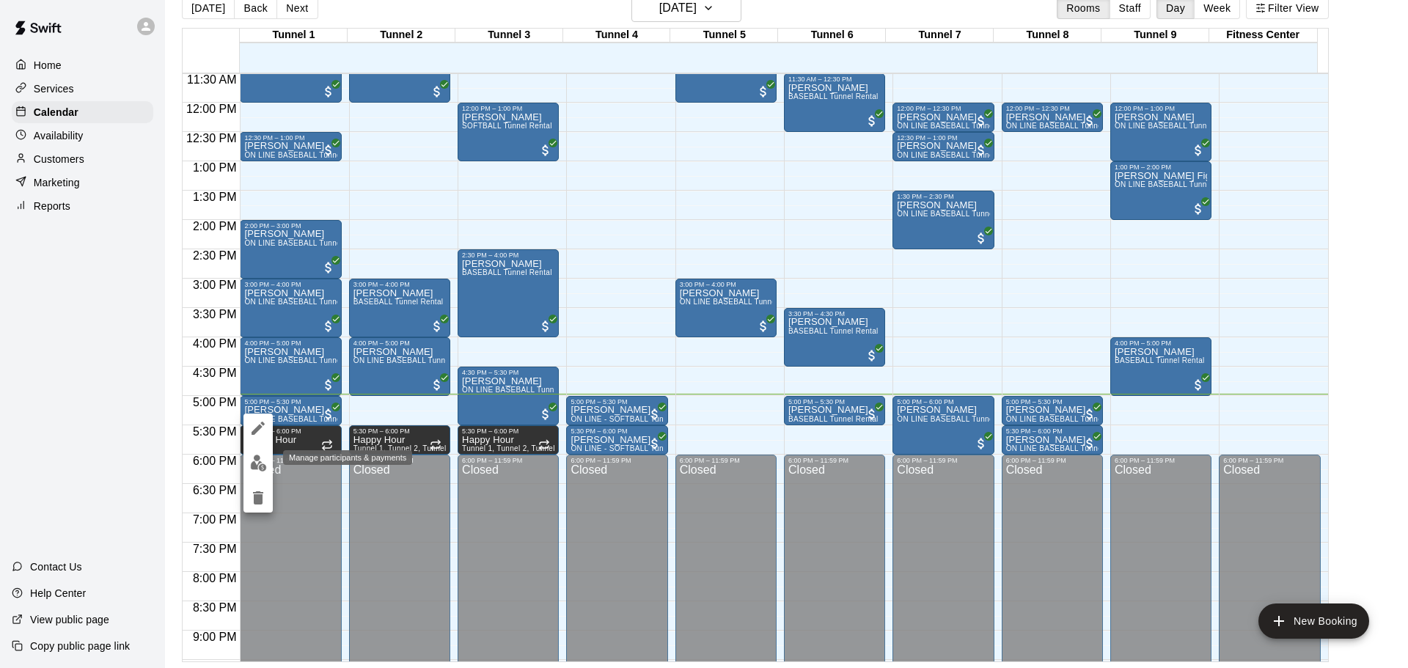
click at [255, 469] on img "edit" at bounding box center [258, 463] width 17 height 17
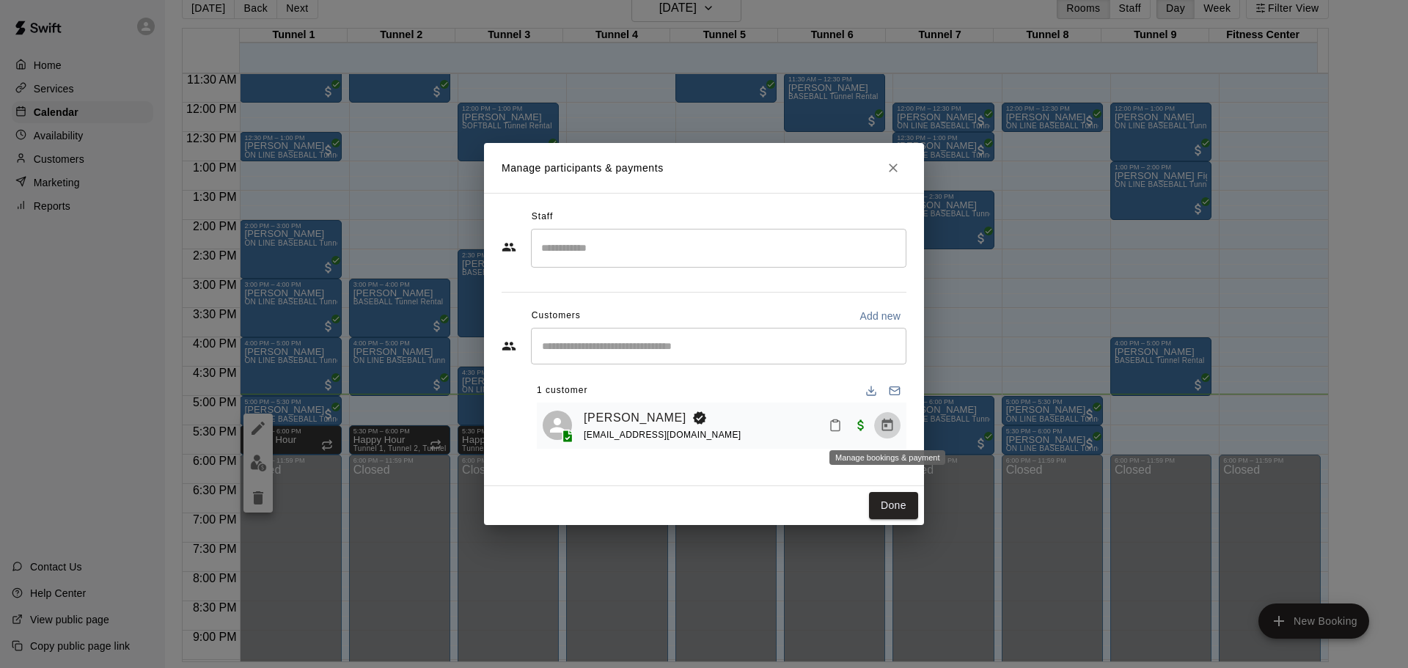
click at [888, 431] on icon "Manage bookings & payment" at bounding box center [887, 425] width 15 height 15
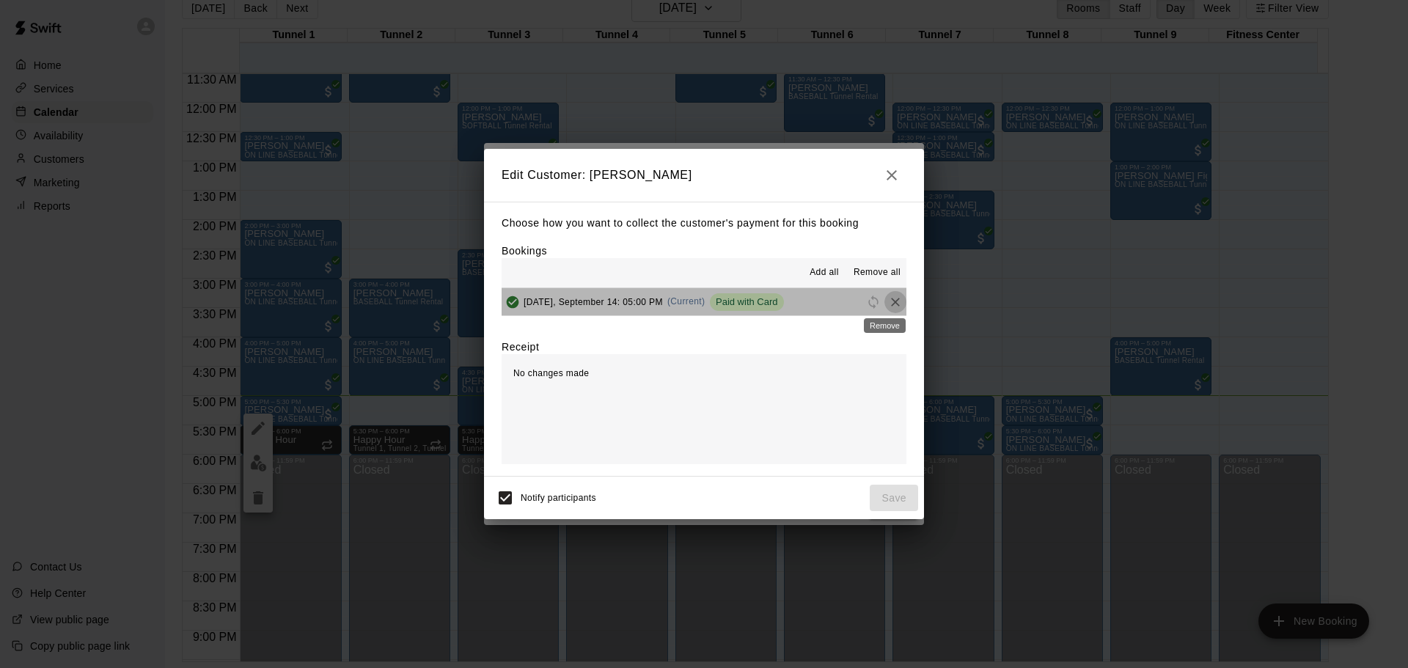
click at [889, 302] on icon "Remove" at bounding box center [895, 302] width 15 height 15
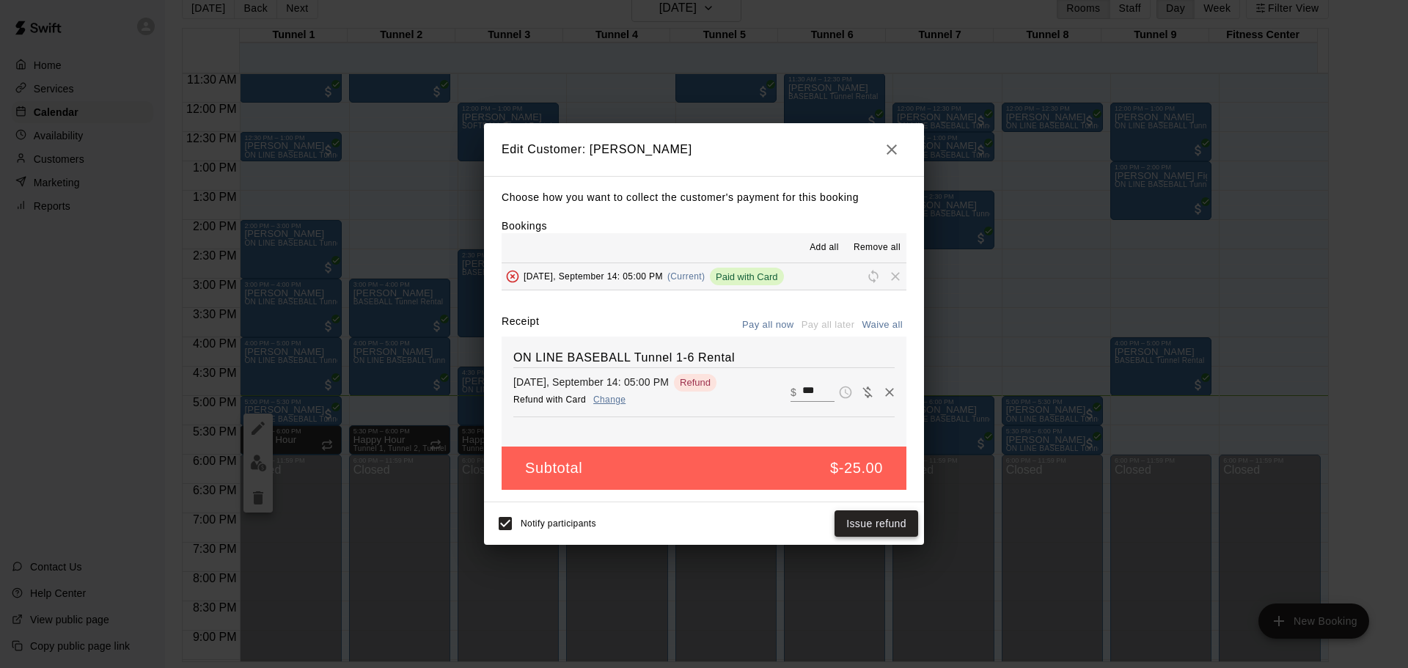
click at [885, 525] on button "Issue refund" at bounding box center [877, 524] width 84 height 27
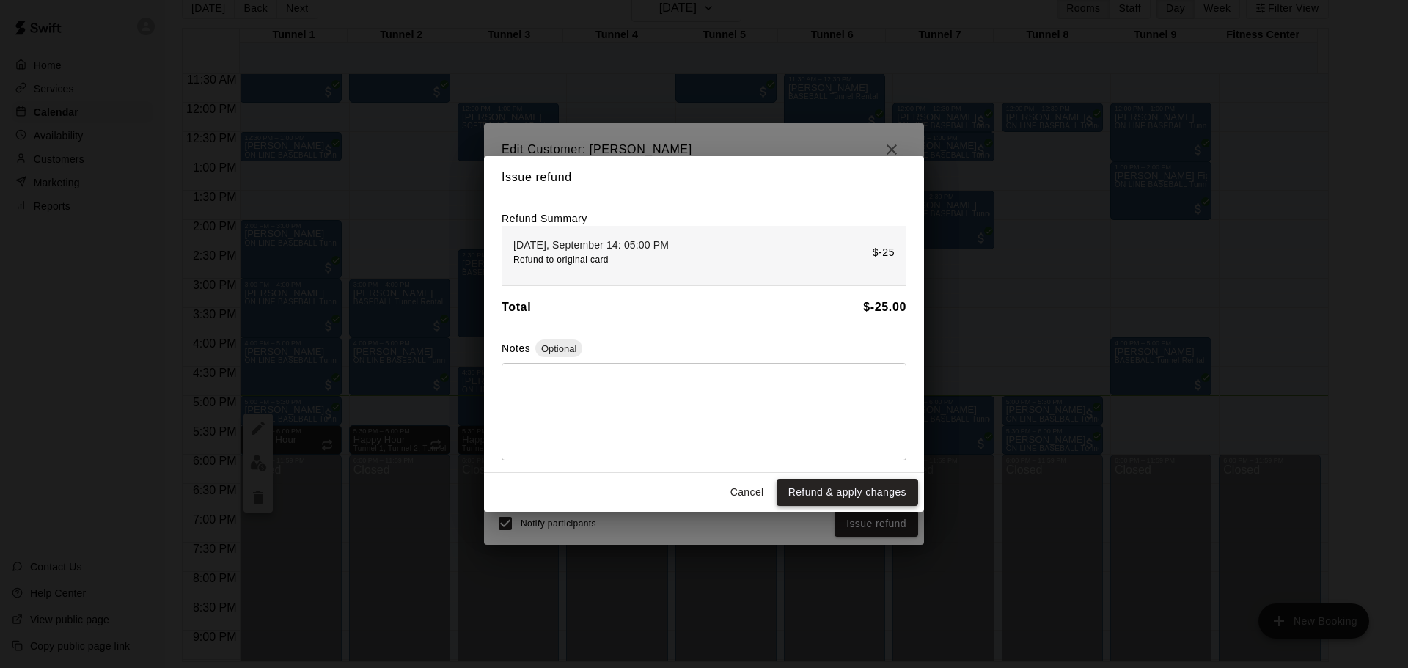
click at [844, 490] on button "Refund & apply changes" at bounding box center [848, 492] width 142 height 27
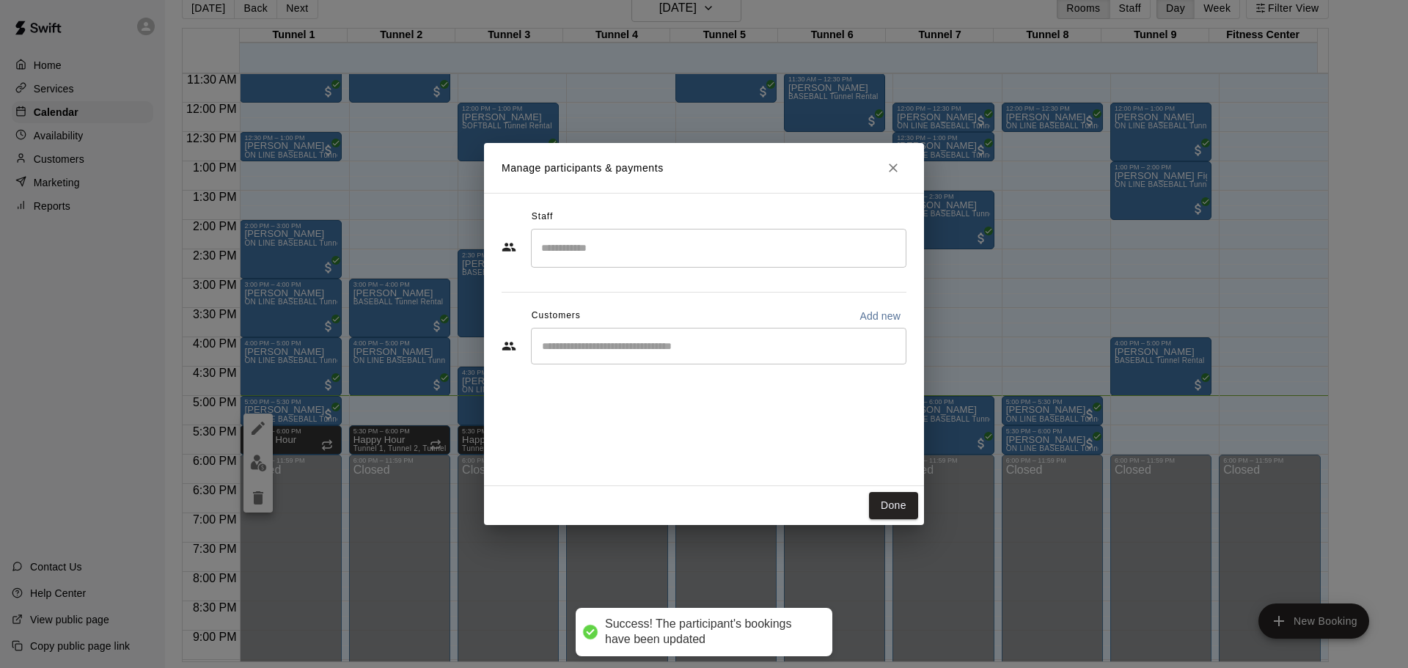
click at [690, 332] on div "​" at bounding box center [719, 346] width 376 height 37
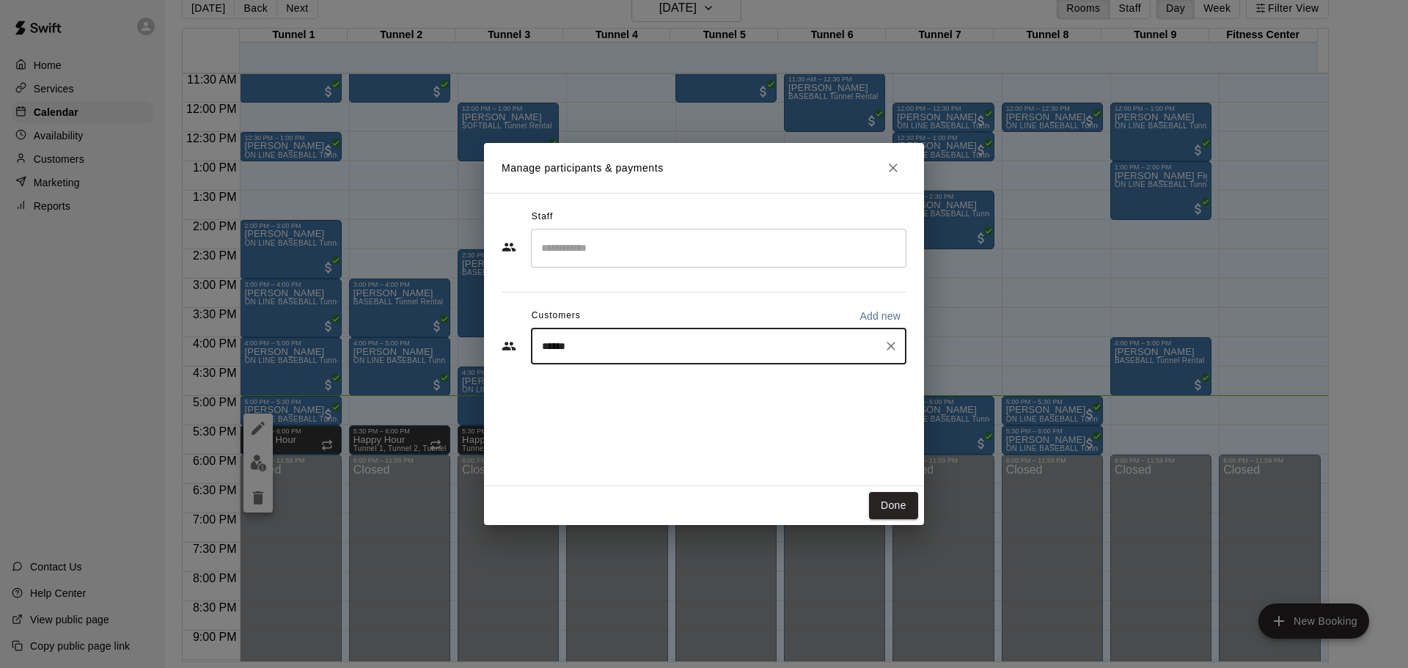
type input "******"
click at [687, 436] on div "Vikram Prasanna Class Pass prasanna_raghavan@yahoo.com" at bounding box center [651, 436] width 158 height 32
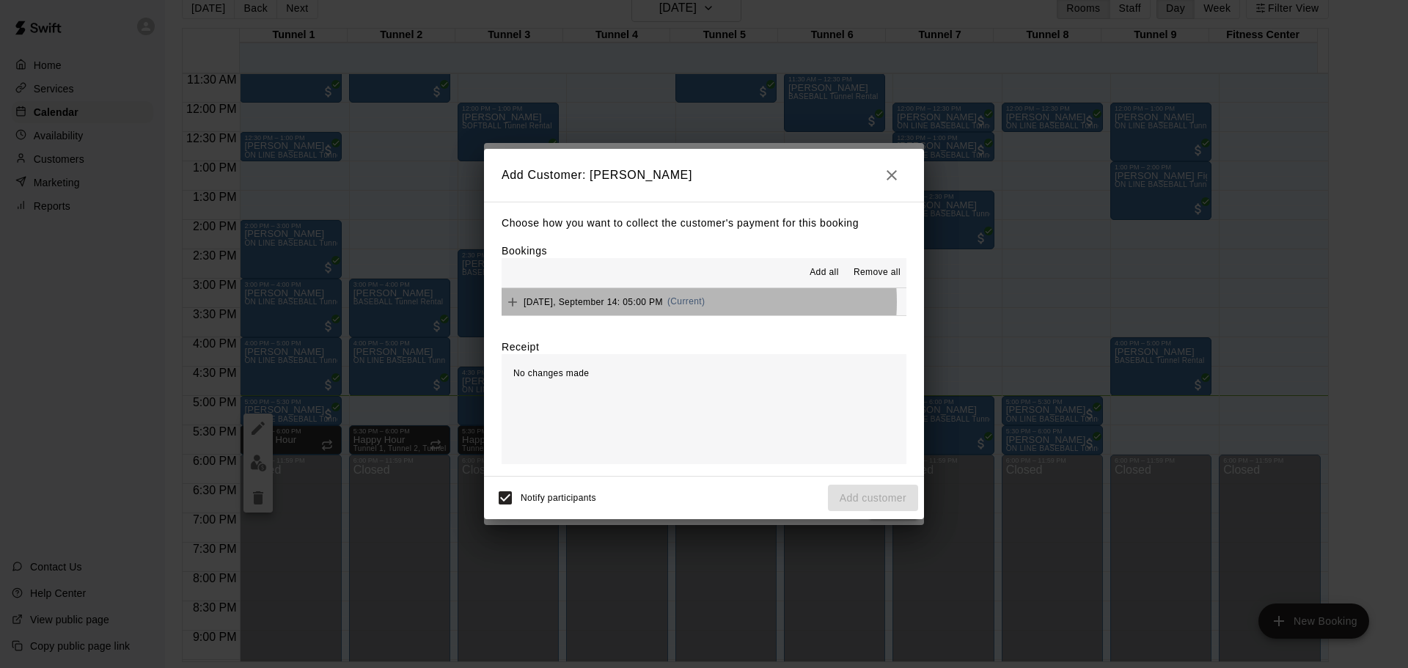
click at [688, 303] on span "(Current)" at bounding box center [687, 301] width 38 height 10
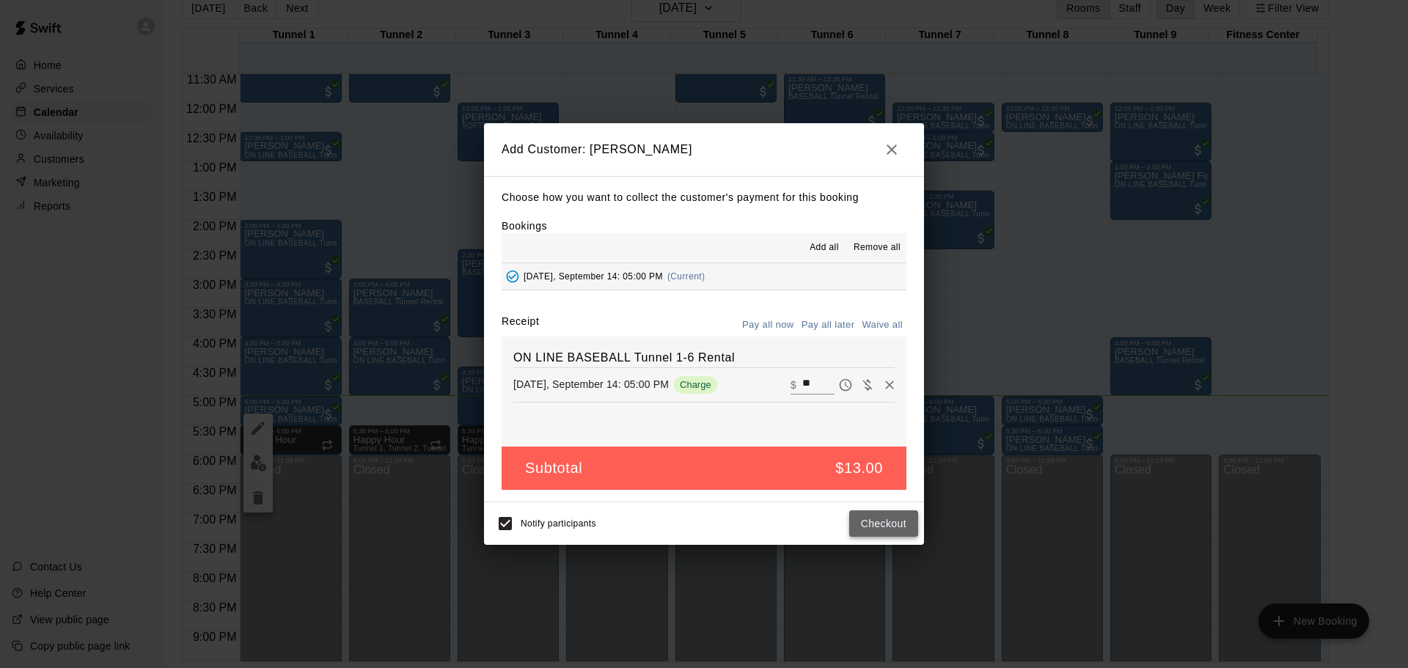
click at [900, 514] on button "Checkout" at bounding box center [883, 524] width 69 height 27
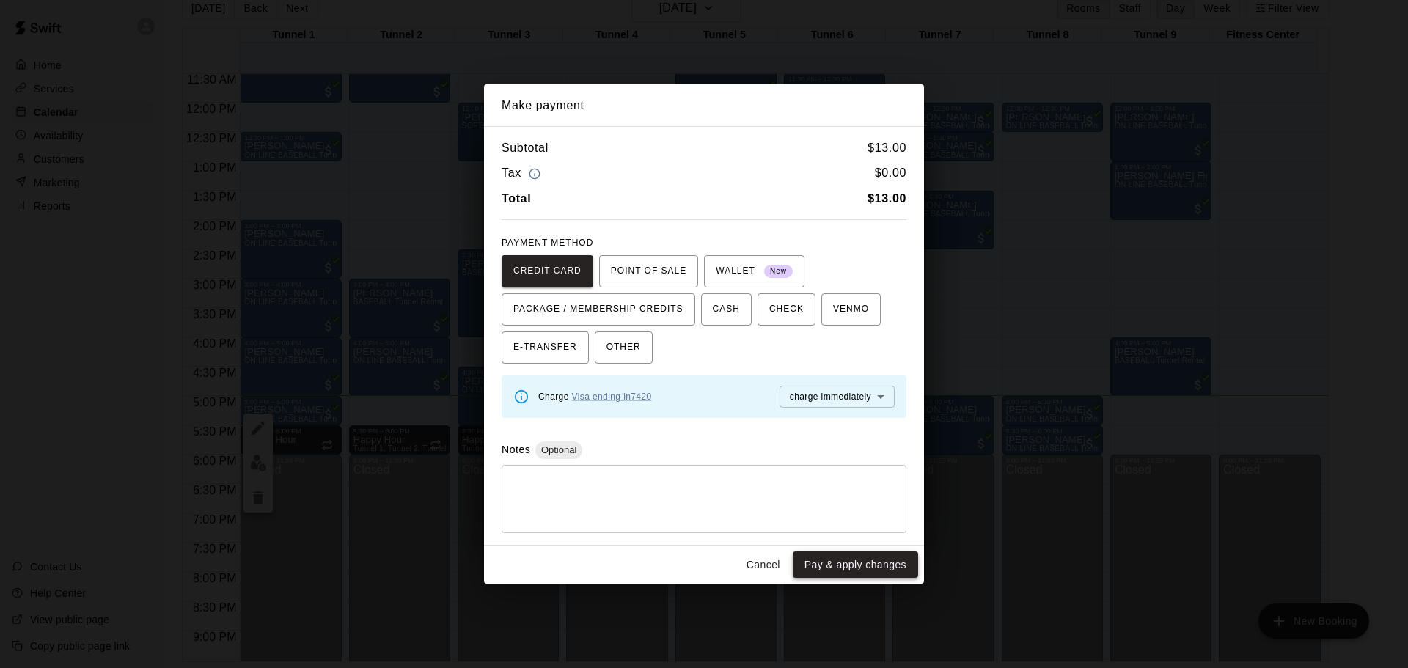
click at [863, 563] on button "Pay & apply changes" at bounding box center [855, 565] width 125 height 27
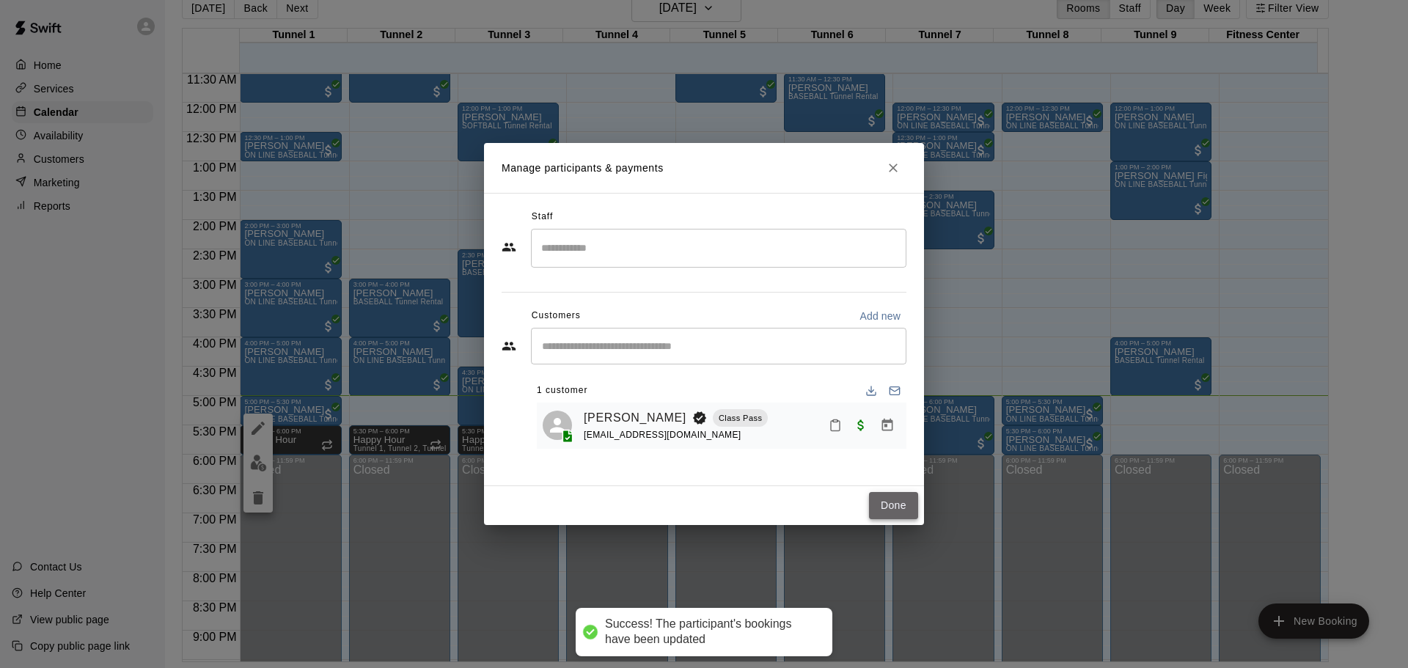
click at [876, 500] on button "Done" at bounding box center [893, 505] width 49 height 27
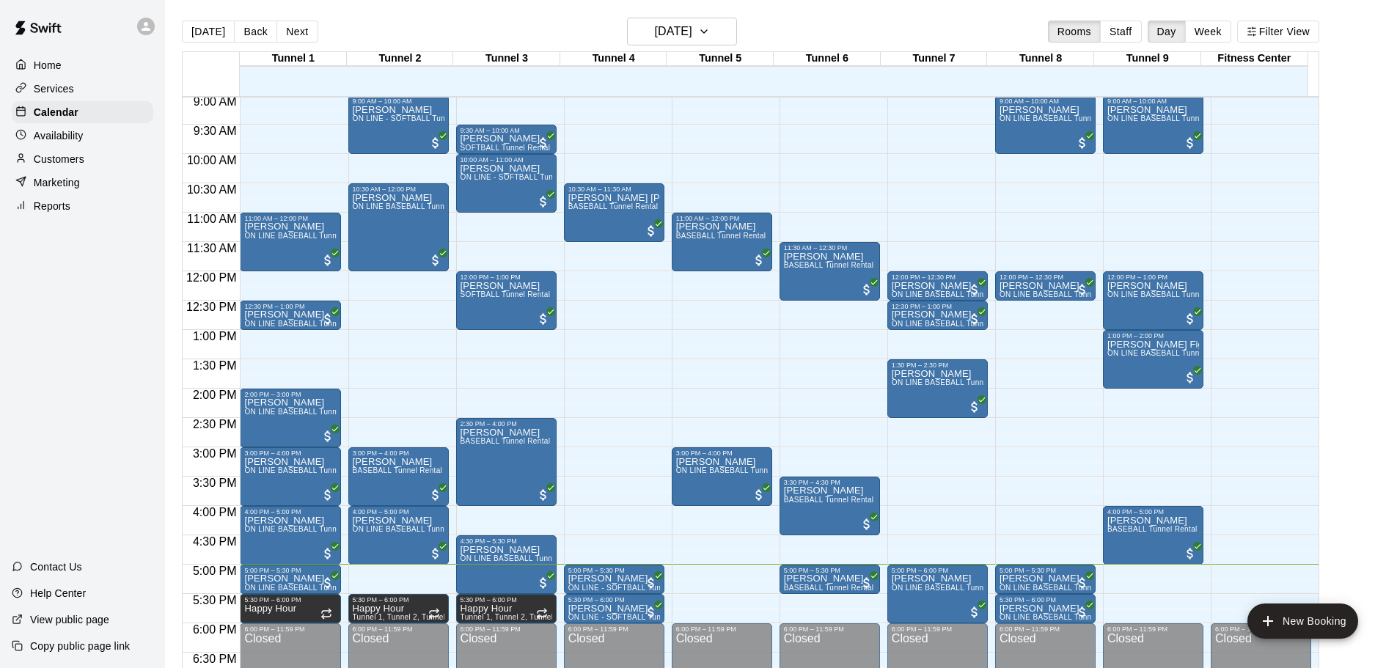
scroll to position [529, 0]
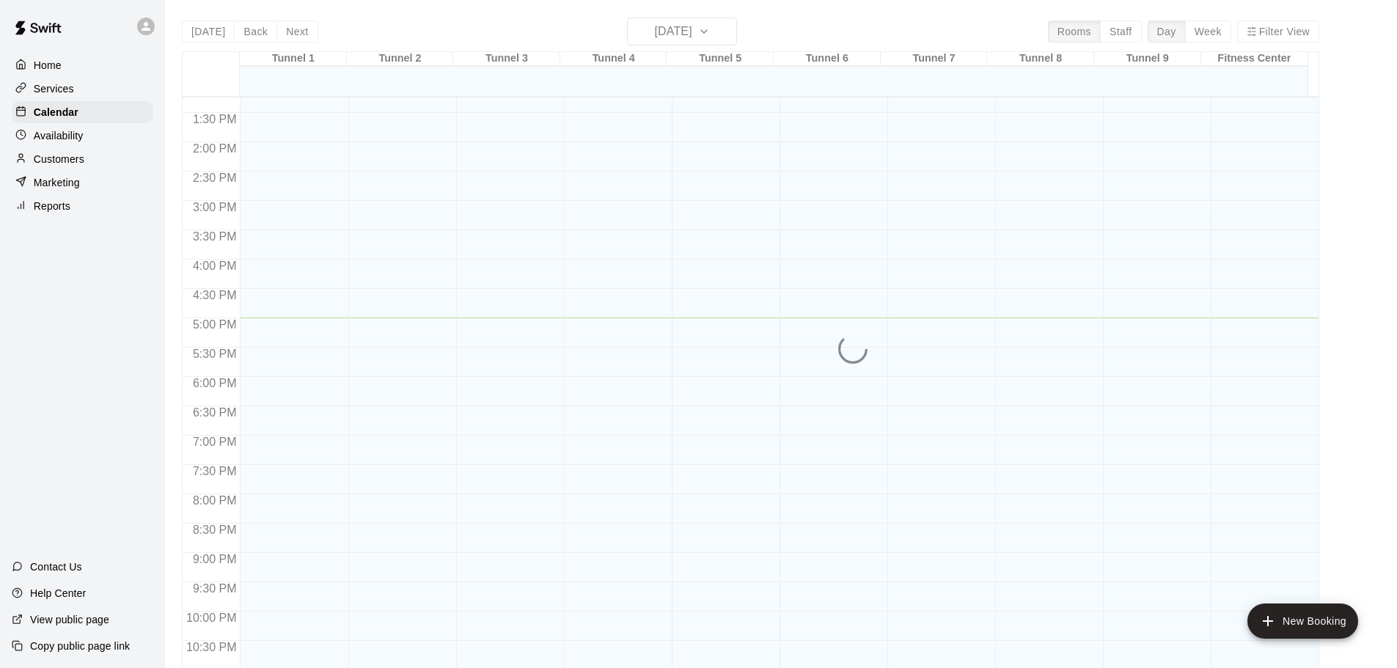
scroll to position [23, 0]
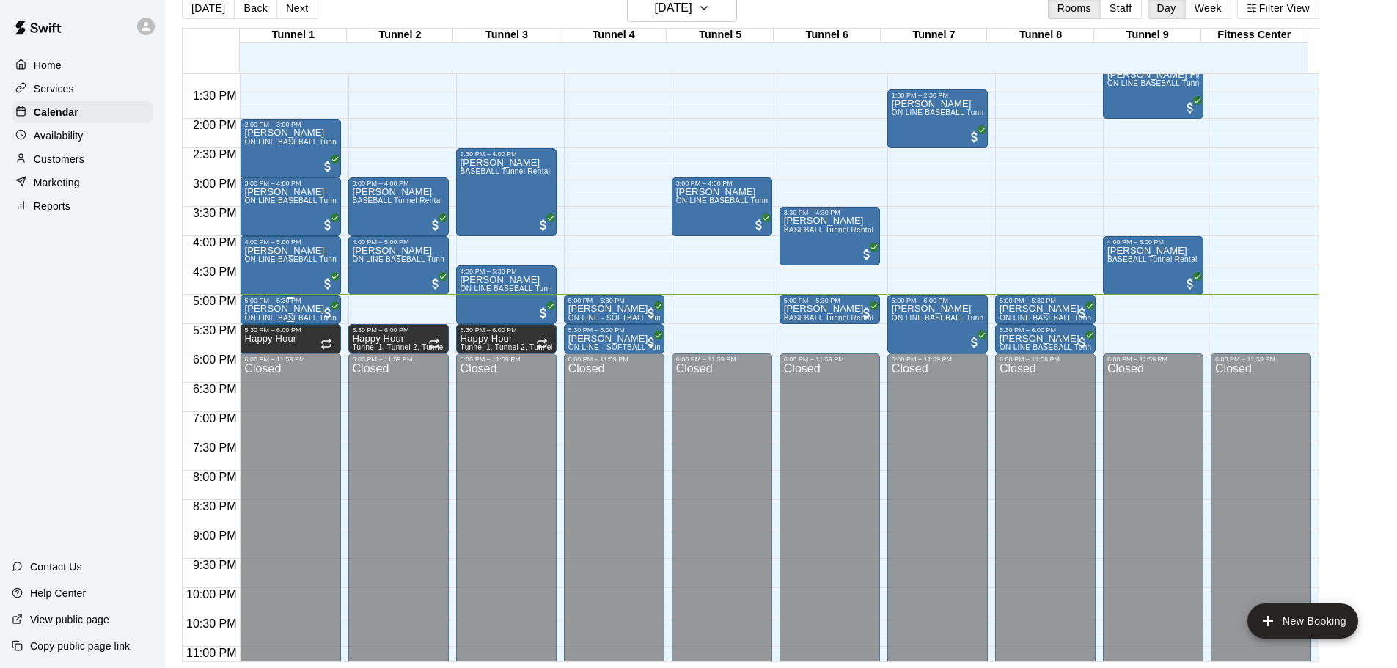
click at [296, 309] on p "[PERSON_NAME]" at bounding box center [290, 309] width 92 height 0
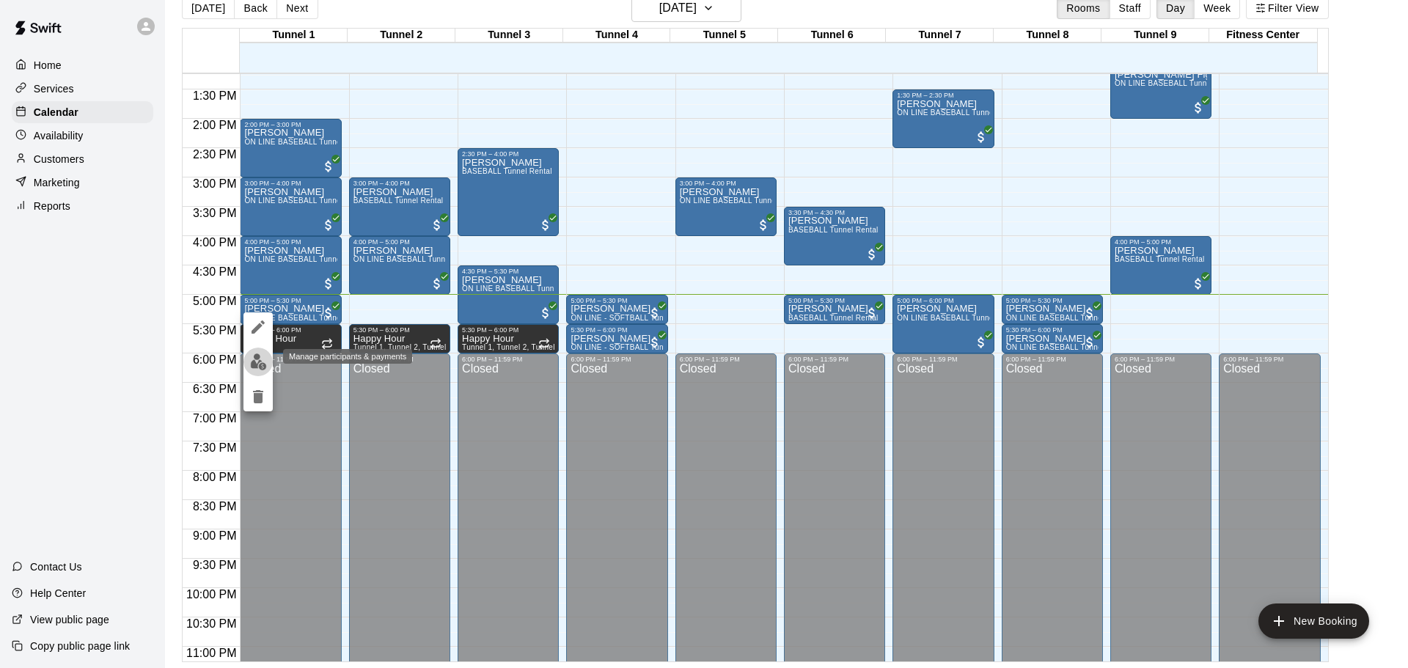
click at [254, 363] on img "edit" at bounding box center [258, 362] width 17 height 17
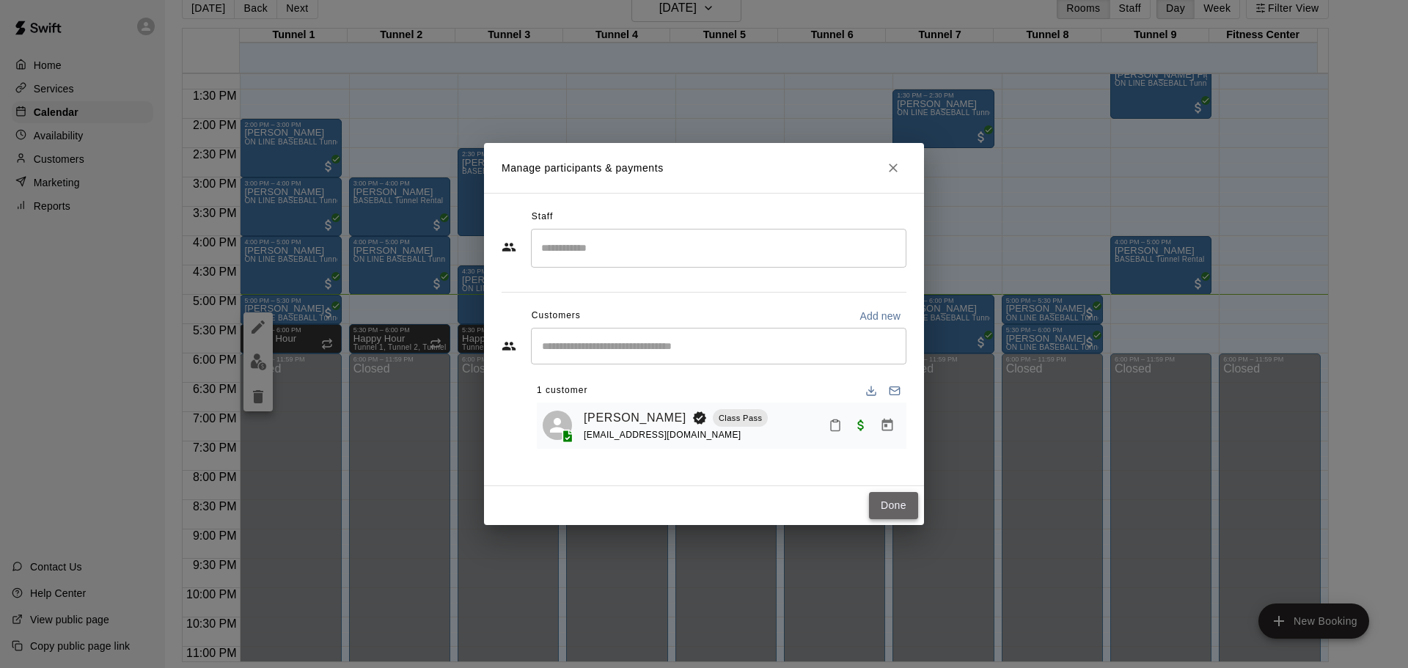
click at [896, 504] on button "Done" at bounding box center [893, 505] width 49 height 27
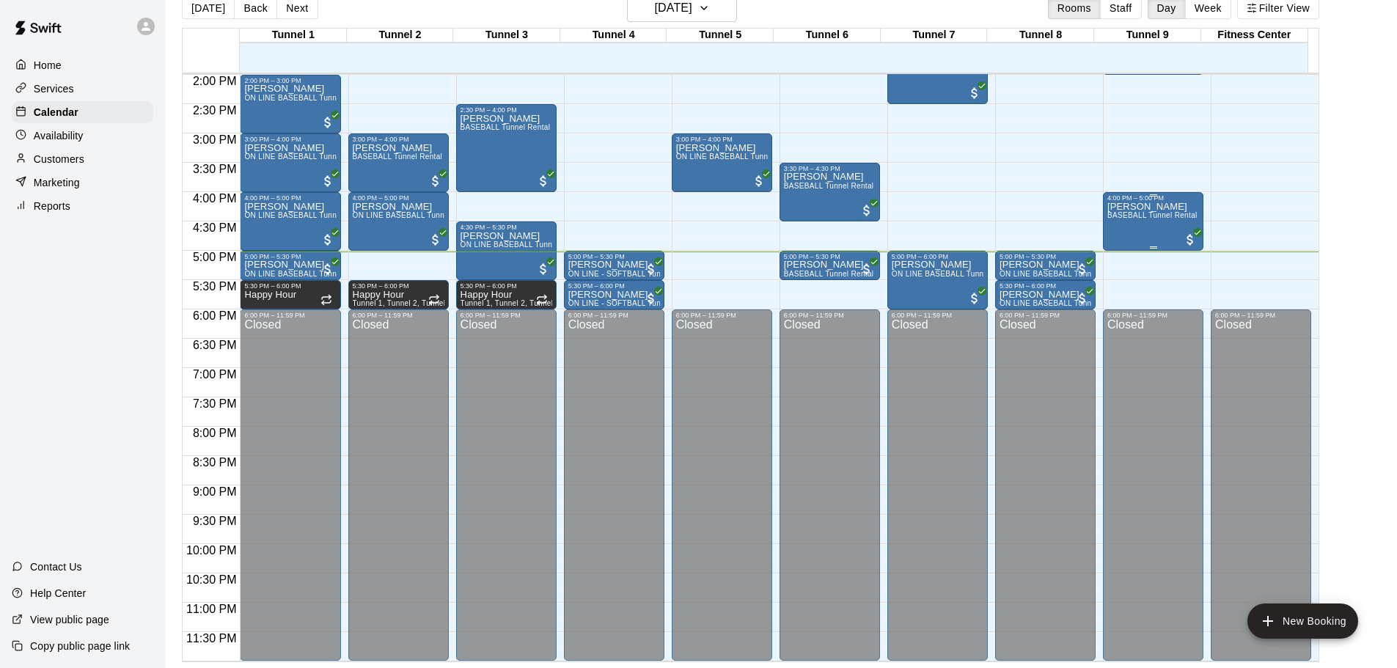
drag, startPoint x: 1134, startPoint y: 207, endPoint x: 1155, endPoint y: 200, distance: 22.5
click at [1155, 200] on div "4:00 PM – 5:00 PM" at bounding box center [1154, 197] width 92 height 7
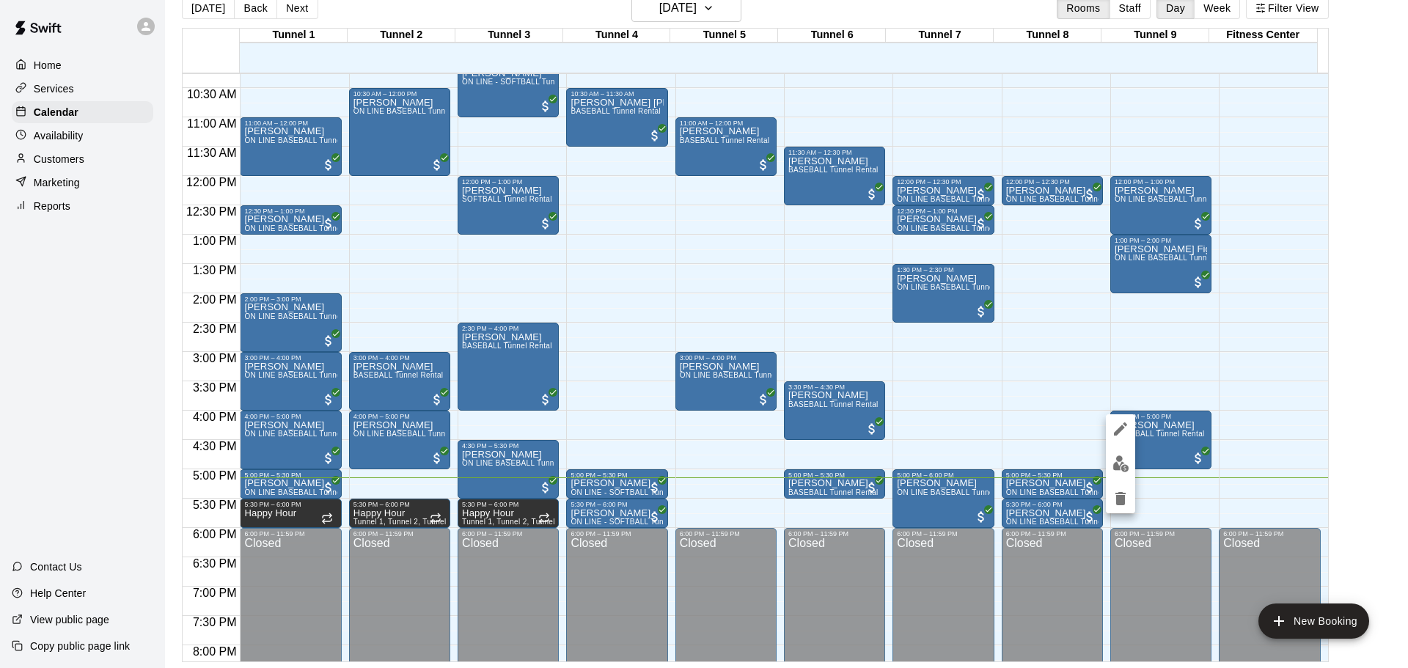
click at [1359, 203] on div at bounding box center [704, 334] width 1408 height 668
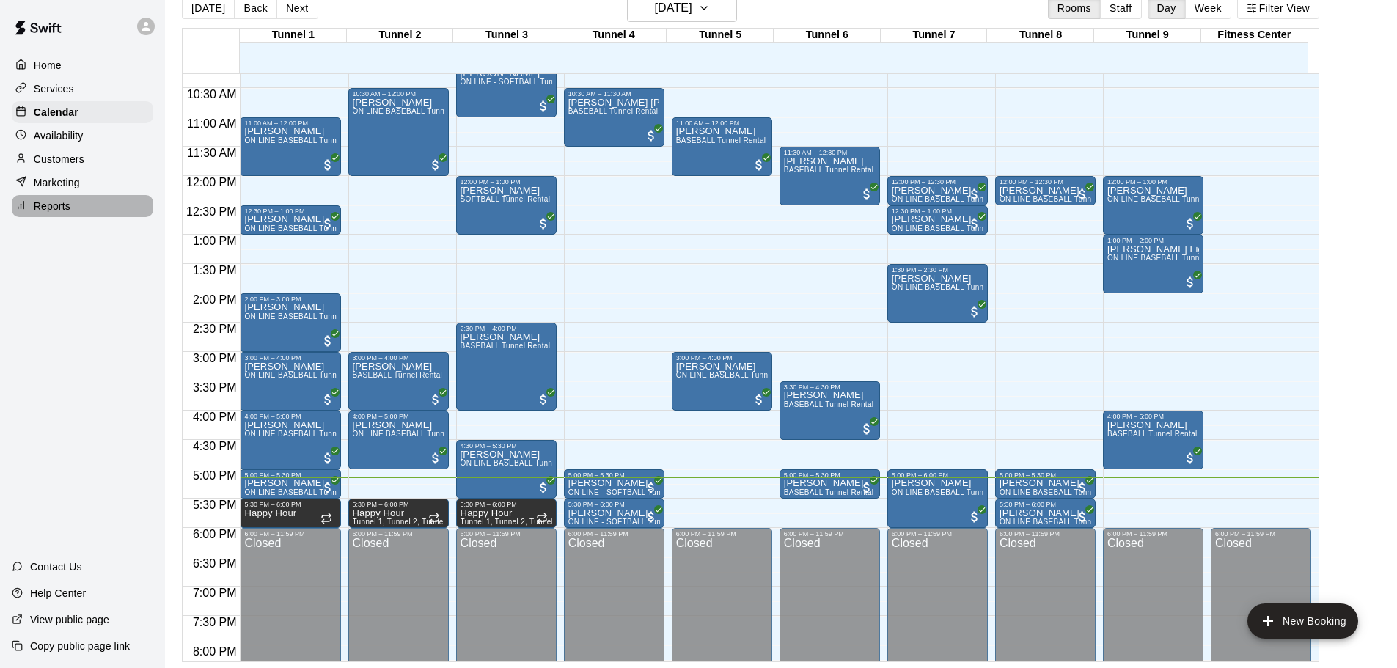
click at [96, 213] on div "Reports" at bounding box center [83, 206] width 142 height 22
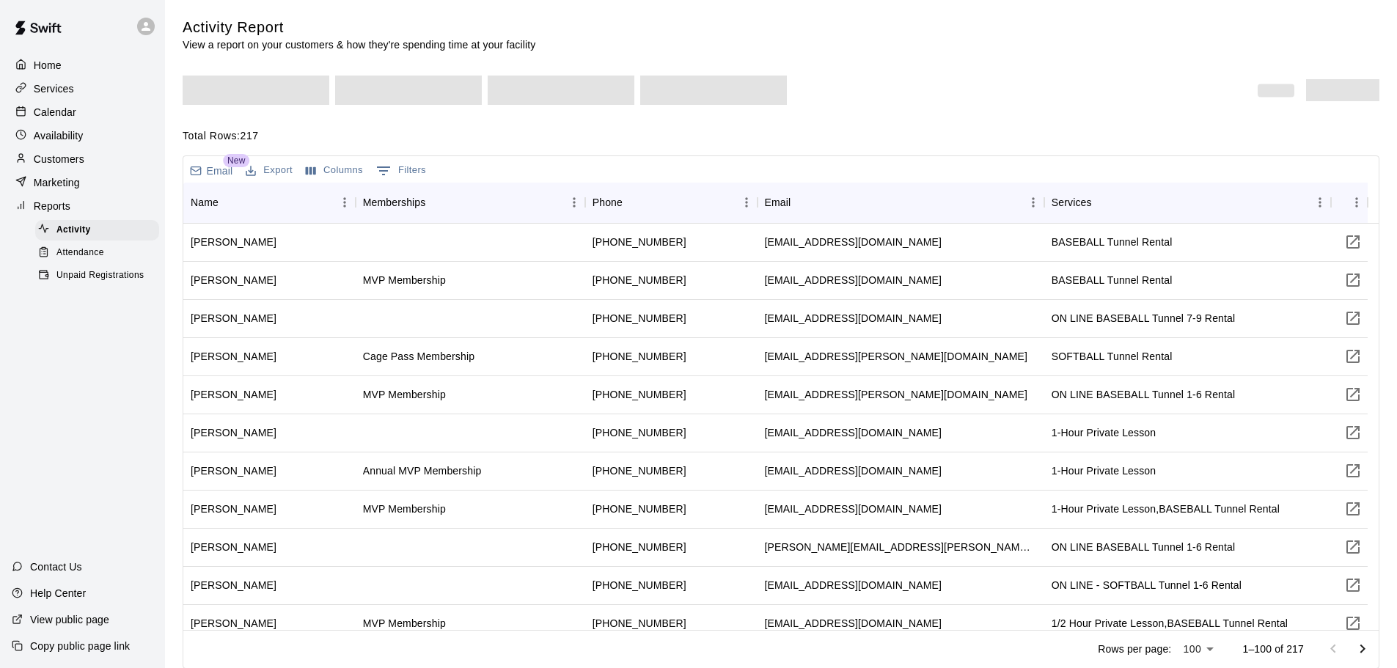
click at [112, 282] on span "Unpaid Registrations" at bounding box center [99, 275] width 87 height 15
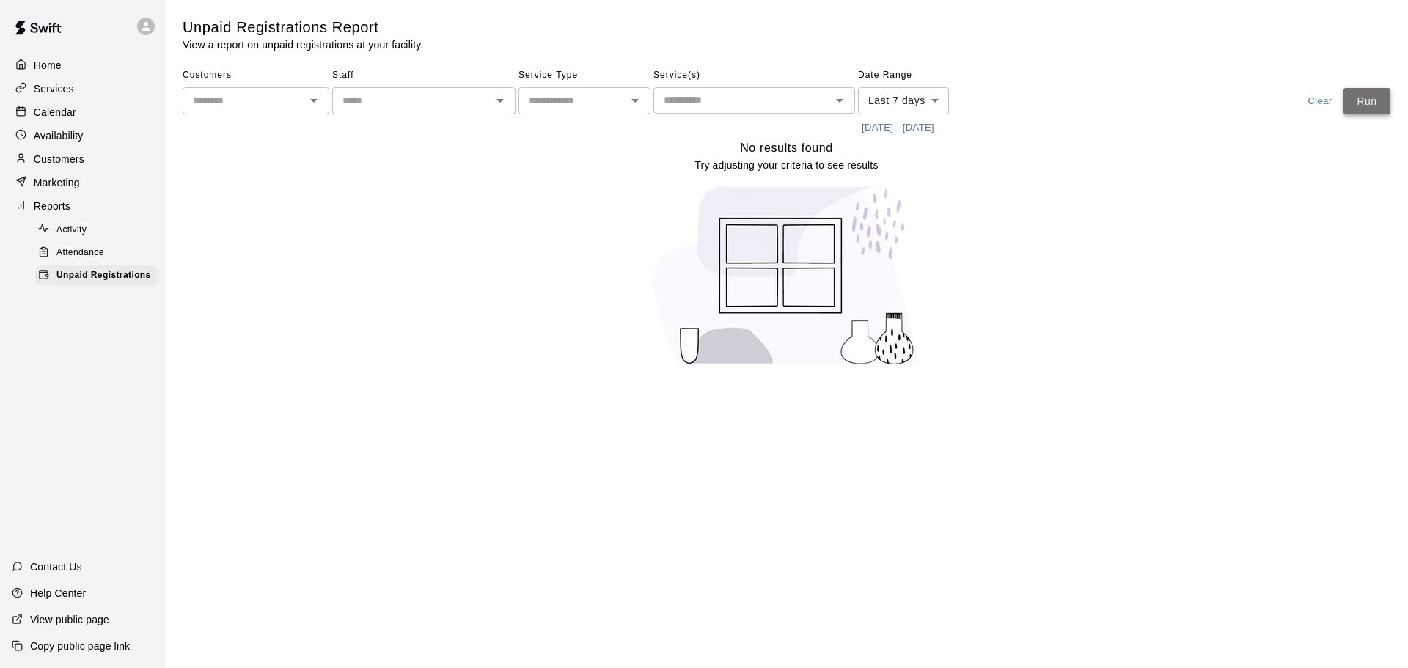
click at [1369, 109] on button "Run" at bounding box center [1367, 101] width 47 height 27
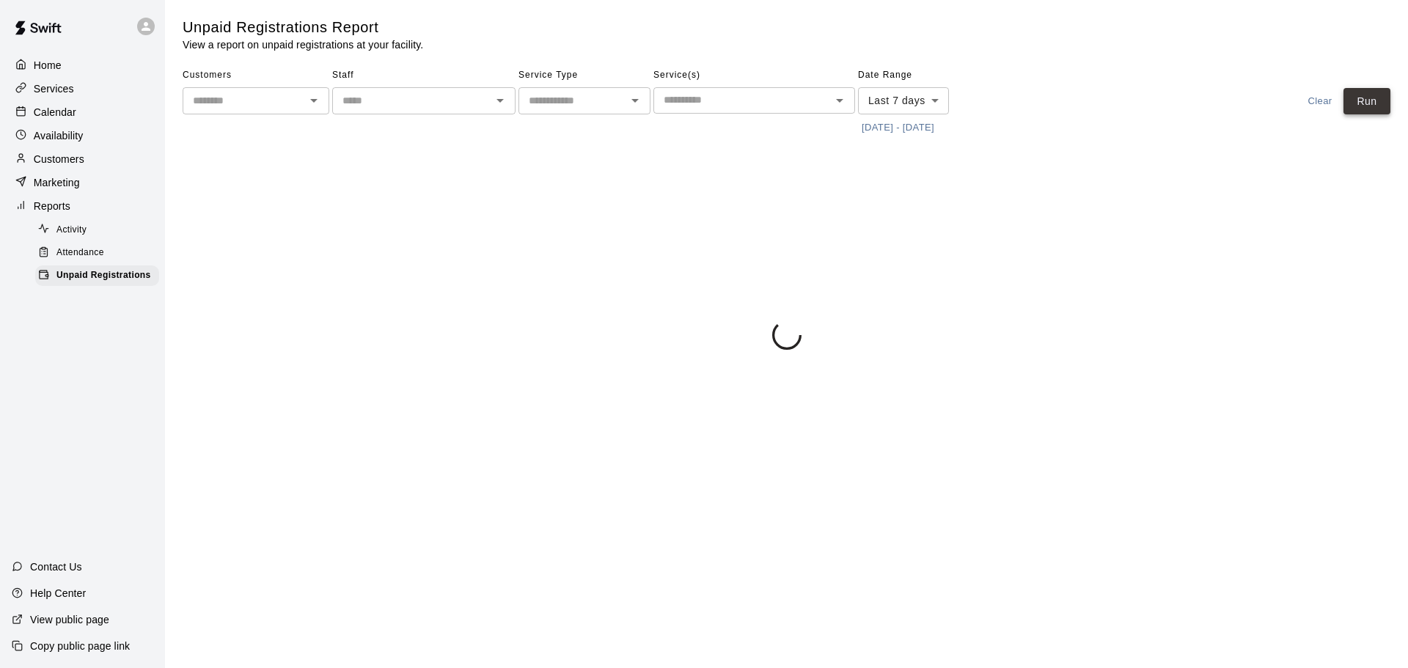
click at [1369, 109] on button "Run" at bounding box center [1367, 101] width 47 height 27
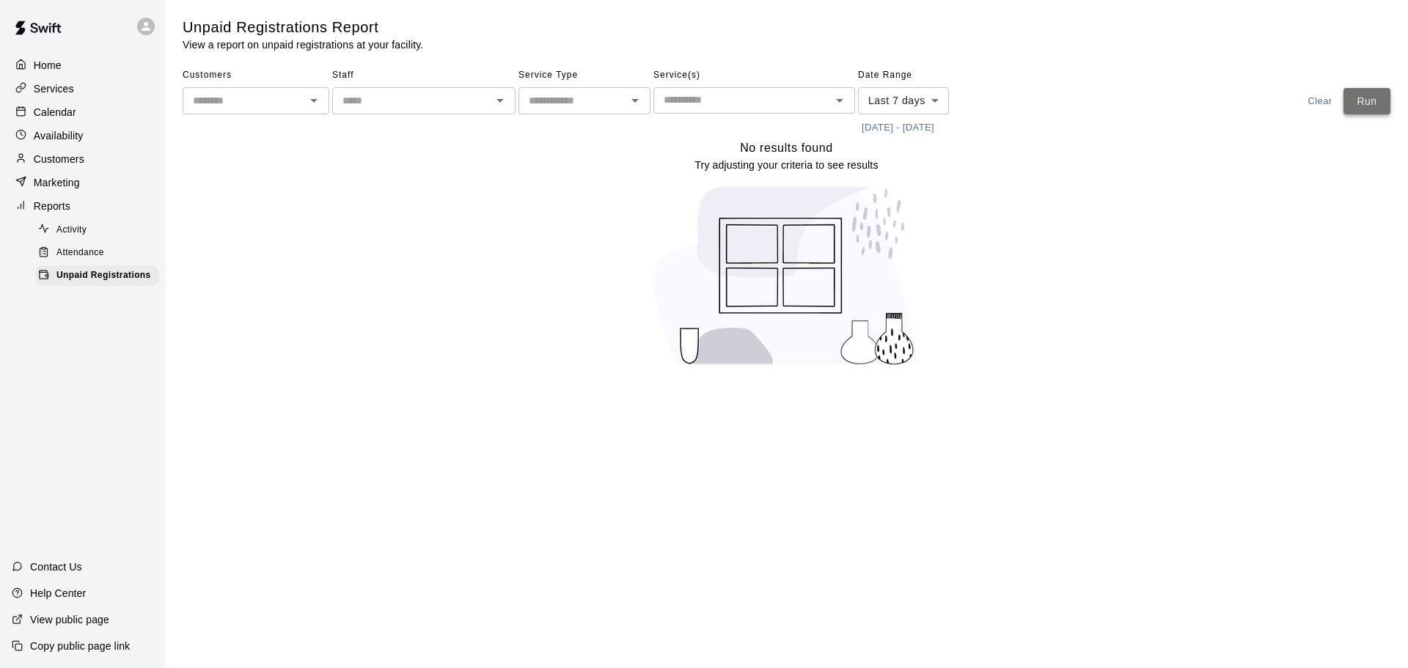
click at [1369, 109] on button "Run" at bounding box center [1367, 101] width 47 height 27
click at [99, 119] on div "Calendar" at bounding box center [83, 112] width 142 height 22
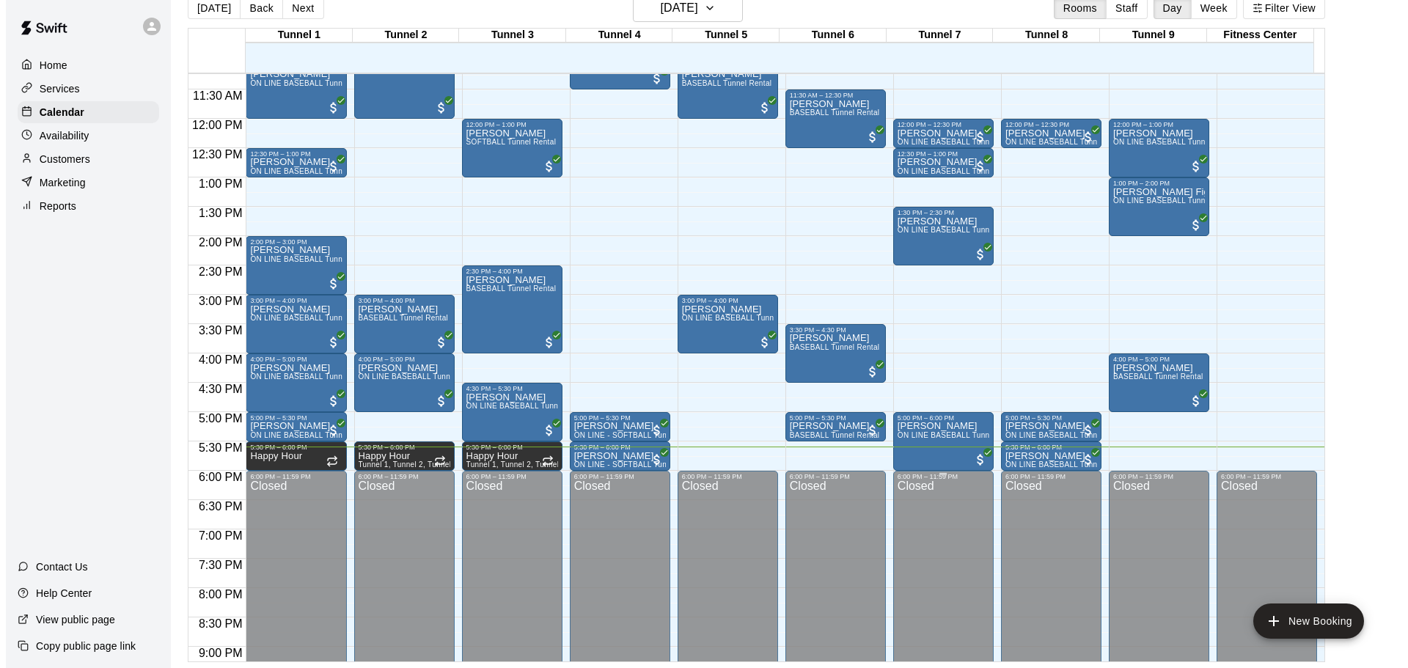
scroll to position [685, 0]
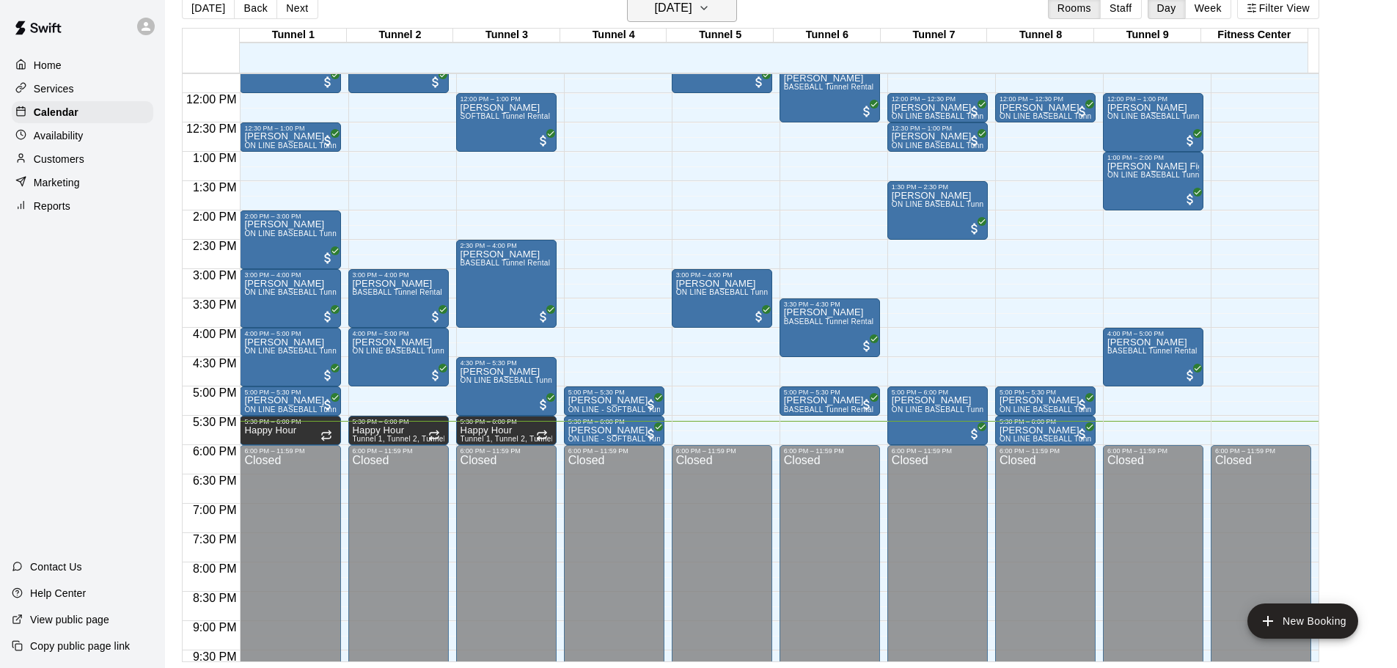
click at [683, 19] on button "[DATE]" at bounding box center [682, 8] width 110 height 28
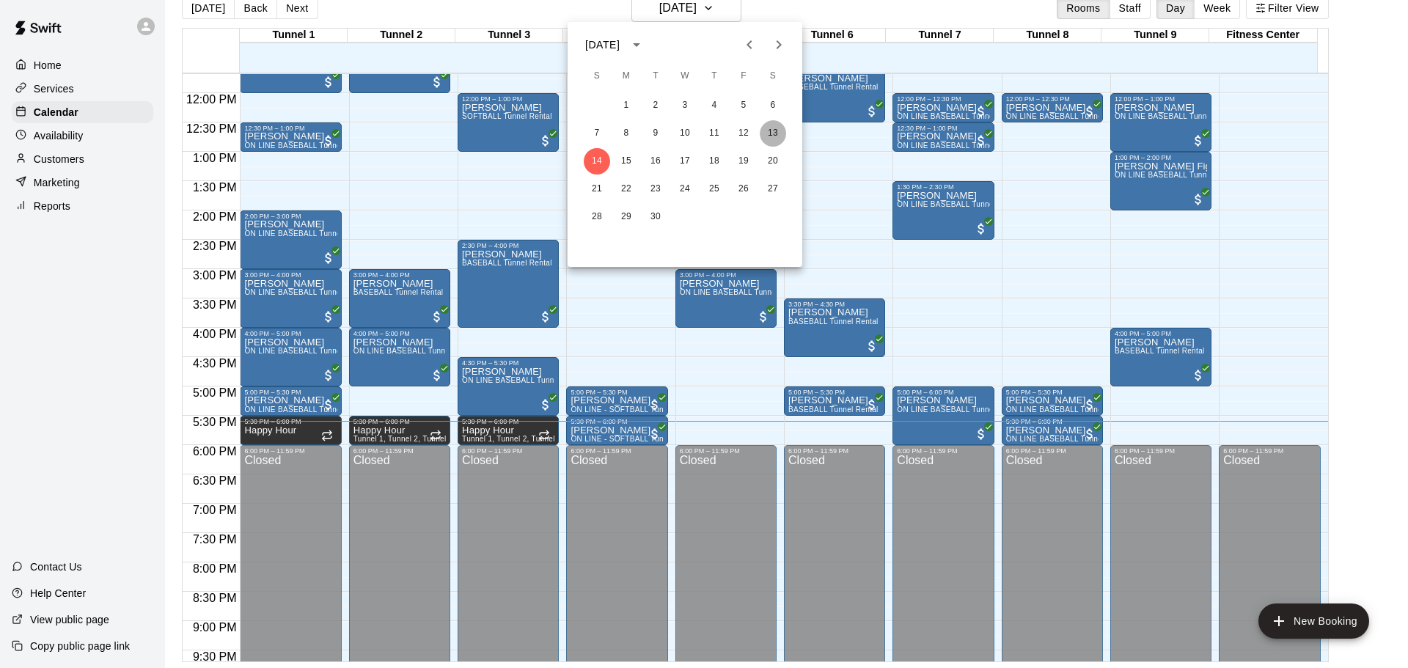
click at [778, 137] on button "13" at bounding box center [773, 133] width 26 height 26
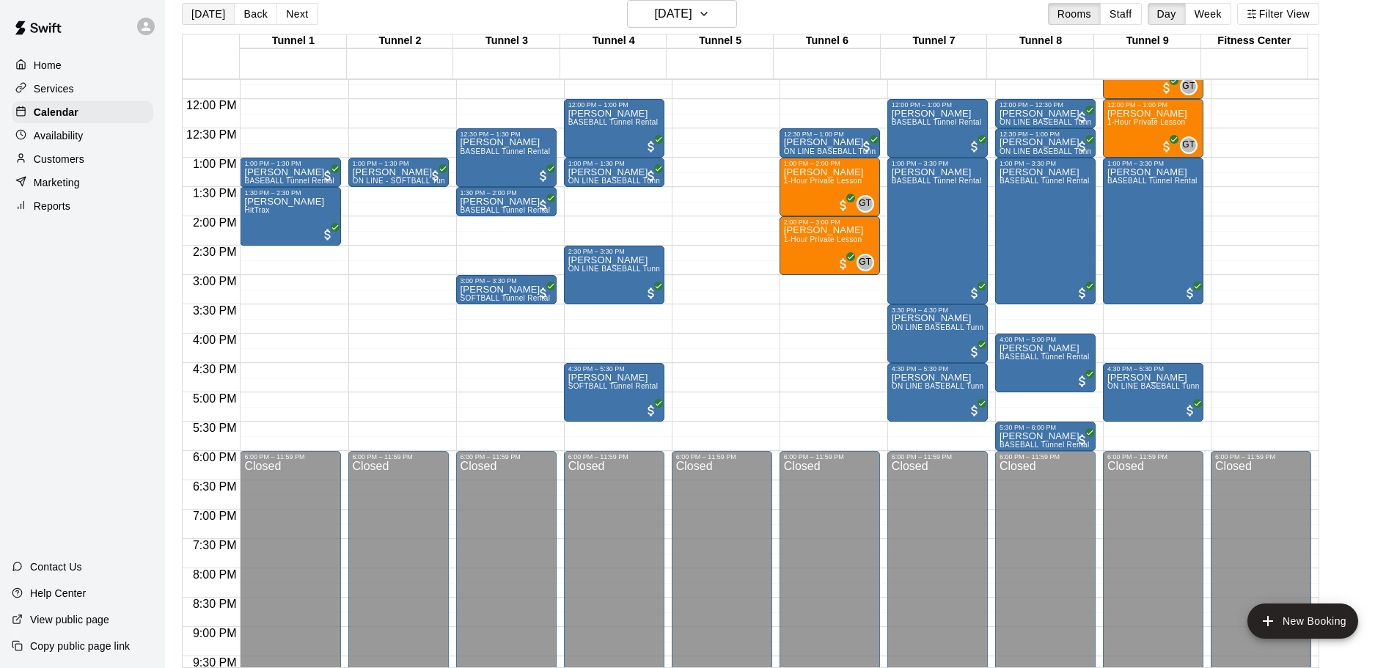
click at [196, 16] on button "[DATE]" at bounding box center [208, 14] width 53 height 22
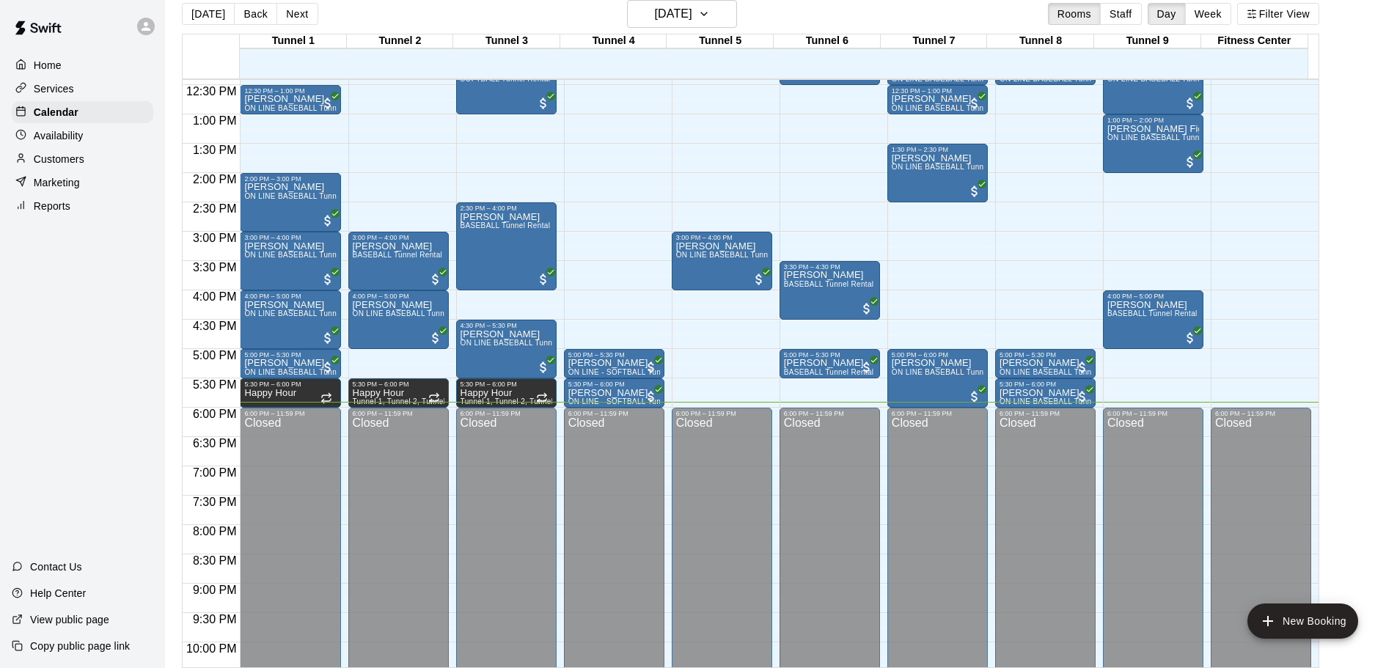
scroll to position [726, 0]
